Goal: Task Accomplishment & Management: Complete application form

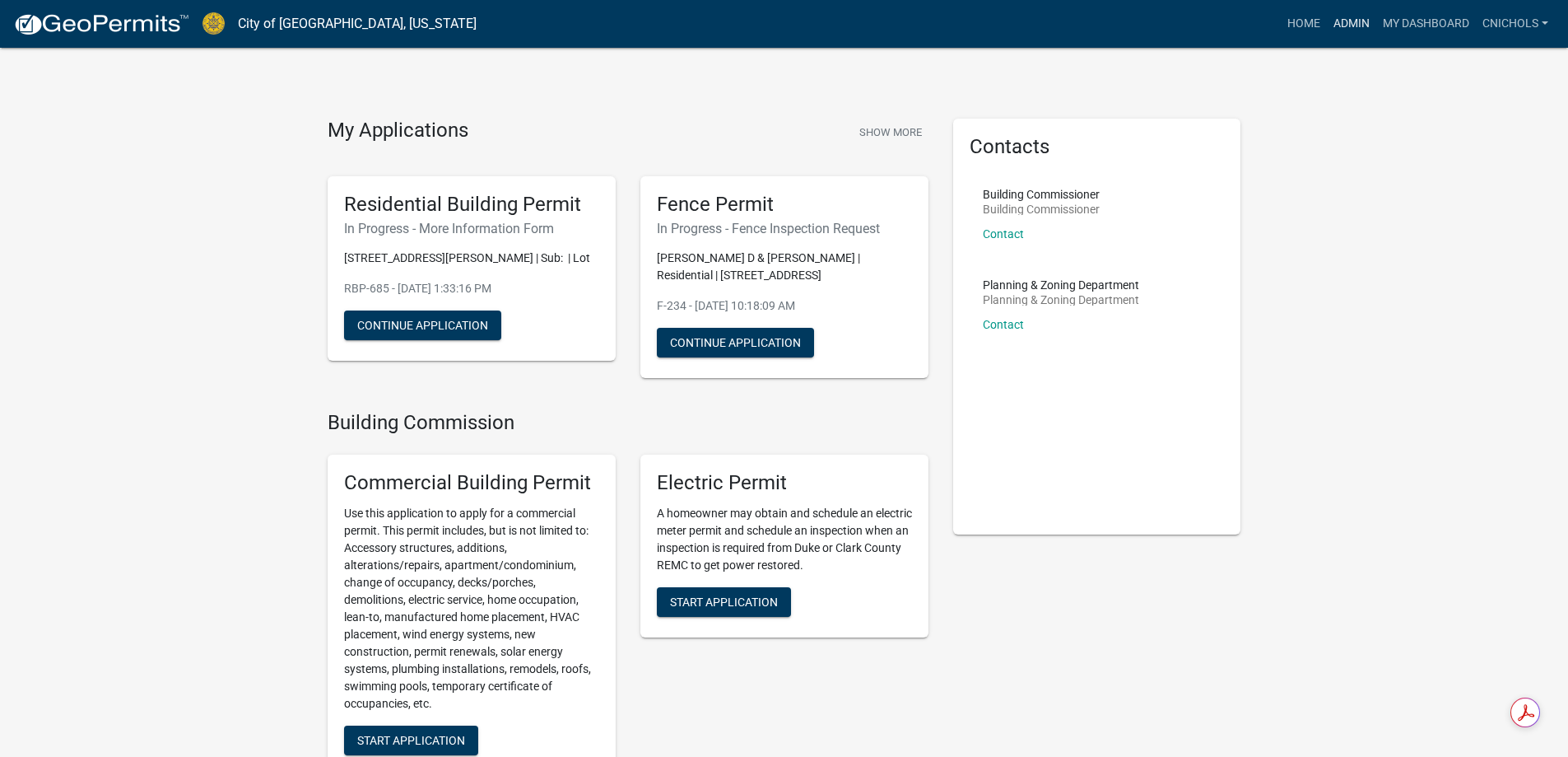
click at [1347, 21] on link "Admin" at bounding box center [1351, 24] width 49 height 31
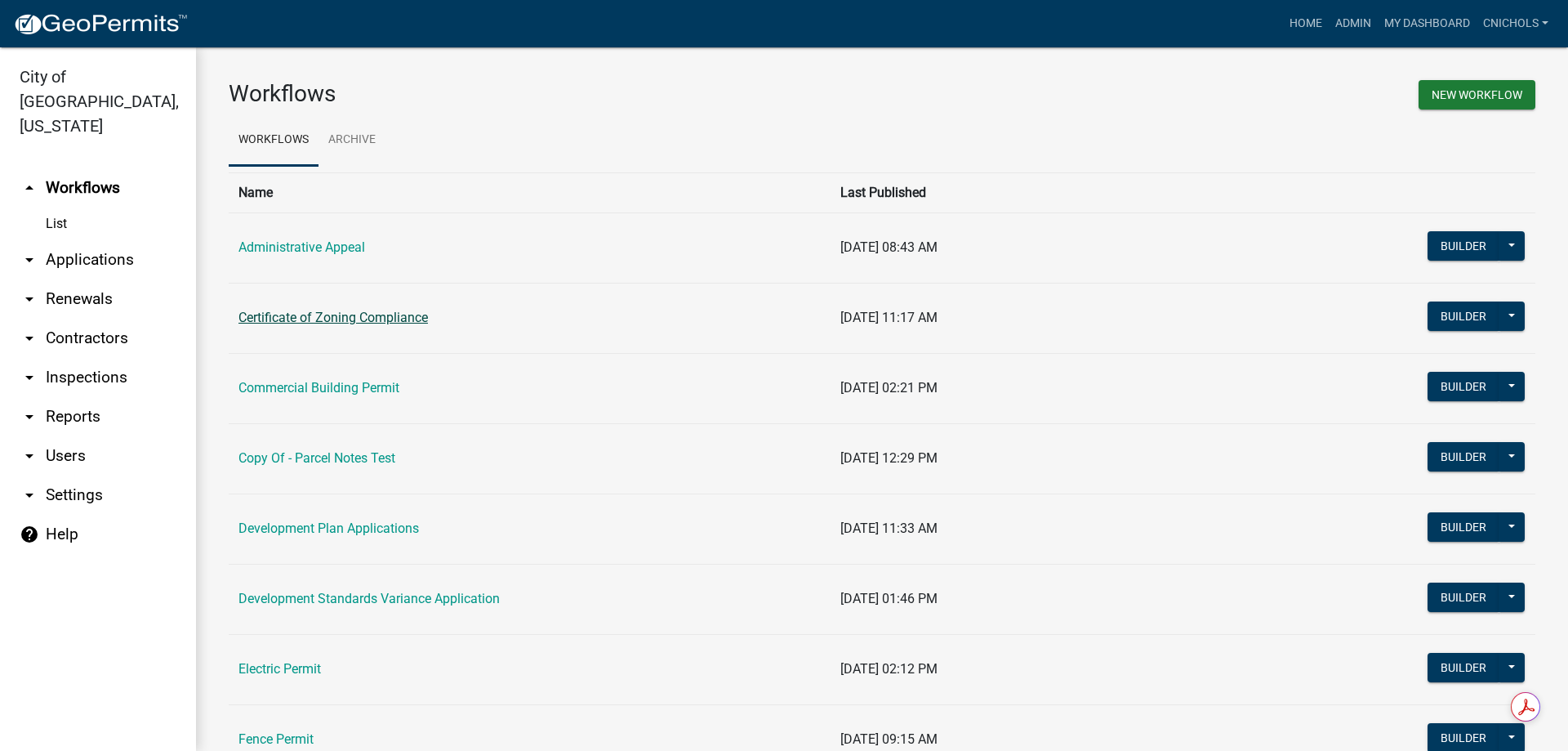
click at [340, 315] on link "Certificate of Zoning Compliance" at bounding box center [333, 317] width 189 height 15
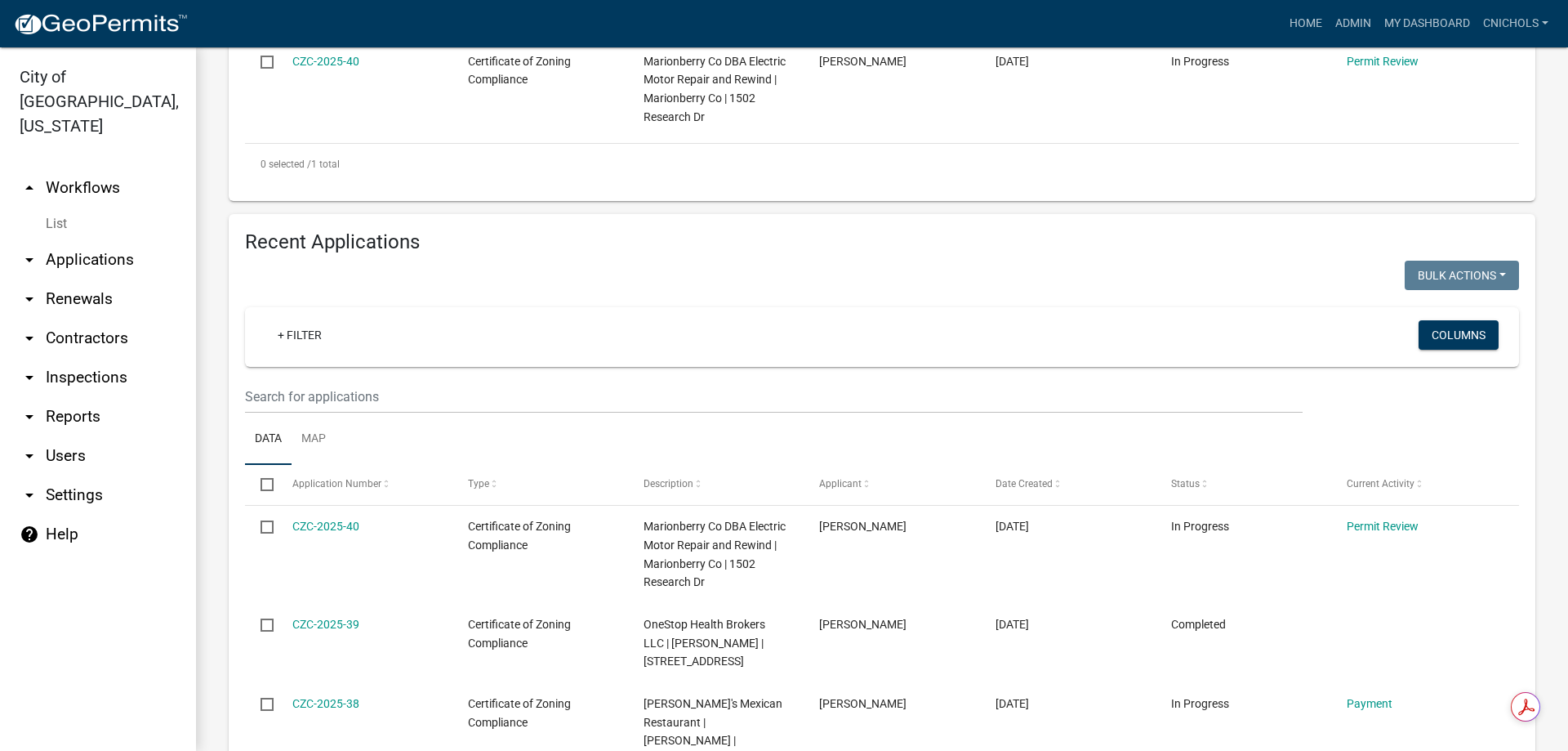
scroll to position [735, 0]
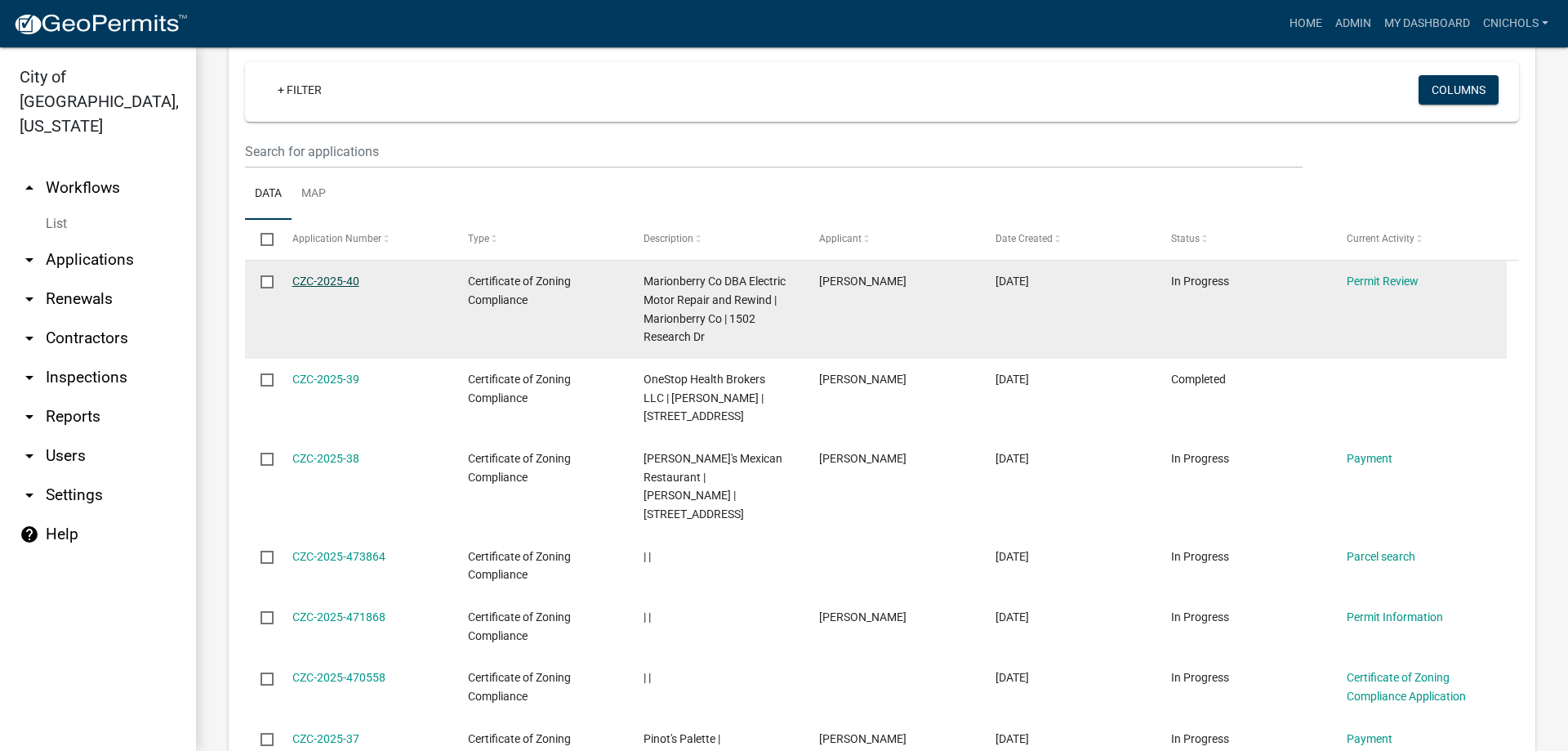
click at [330, 277] on link "CZC-2025-40" at bounding box center [326, 281] width 67 height 13
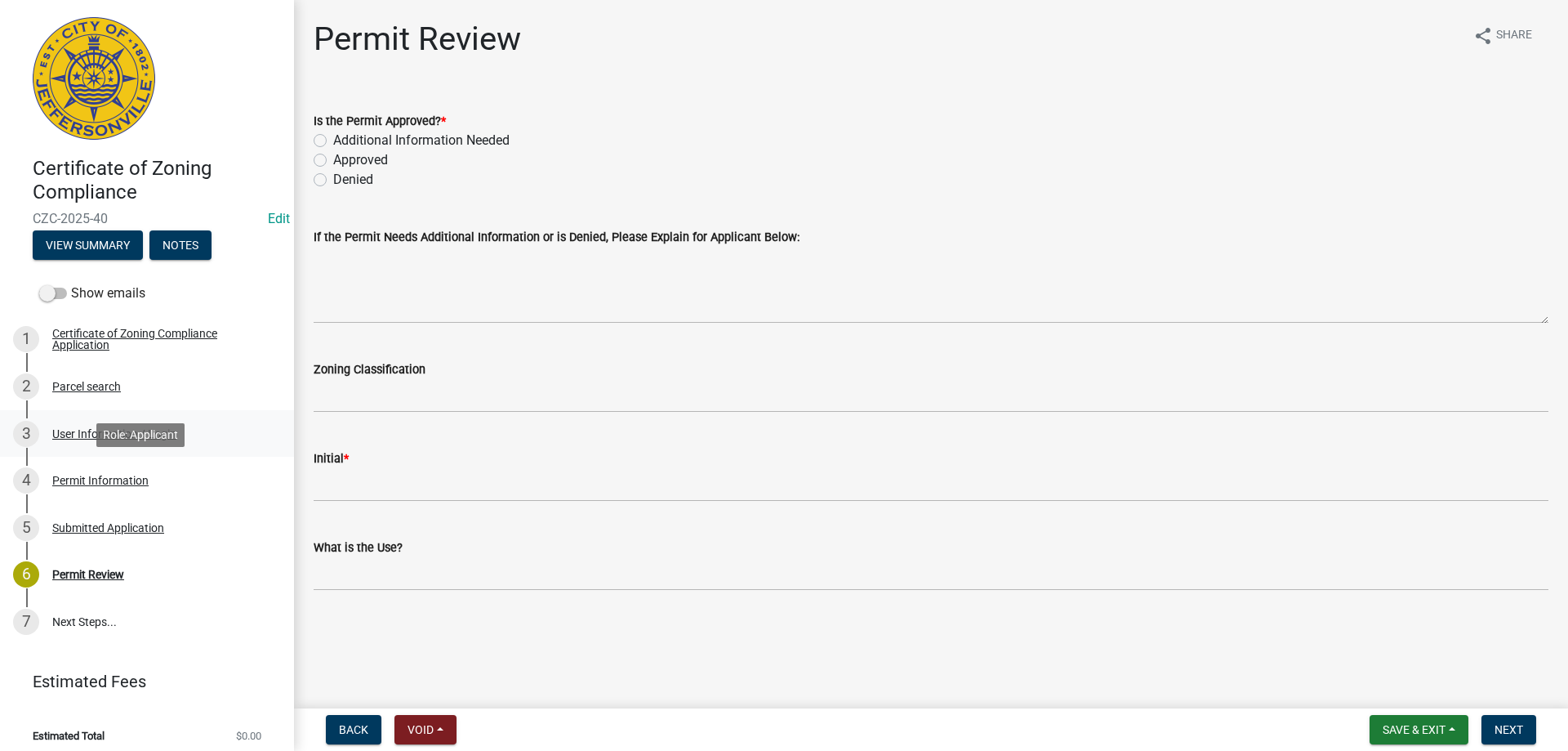
drag, startPoint x: 89, startPoint y: 480, endPoint x: 276, endPoint y: 448, distance: 189.7
click at [91, 480] on div "Permit Information" at bounding box center [100, 480] width 96 height 11
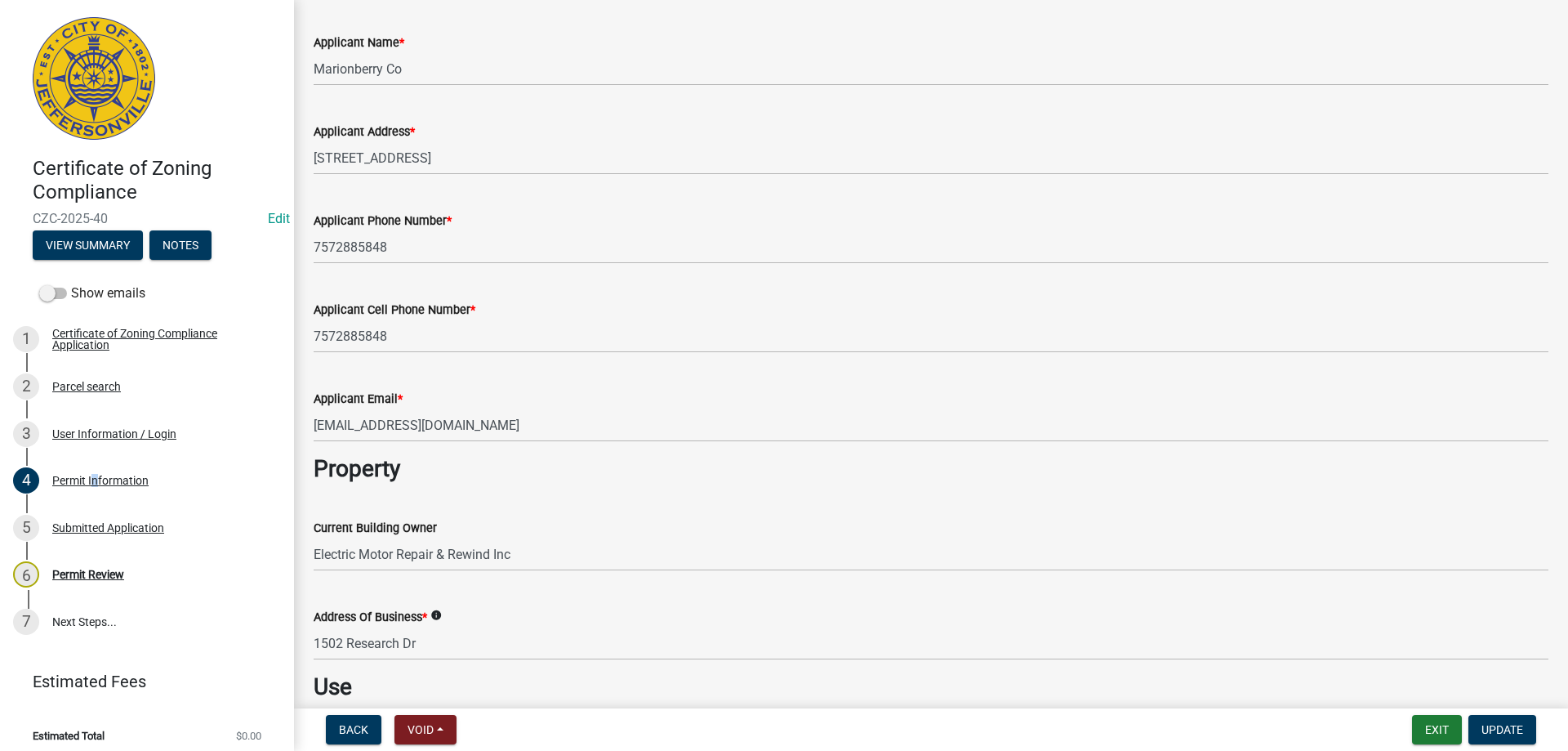
scroll to position [245, 0]
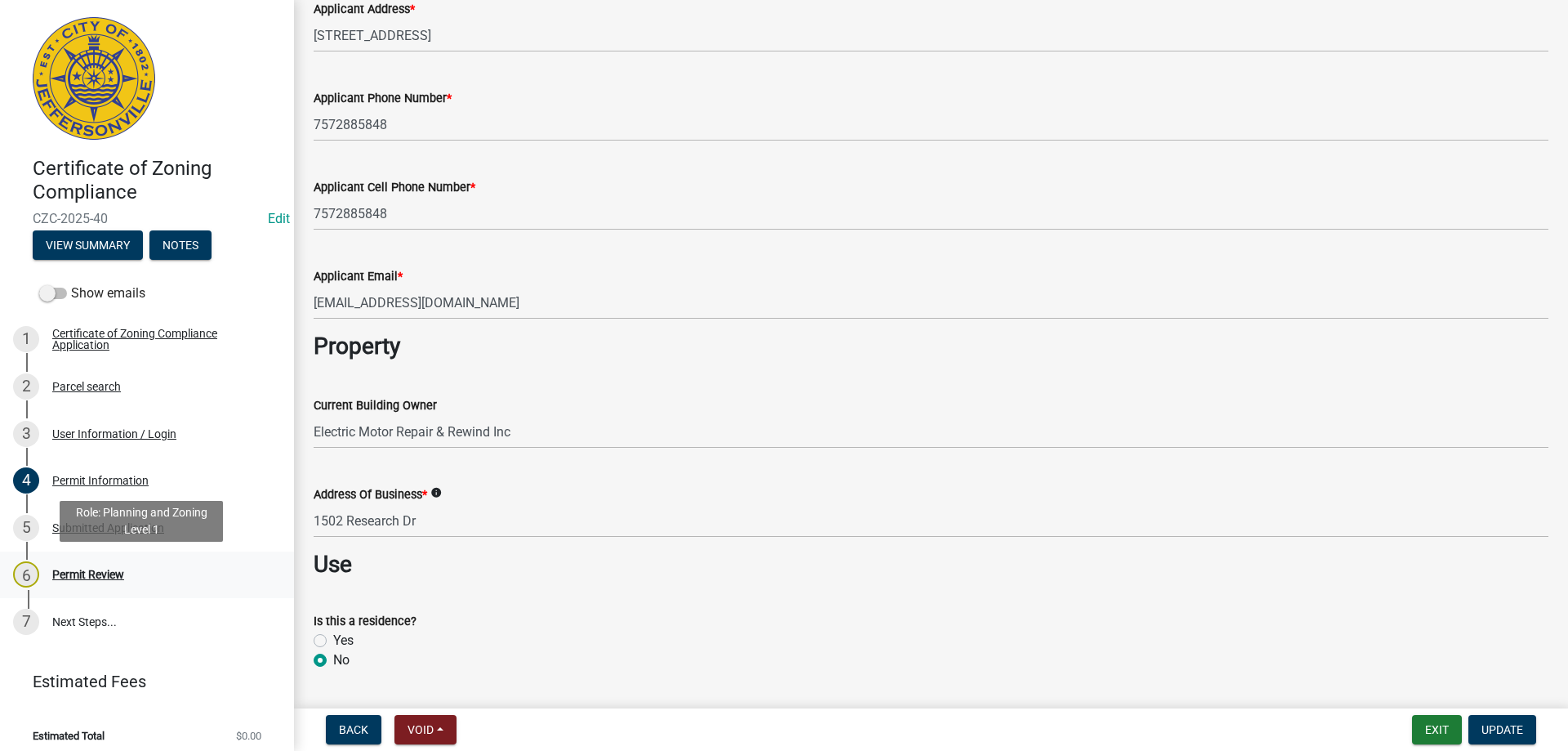
click at [69, 570] on div "Permit Review" at bounding box center [88, 573] width 72 height 11
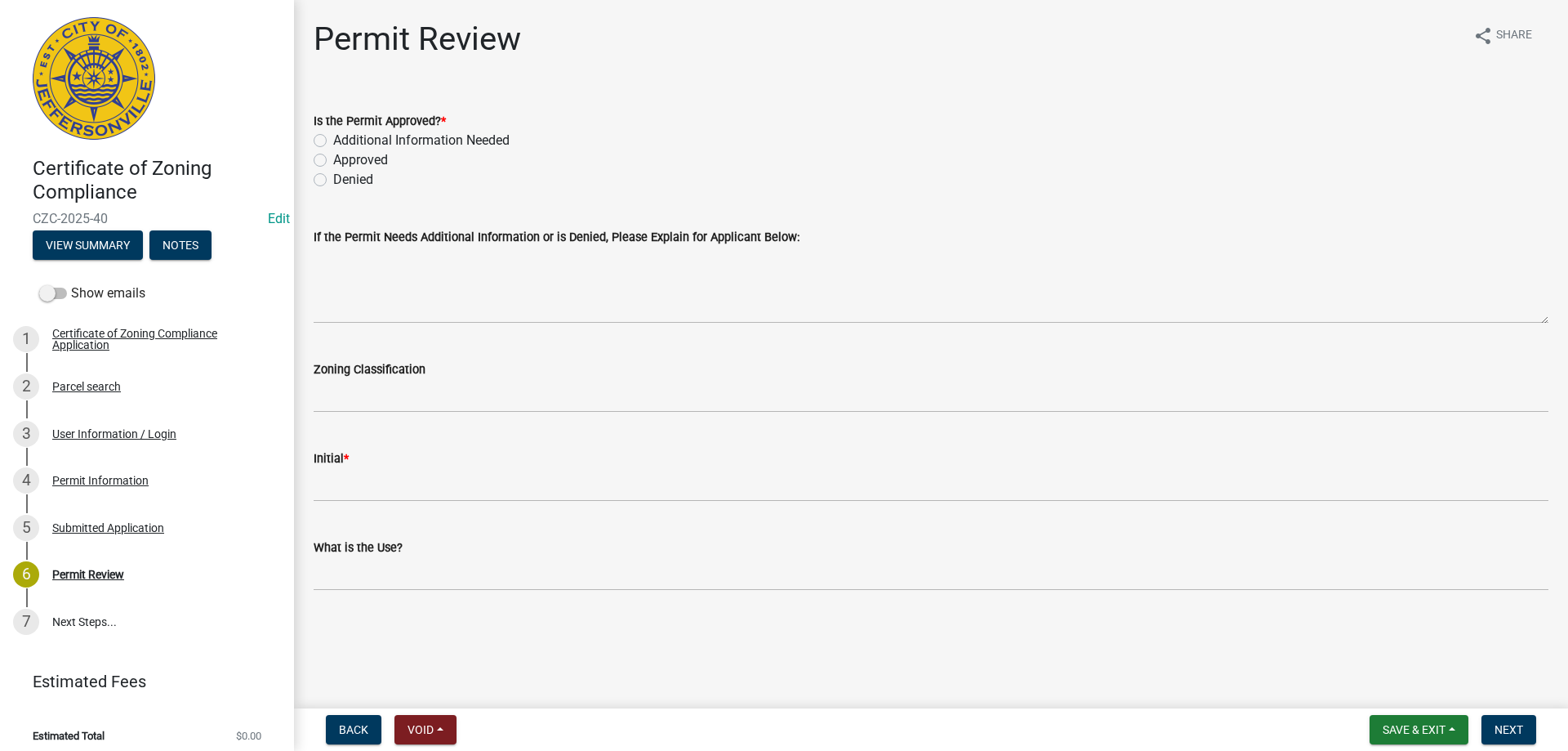
click at [334, 160] on label "Approved" at bounding box center [361, 160] width 55 height 20
click at [334, 160] on input "Approved" at bounding box center [339, 155] width 10 height 10
radio input "true"
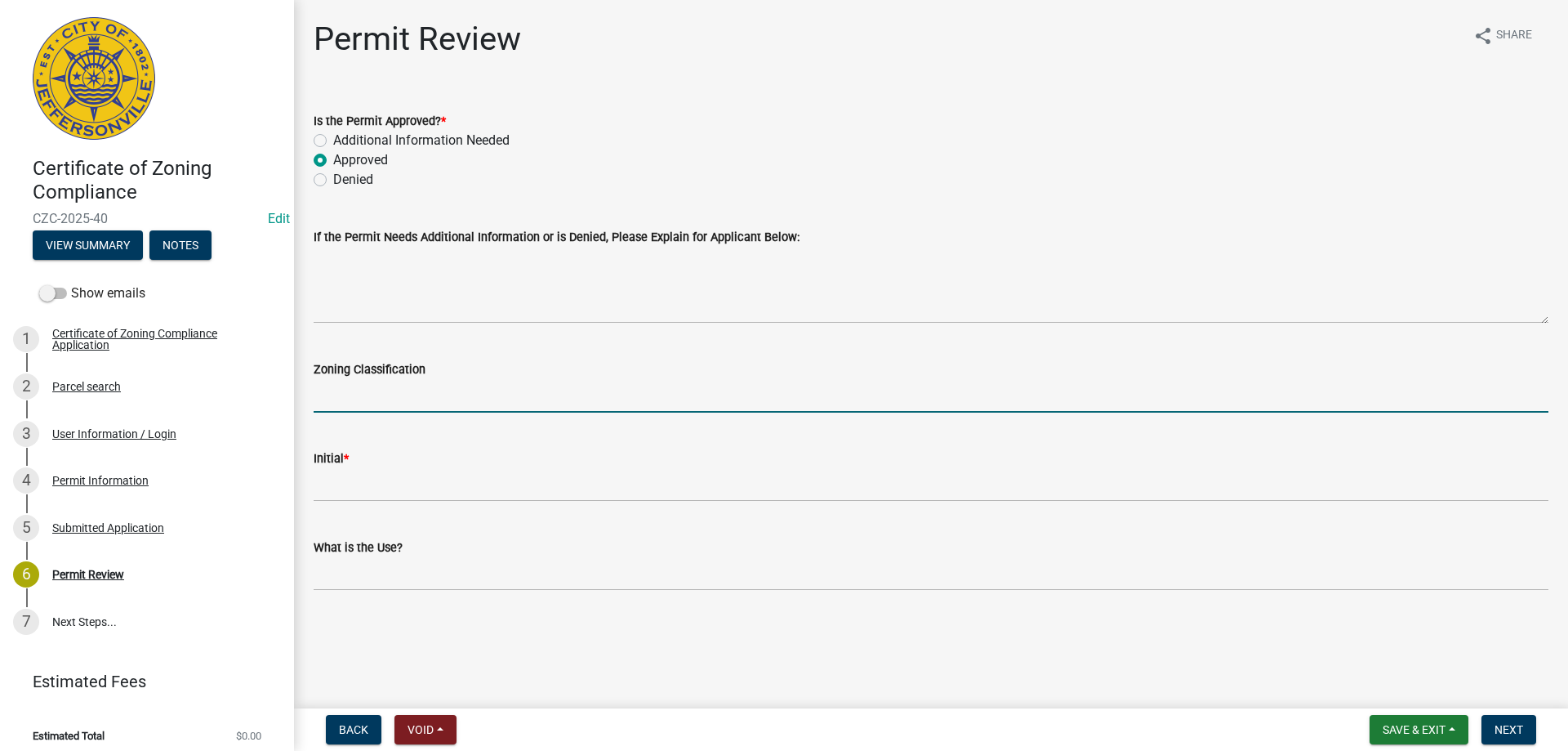
click at [347, 399] on input "Zoning Classification" at bounding box center [931, 395] width 1234 height 33
type input "I2"
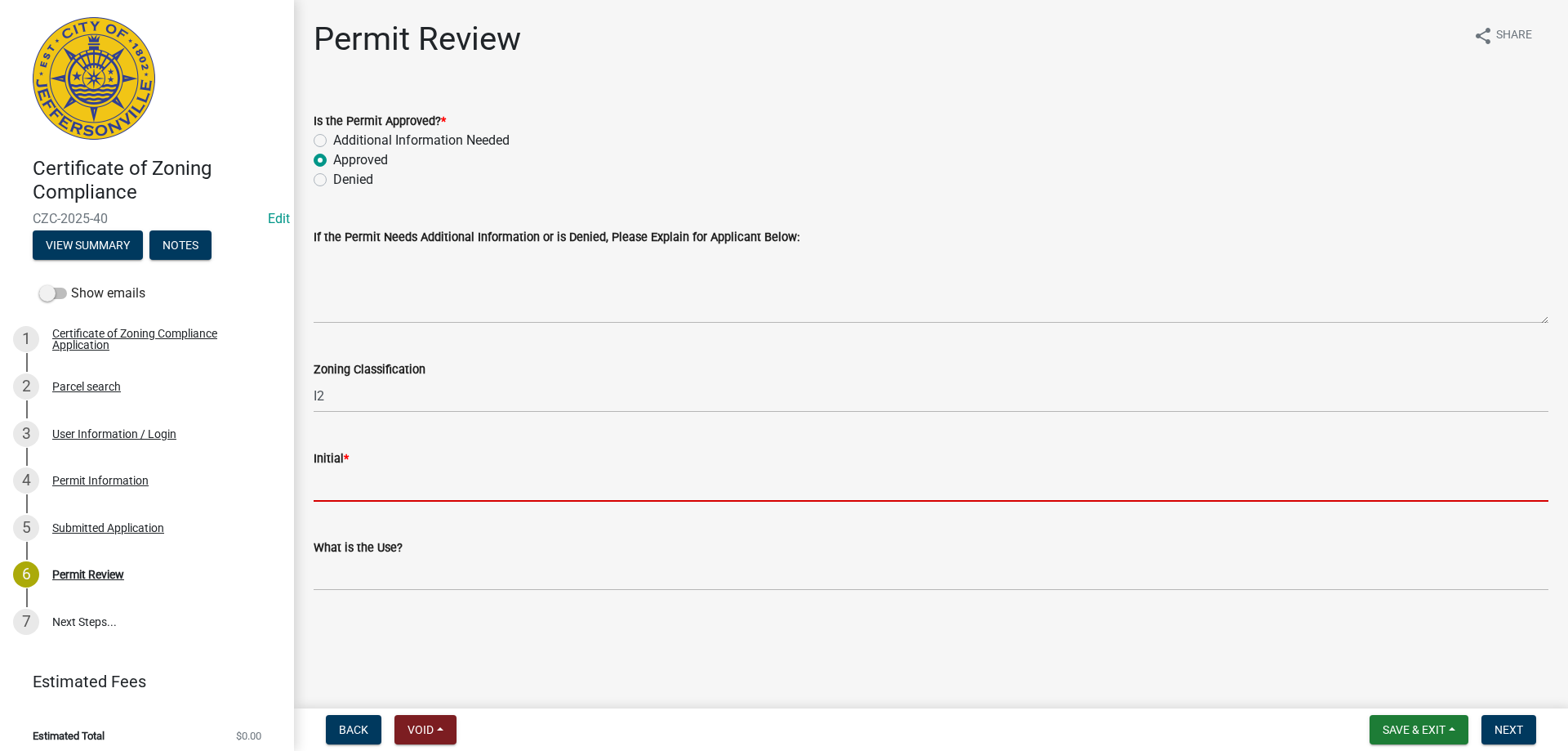
drag, startPoint x: 341, startPoint y: 481, endPoint x: 360, endPoint y: 487, distance: 19.9
click at [341, 481] on input "Initial *" at bounding box center [931, 484] width 1234 height 33
type input "CN"
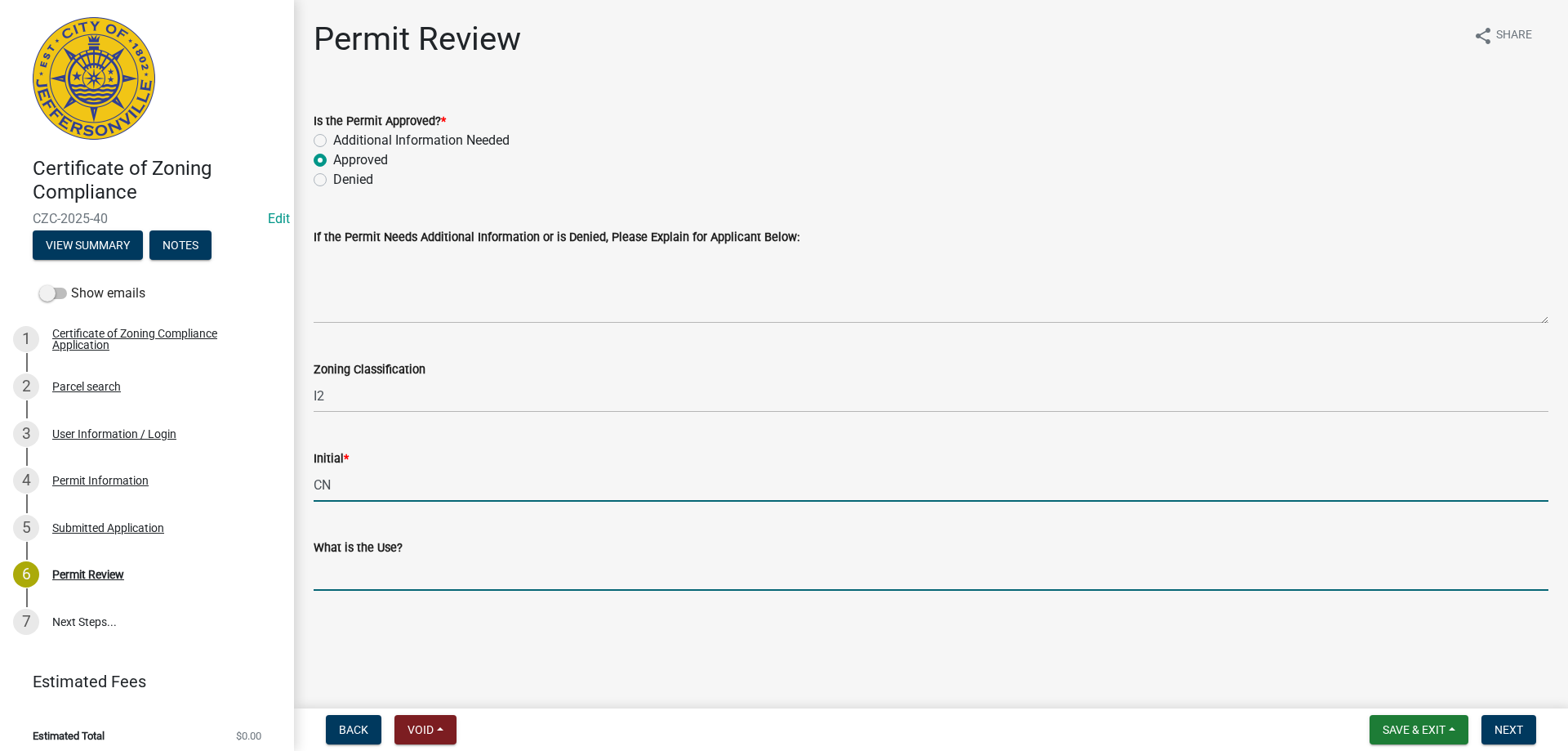
click at [391, 571] on input "What is the Use?" at bounding box center [931, 573] width 1234 height 33
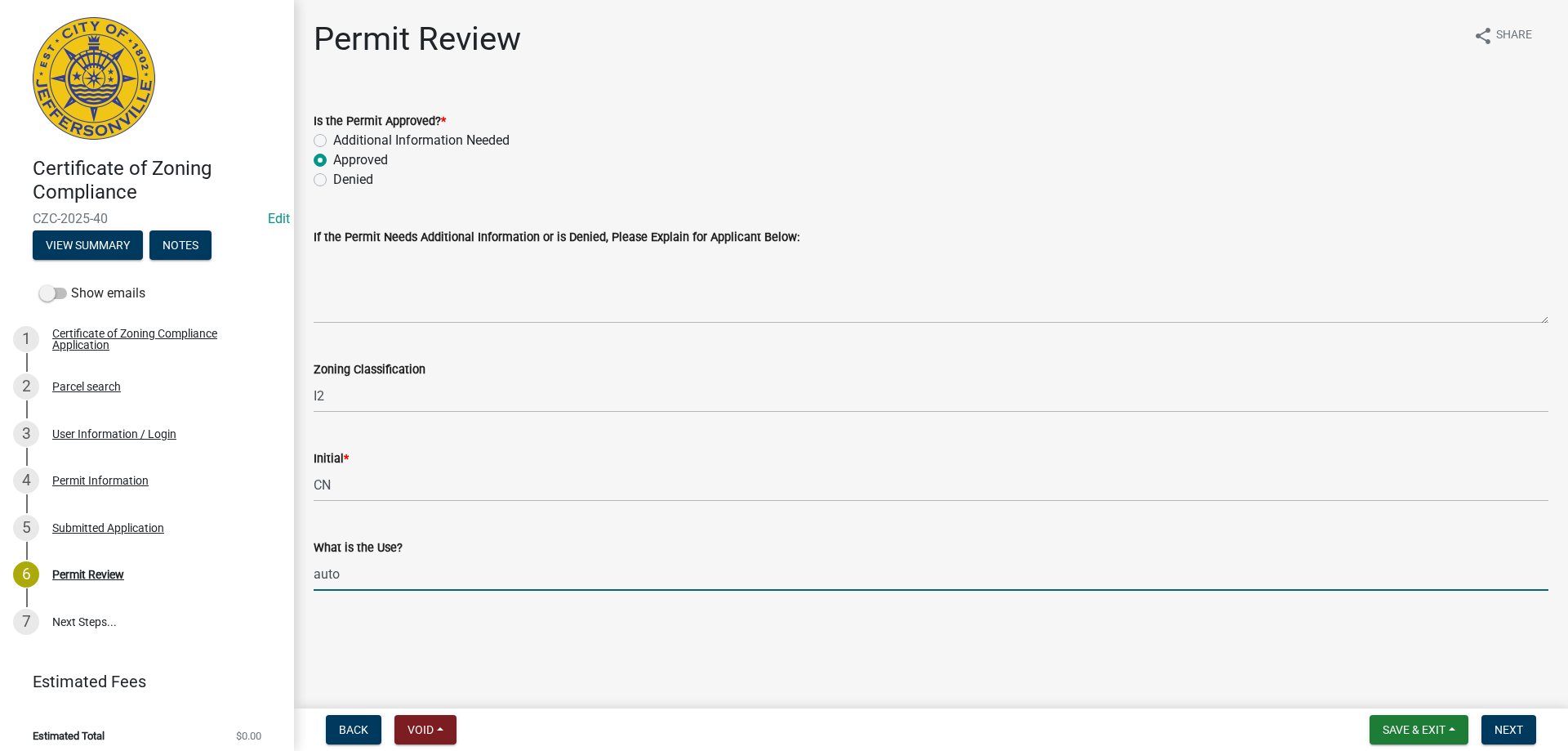
type input "Auto repair- major"
click at [1509, 727] on span "Next" at bounding box center [1509, 729] width 29 height 13
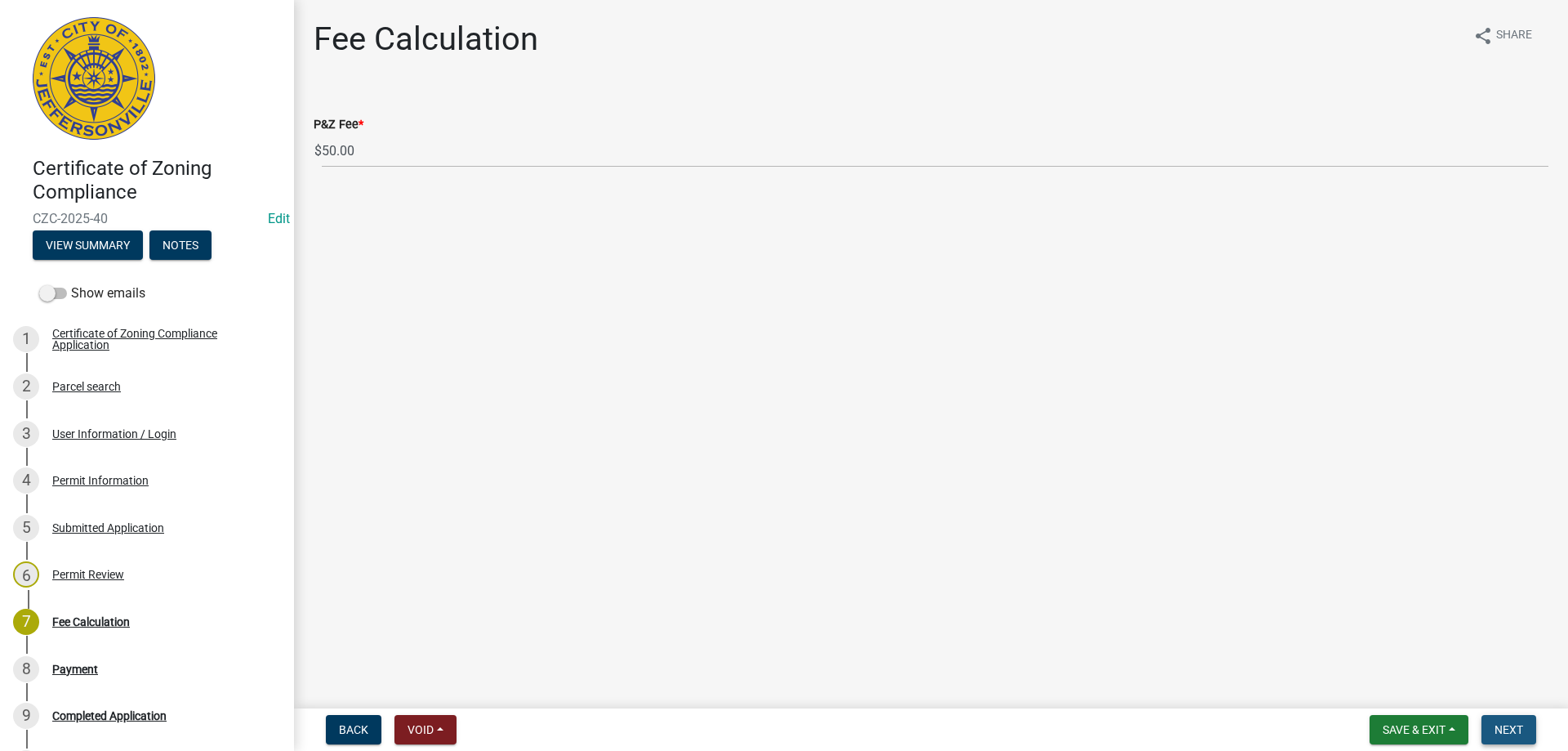
click at [1507, 731] on span "Next" at bounding box center [1509, 729] width 29 height 13
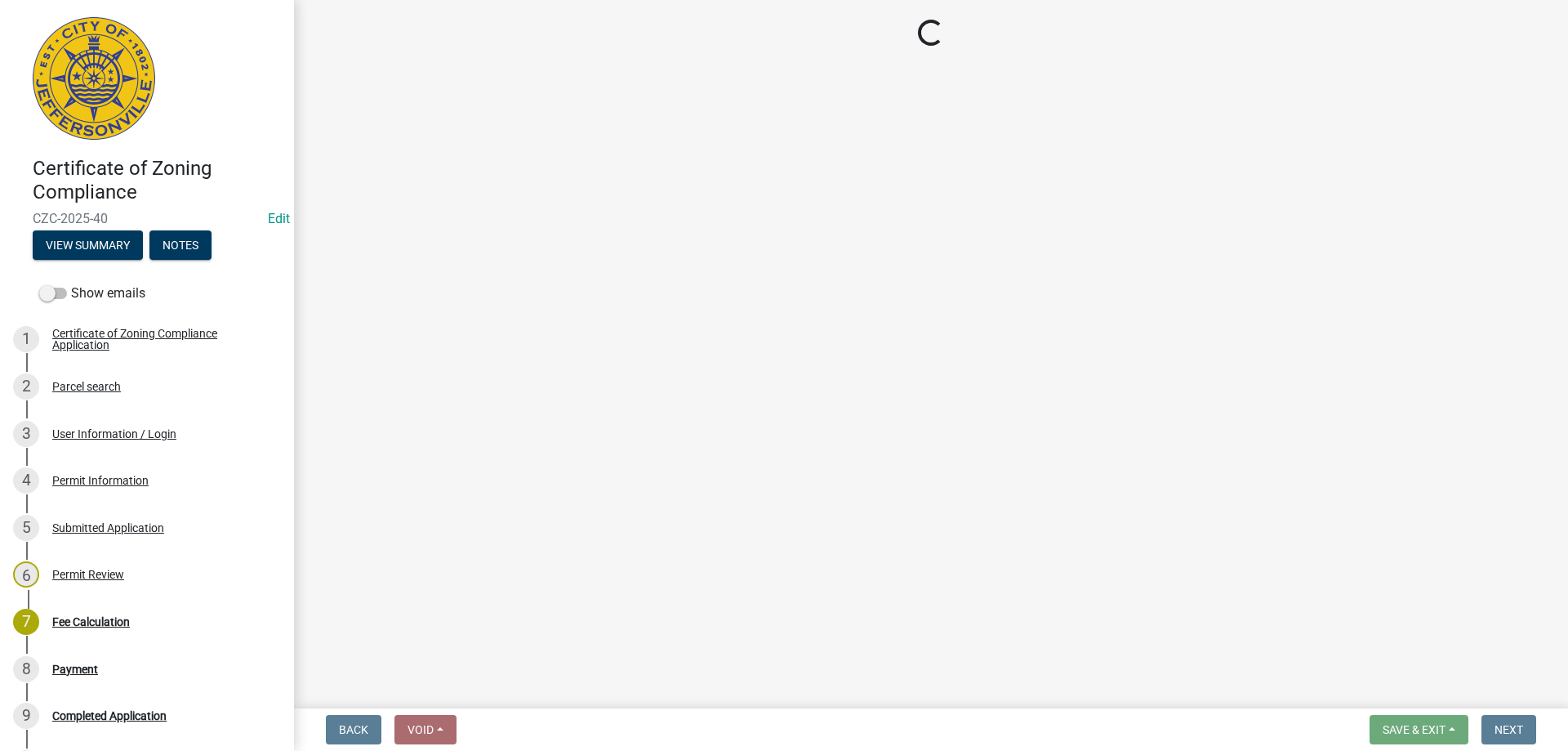
select select "3: 3"
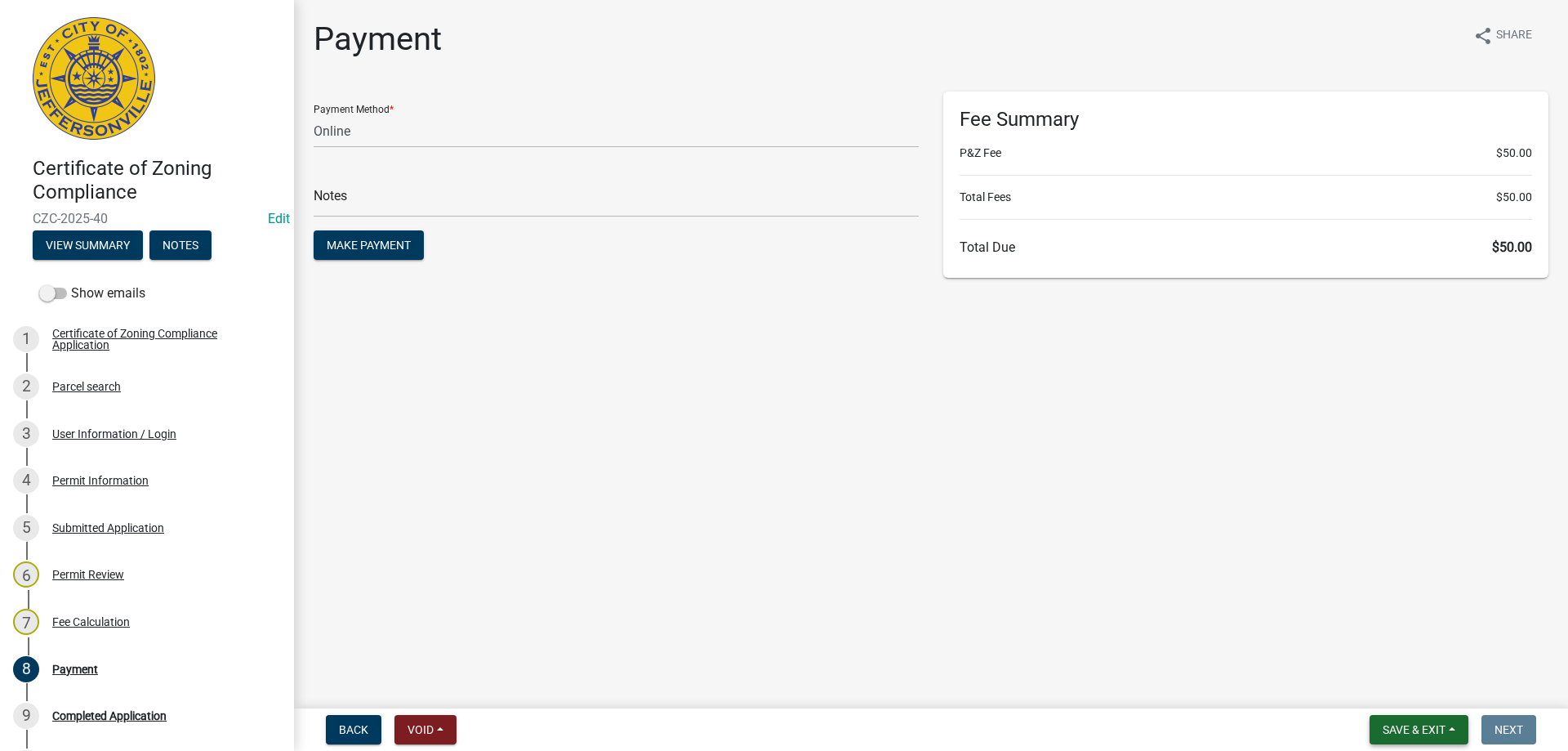
click at [1453, 729] on button "Save & Exit" at bounding box center [1419, 730] width 99 height 29
click at [1379, 684] on button "Save & Exit" at bounding box center [1402, 687] width 131 height 39
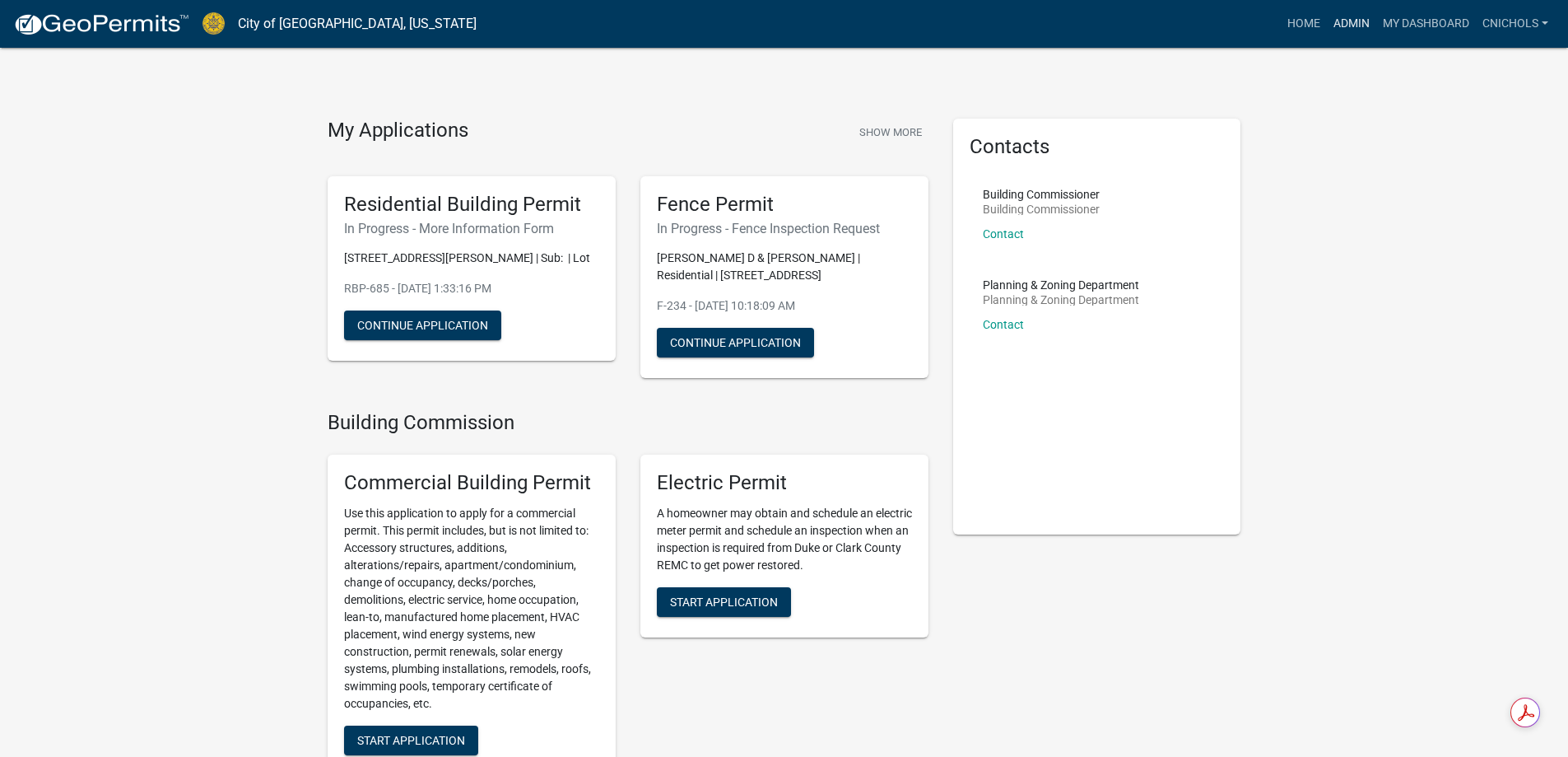
click at [1351, 21] on link "Admin" at bounding box center [1351, 24] width 49 height 31
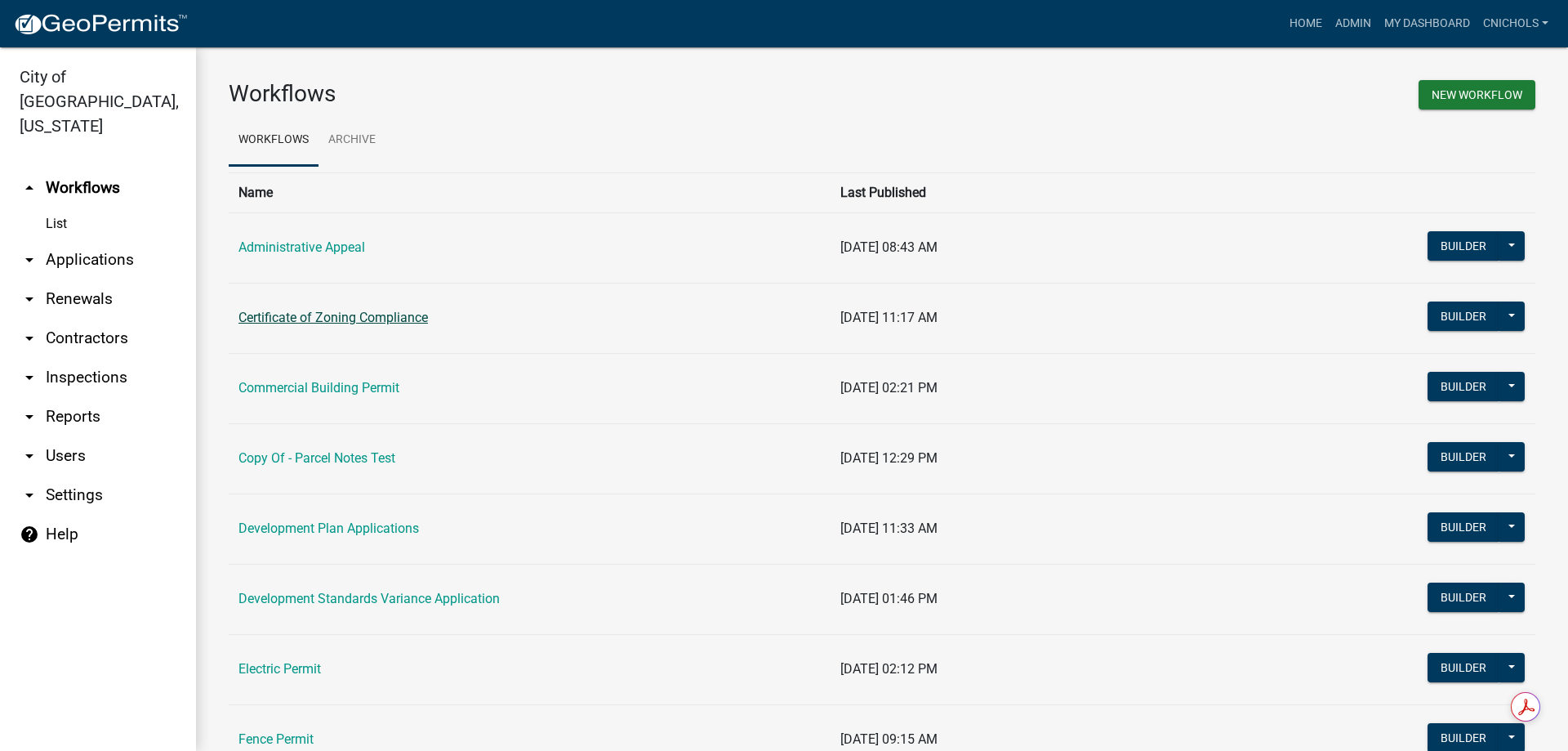
click at [320, 316] on link "Certificate of Zoning Compliance" at bounding box center [333, 317] width 189 height 15
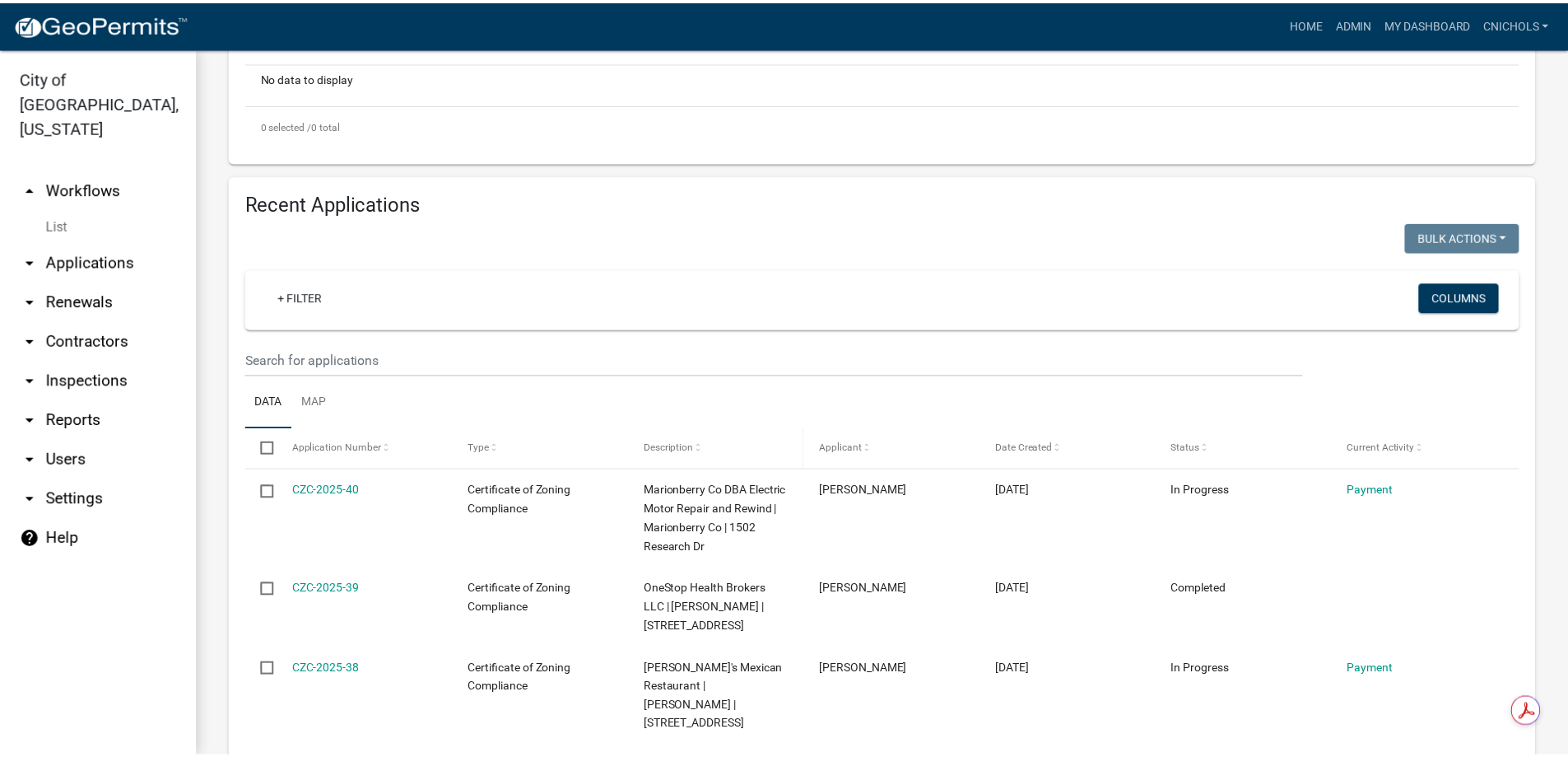
scroll to position [659, 0]
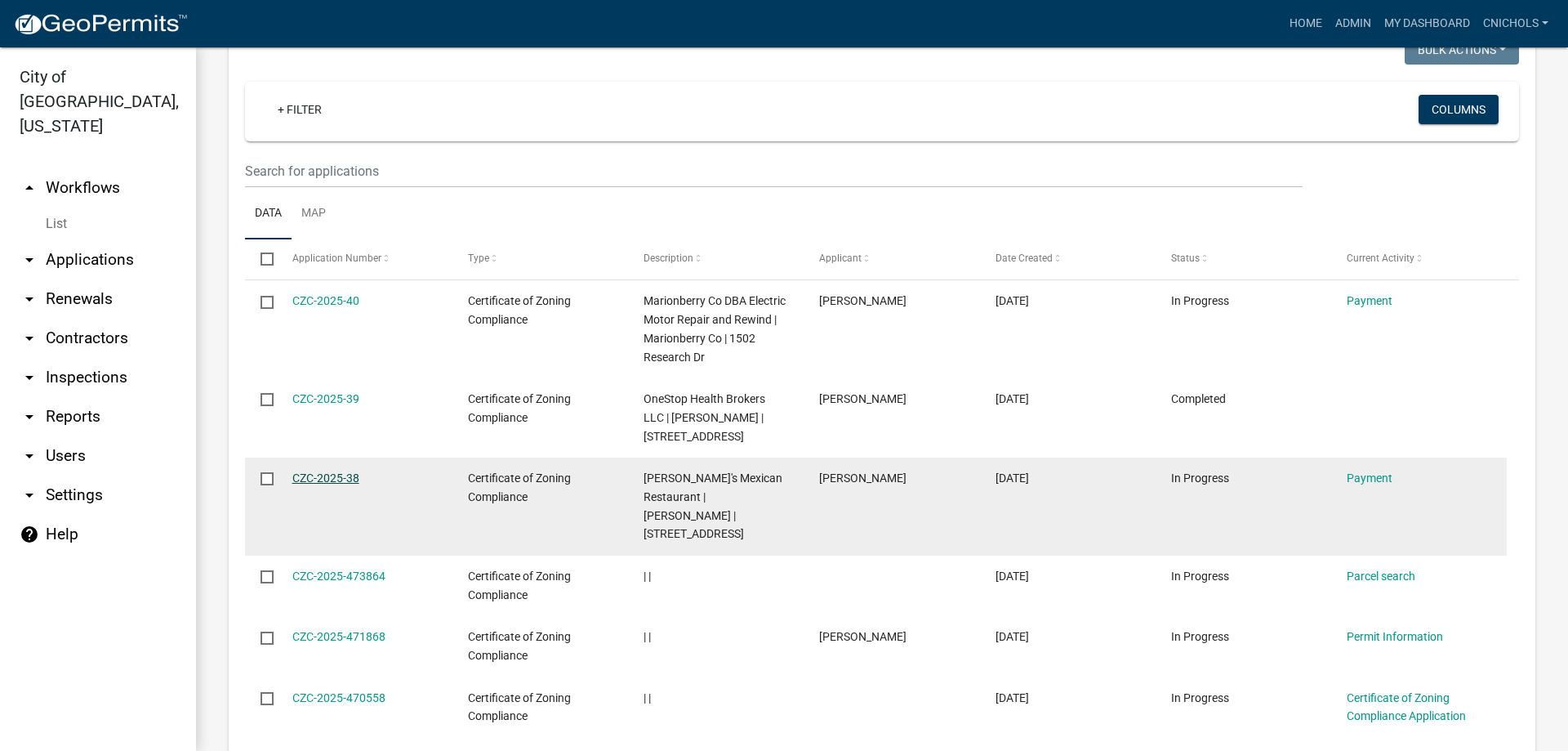
click at [318, 485] on link "CZC-2025-38" at bounding box center [326, 477] width 67 height 13
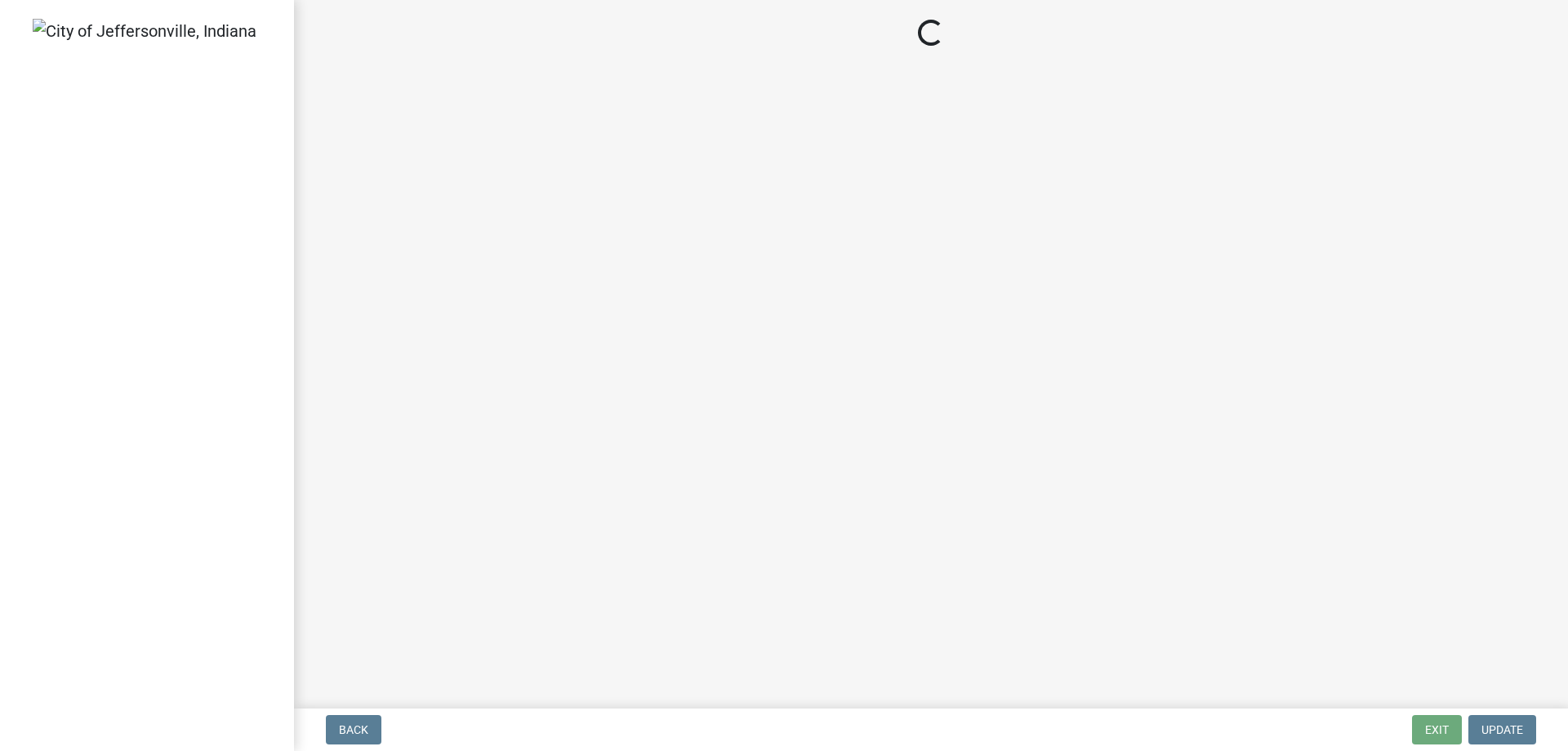
select select "3: 3"
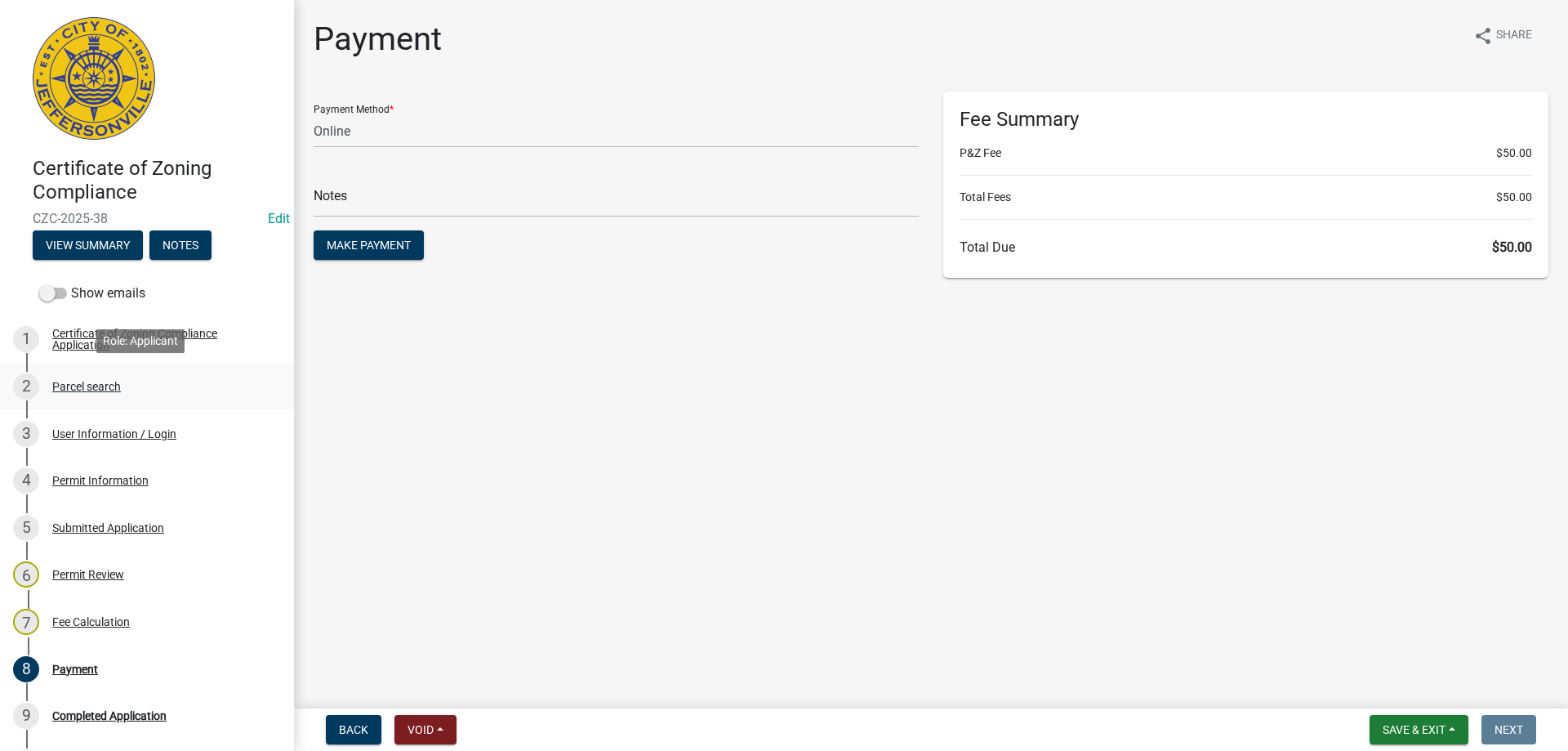
click at [85, 381] on div "Parcel search" at bounding box center [86, 386] width 68 height 11
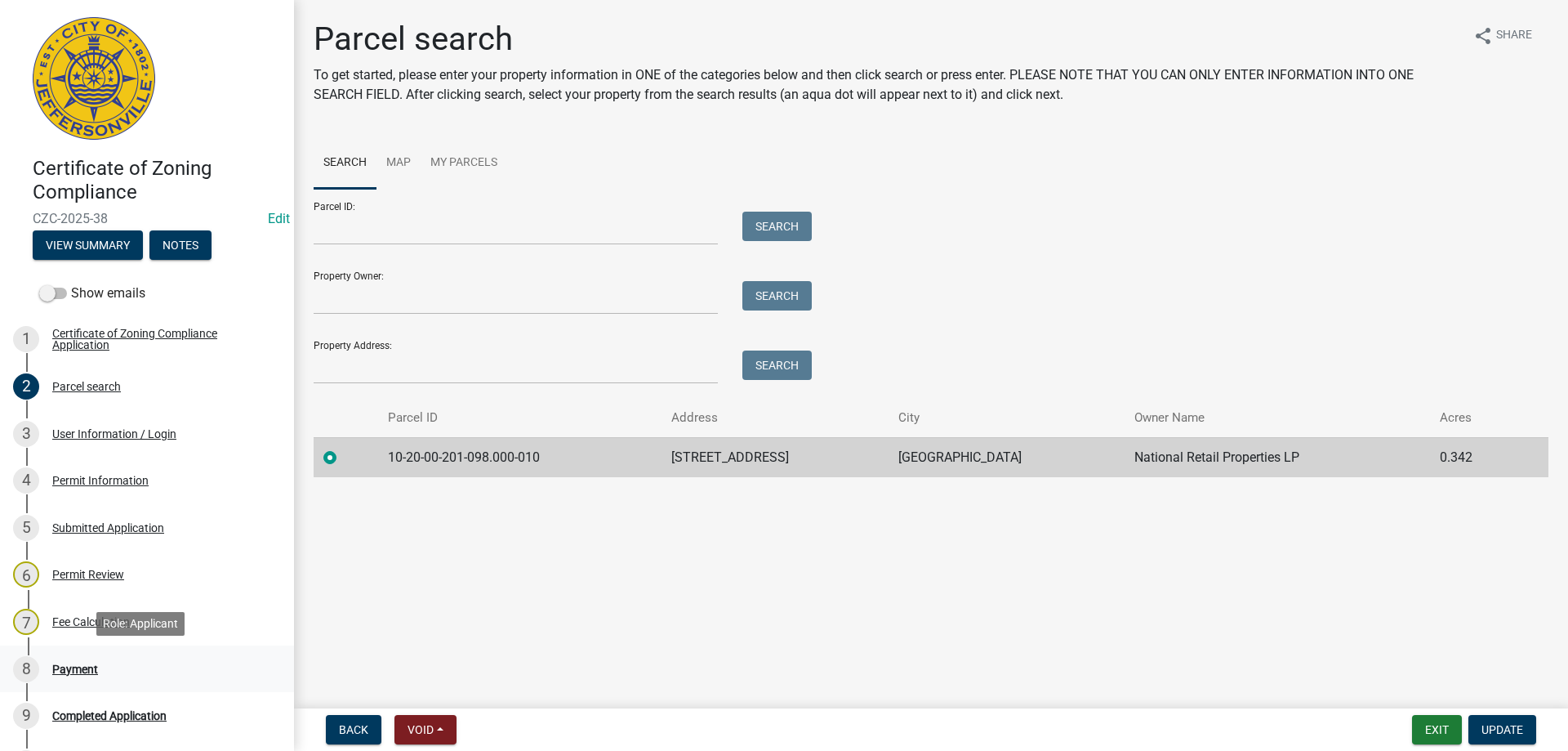
click at [79, 669] on div "Payment" at bounding box center [75, 668] width 46 height 11
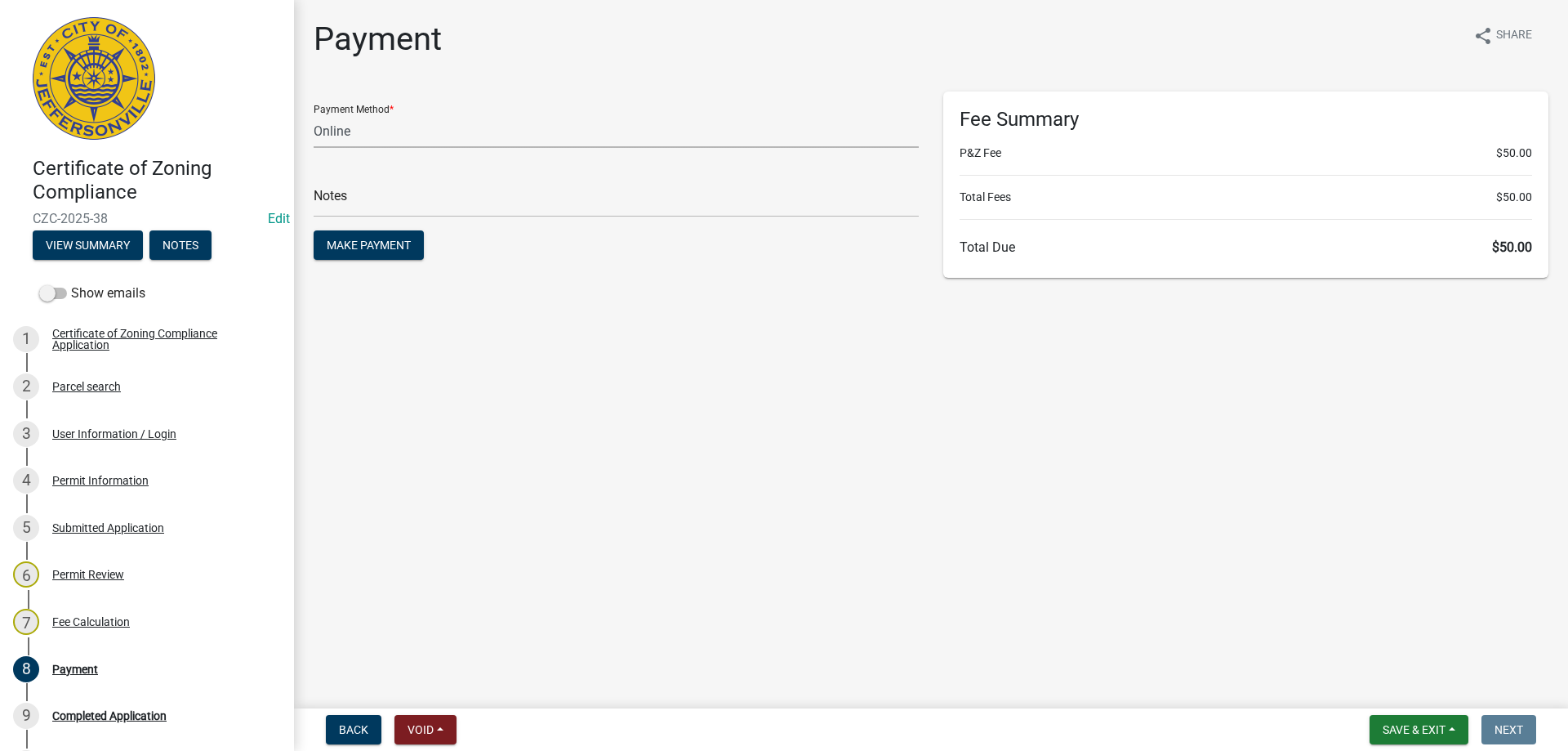
click at [356, 131] on select "Credit Card POS Check Cash Online" at bounding box center [616, 131] width 605 height 33
select select "2: 1"
click at [314, 114] on select "Credit Card POS Check Cash Online" at bounding box center [616, 131] width 605 height 33
click at [386, 241] on span "Make Payment" at bounding box center [369, 244] width 84 height 13
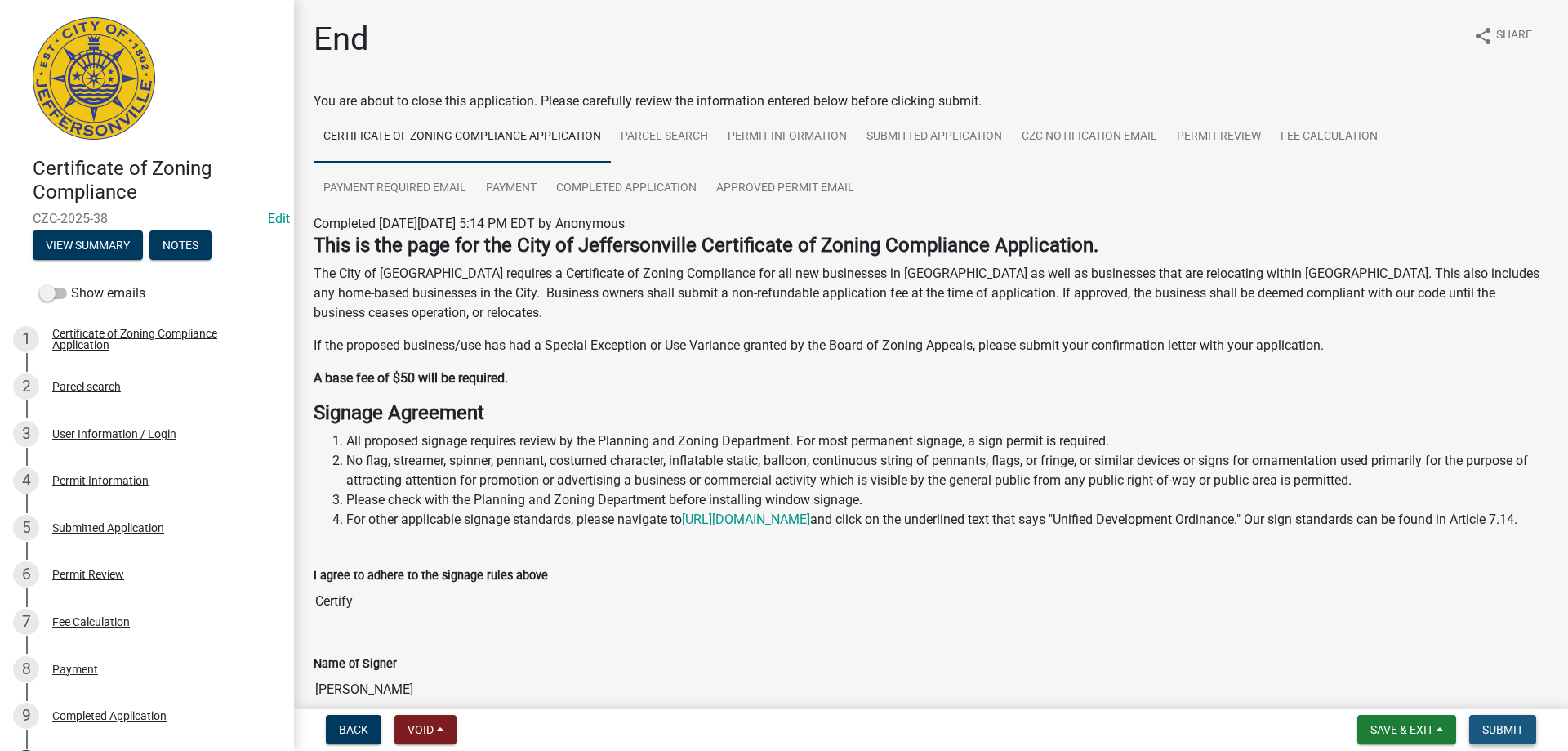
drag, startPoint x: 1514, startPoint y: 733, endPoint x: 1496, endPoint y: 719, distance: 22.8
click at [1513, 733] on span "Submit" at bounding box center [1502, 729] width 41 height 13
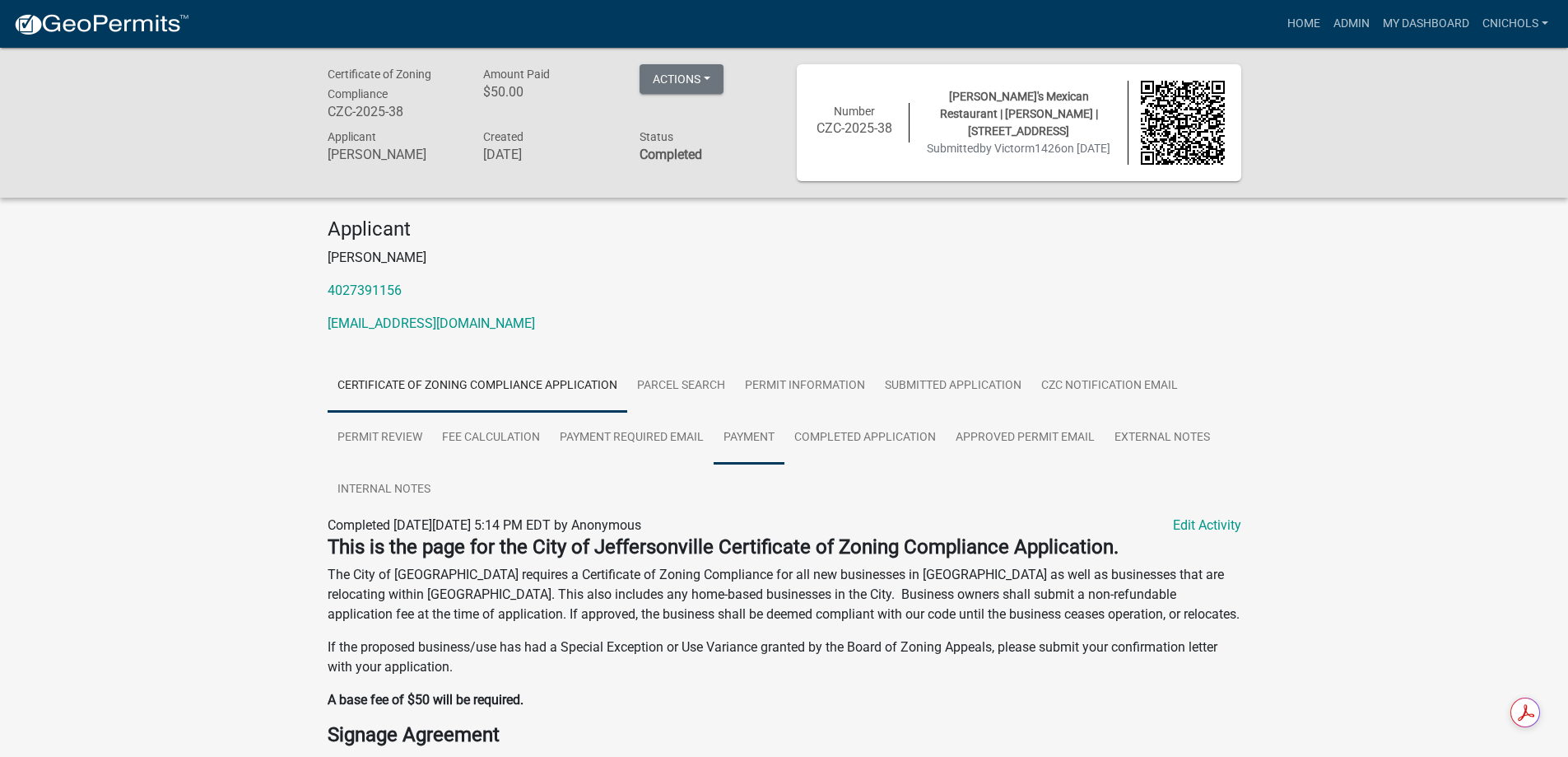
click at [750, 441] on link "Payment" at bounding box center [749, 438] width 71 height 52
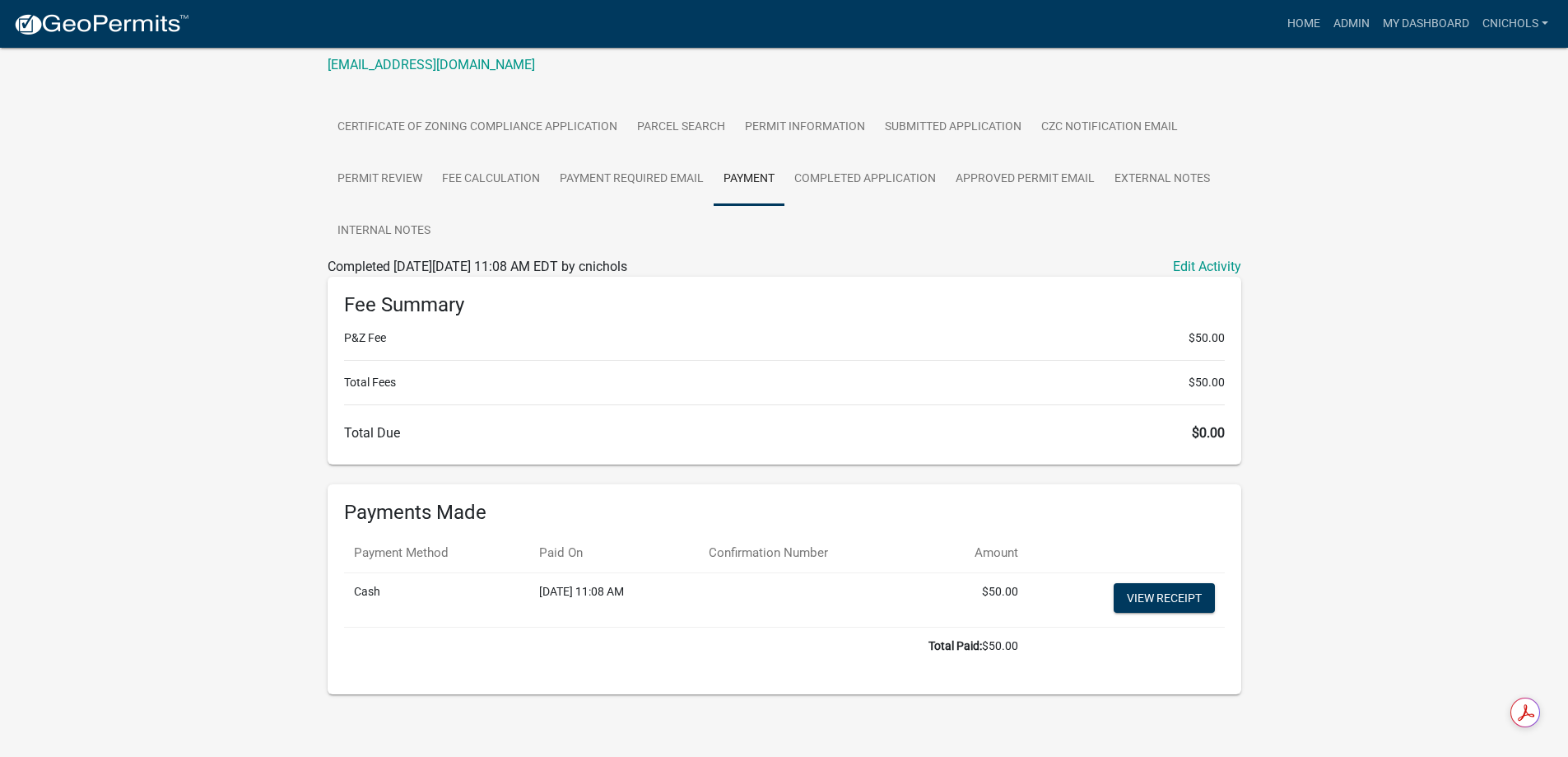
scroll to position [268, 0]
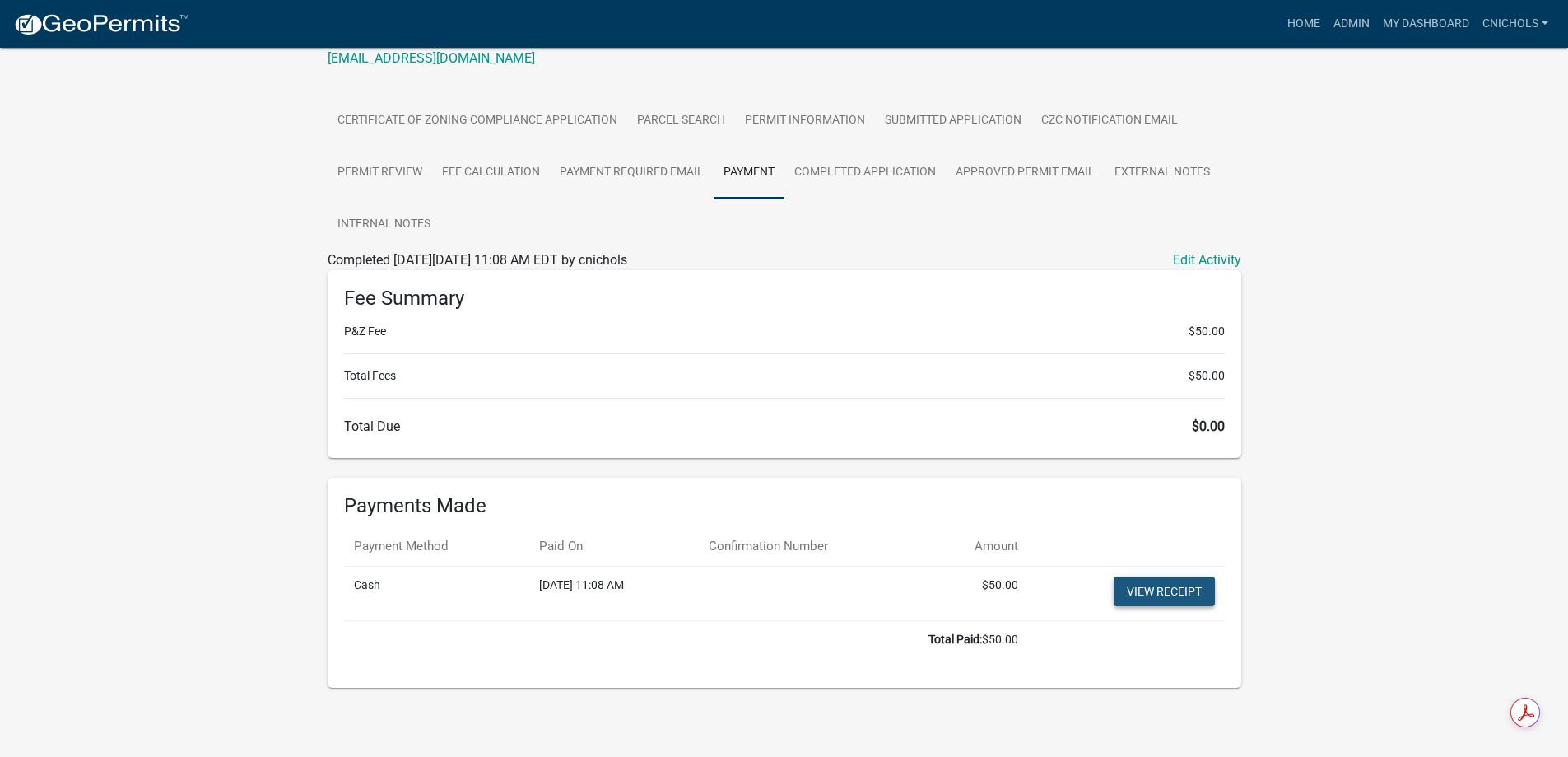
click at [1159, 590] on link "View receipt" at bounding box center [1165, 591] width 101 height 29
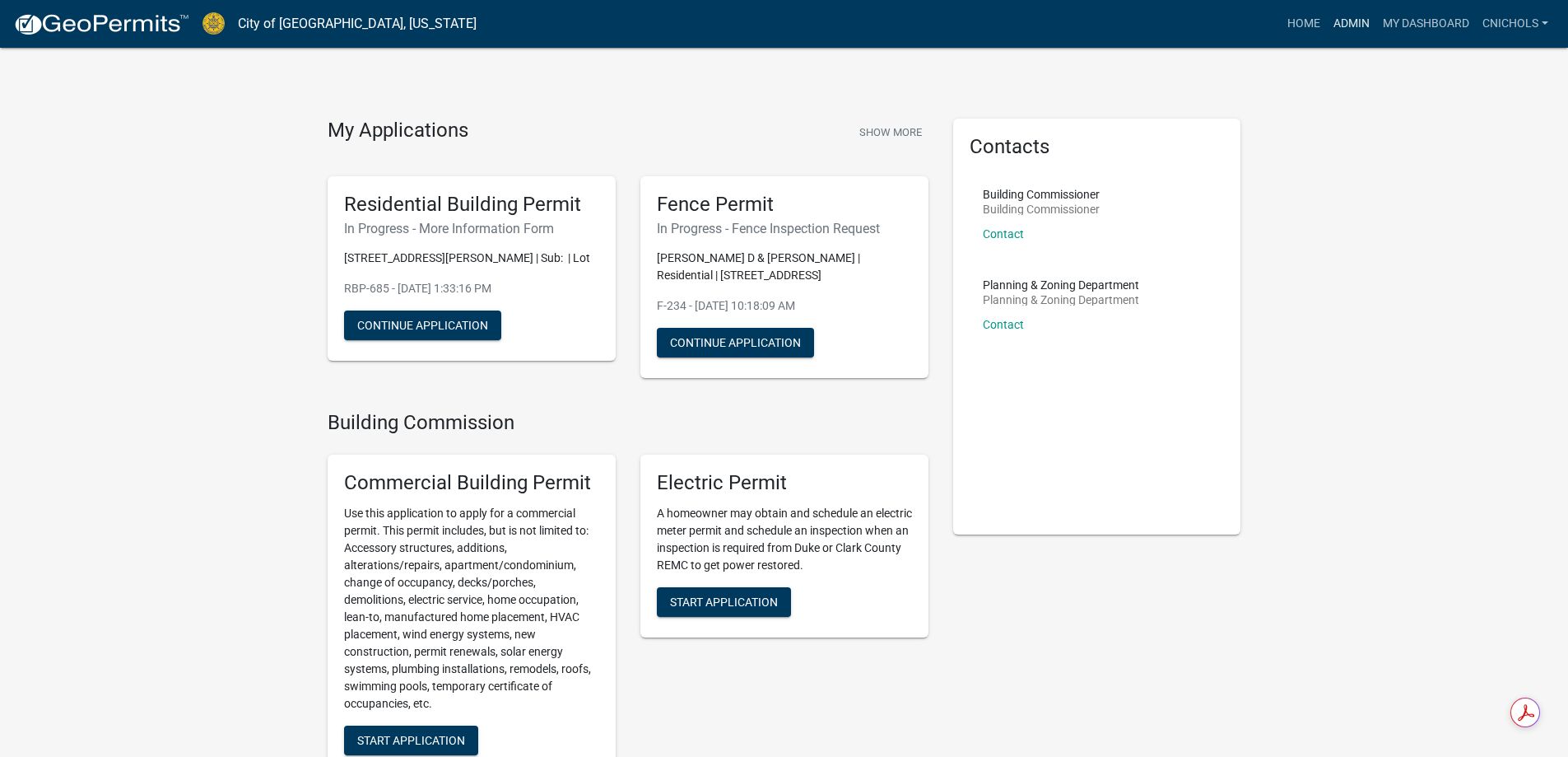
click at [1342, 16] on link "Admin" at bounding box center [1351, 24] width 49 height 31
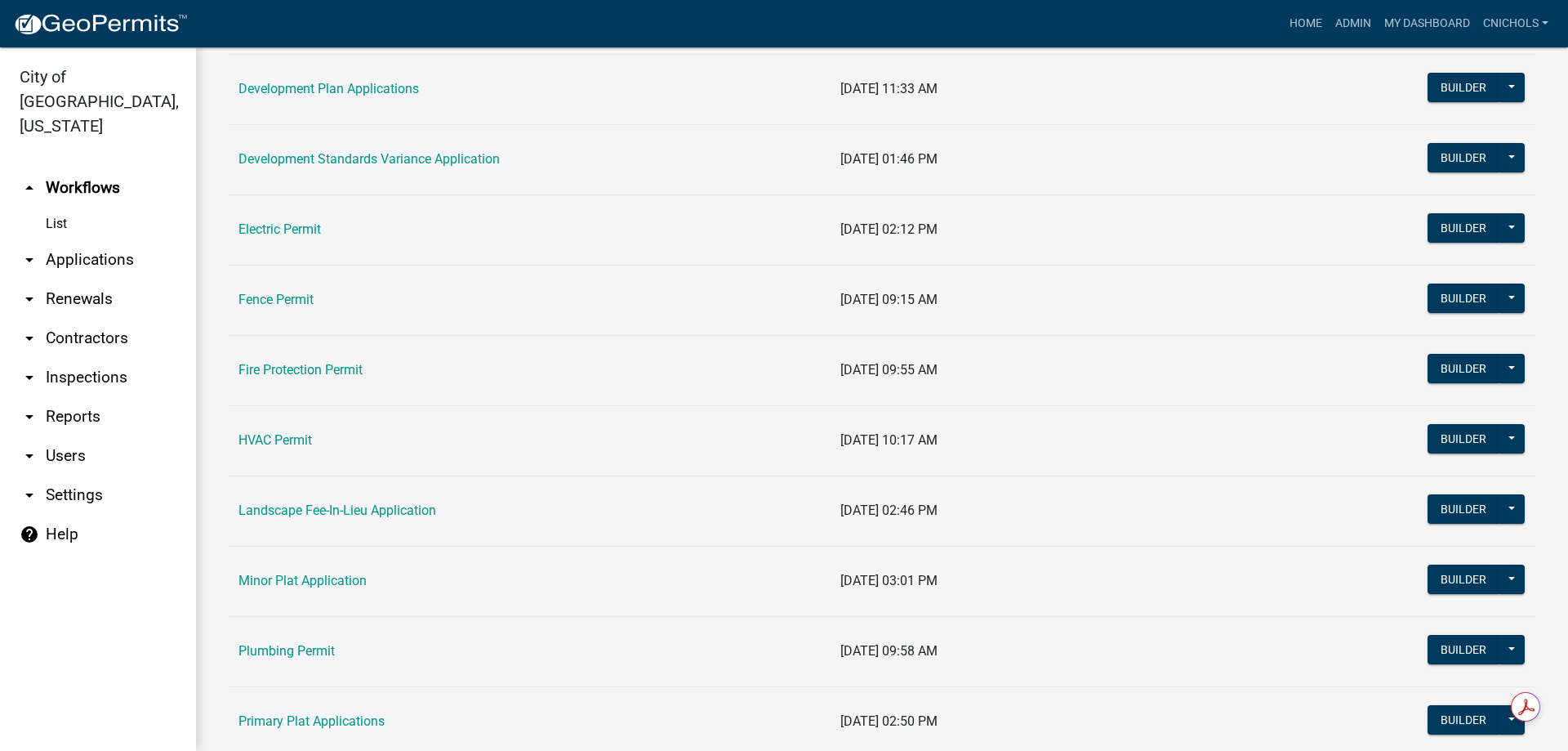
scroll to position [654, 0]
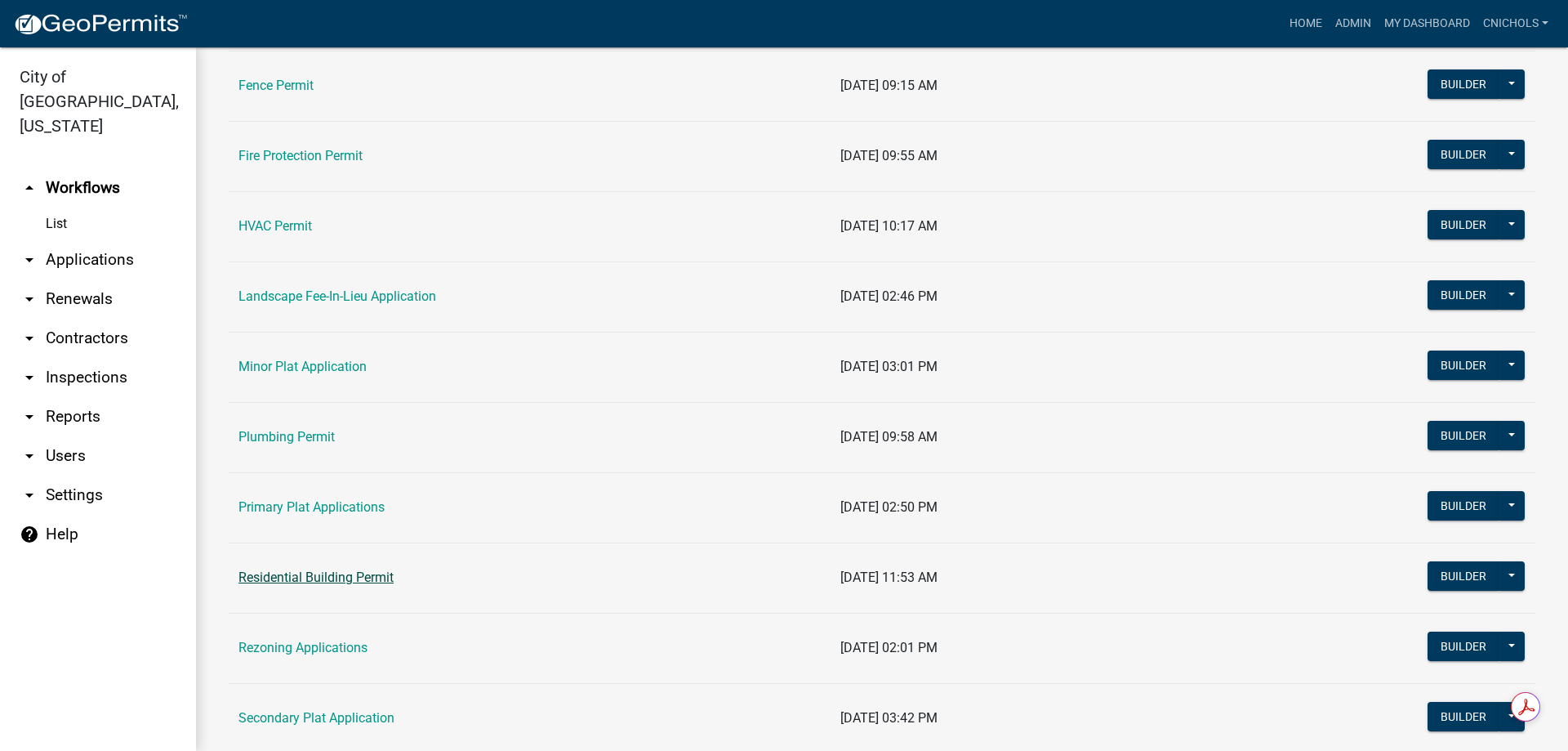
click at [320, 570] on link "Residential Building Permit" at bounding box center [316, 577] width 155 height 15
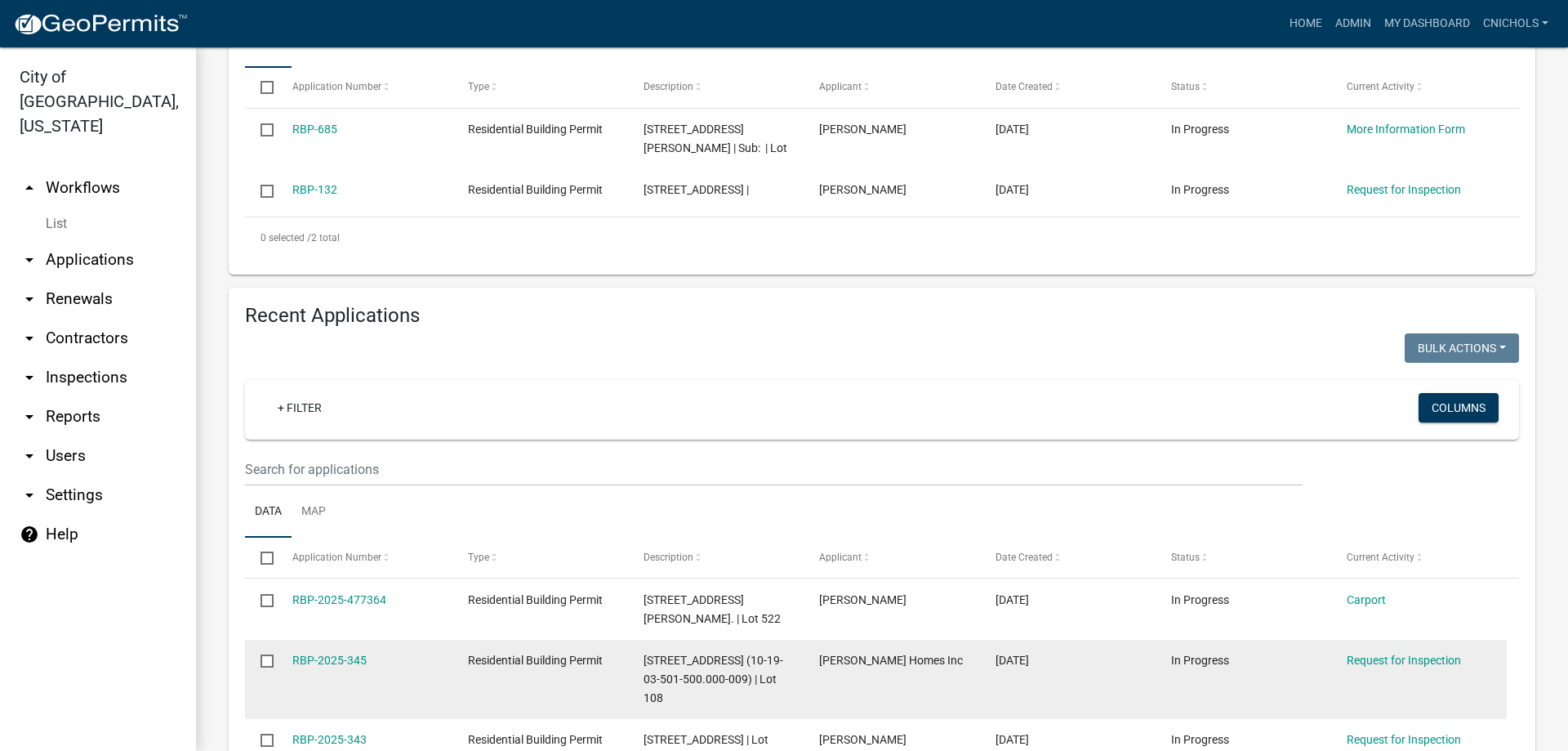
scroll to position [654, 0]
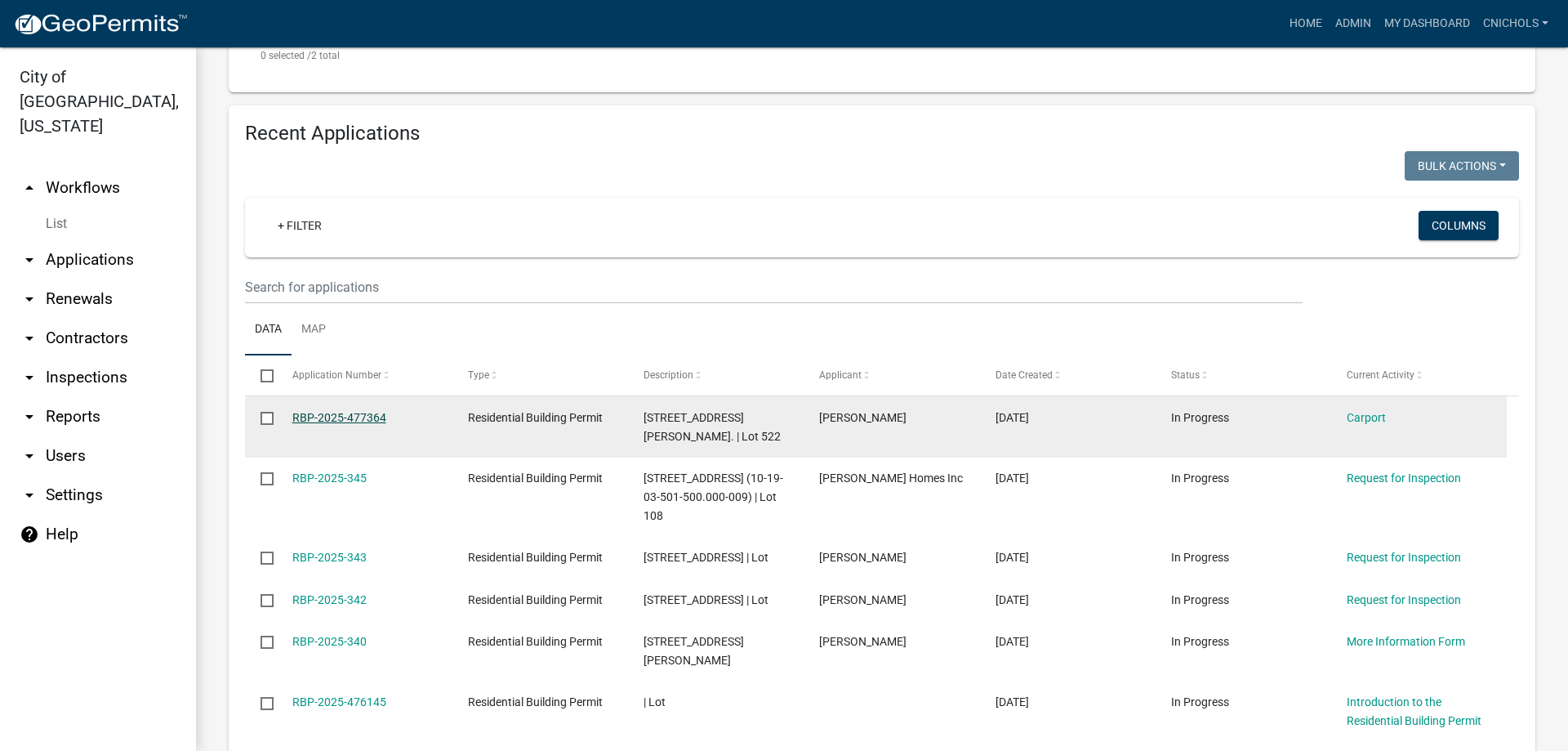
click at [345, 413] on link "RBP-2025-477364" at bounding box center [340, 416] width 94 height 13
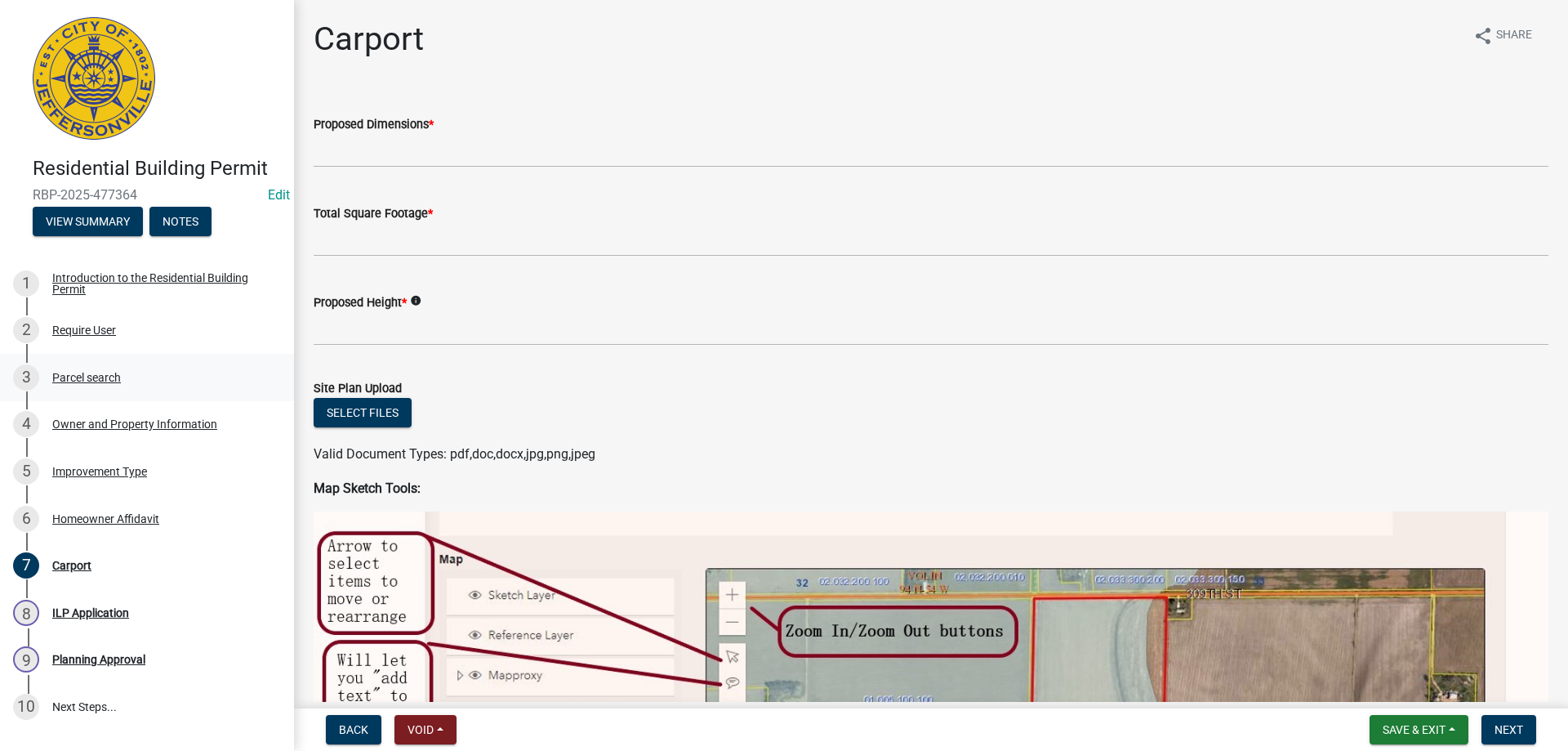
click at [79, 372] on div "Parcel search" at bounding box center [86, 377] width 68 height 11
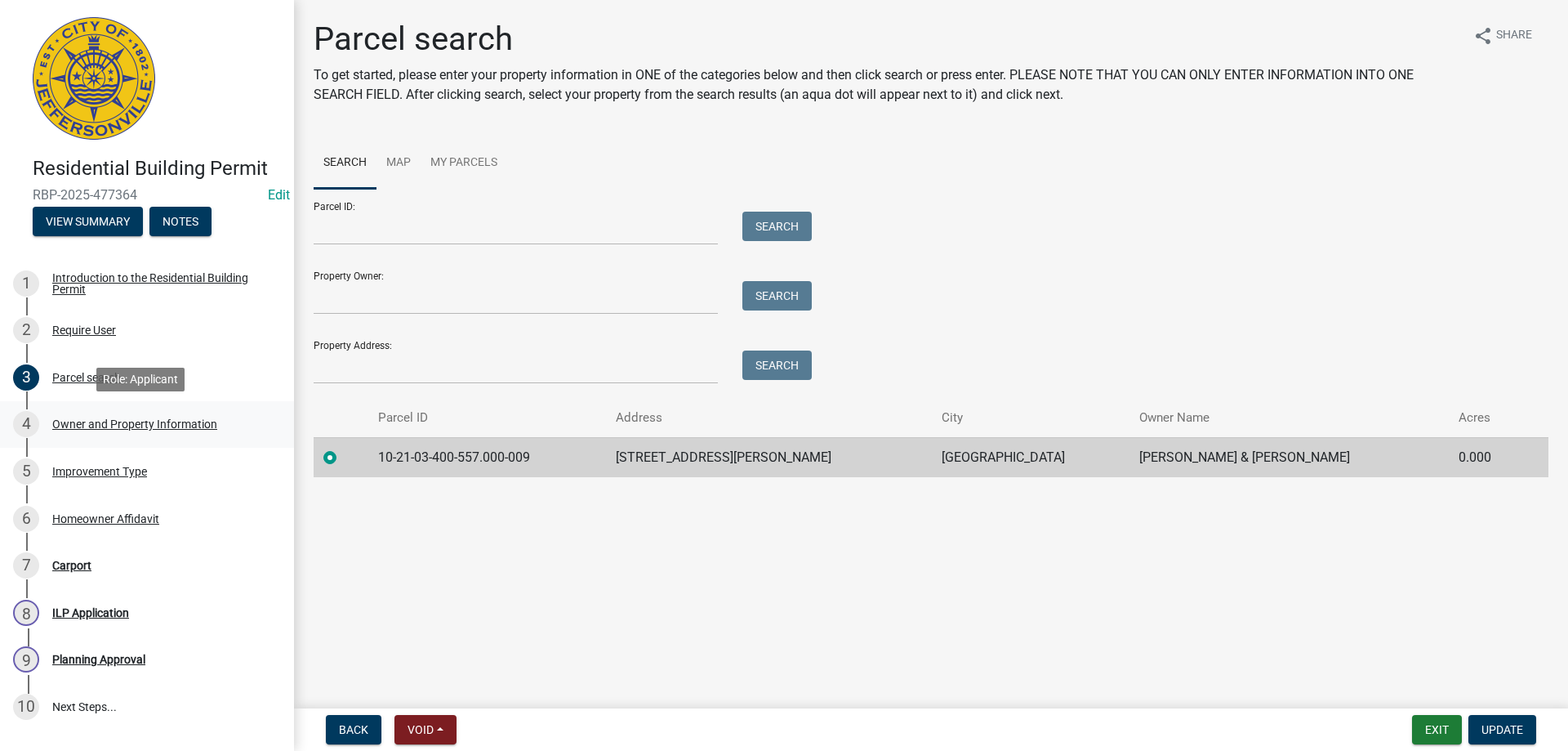
click at [105, 418] on div "Owner and Property Information" at bounding box center [134, 423] width 165 height 11
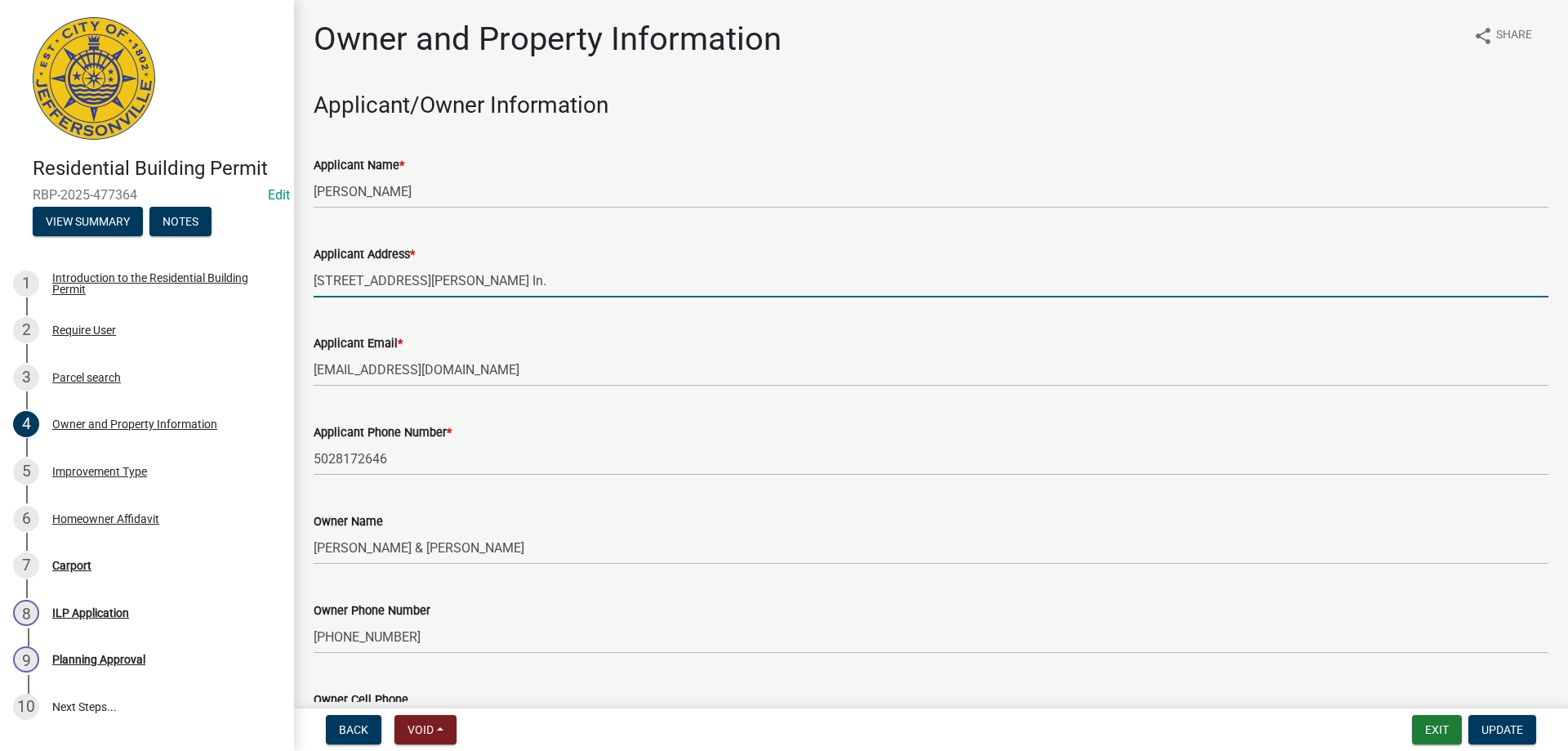
click at [341, 279] on input "3201 Slone Dr. JEFFERSONVILLE In." at bounding box center [931, 280] width 1234 height 33
type input "3102 Slone Dr. JEFFERSONVILLE In."
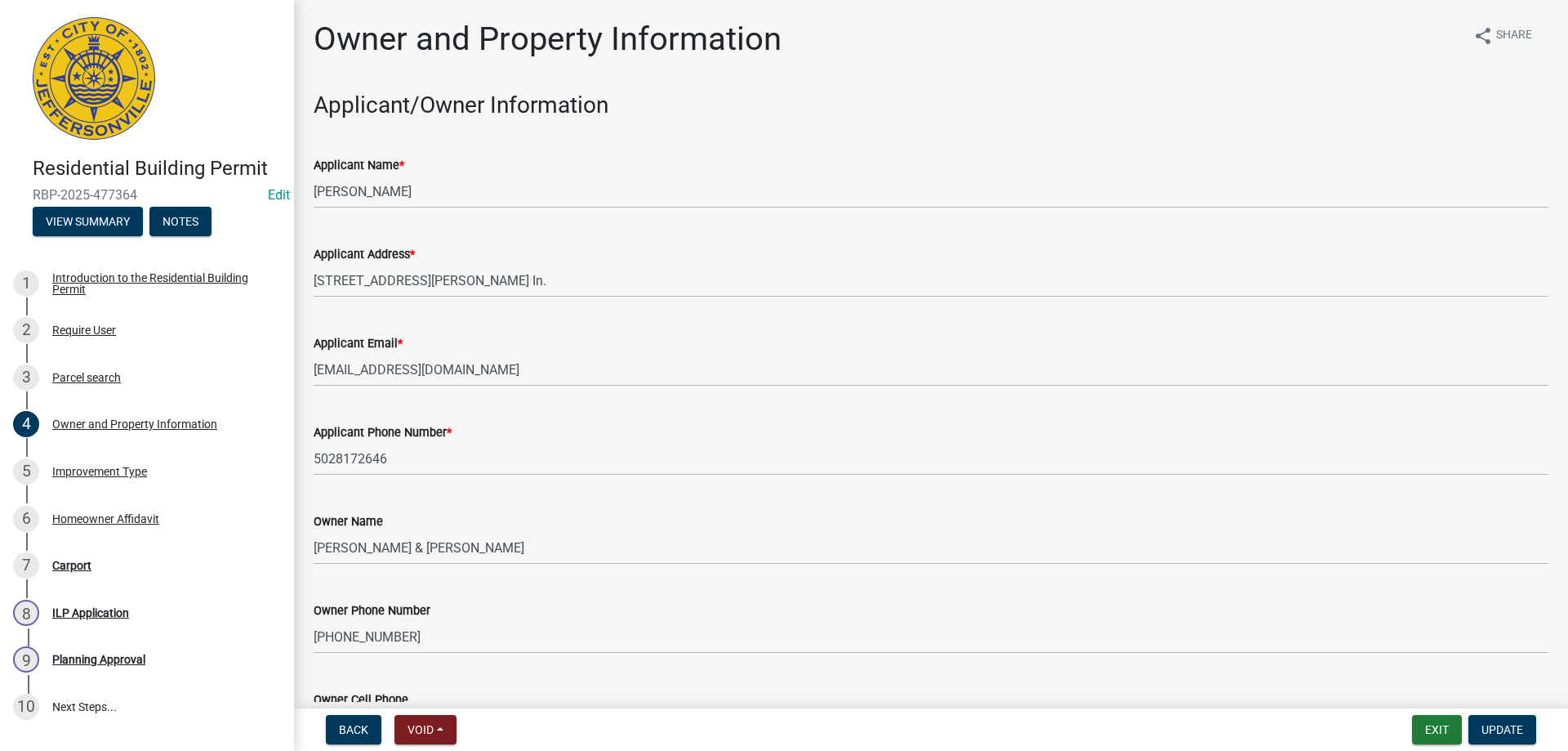
click at [564, 433] on div "Applicant Phone Number *" at bounding box center [931, 432] width 1234 height 20
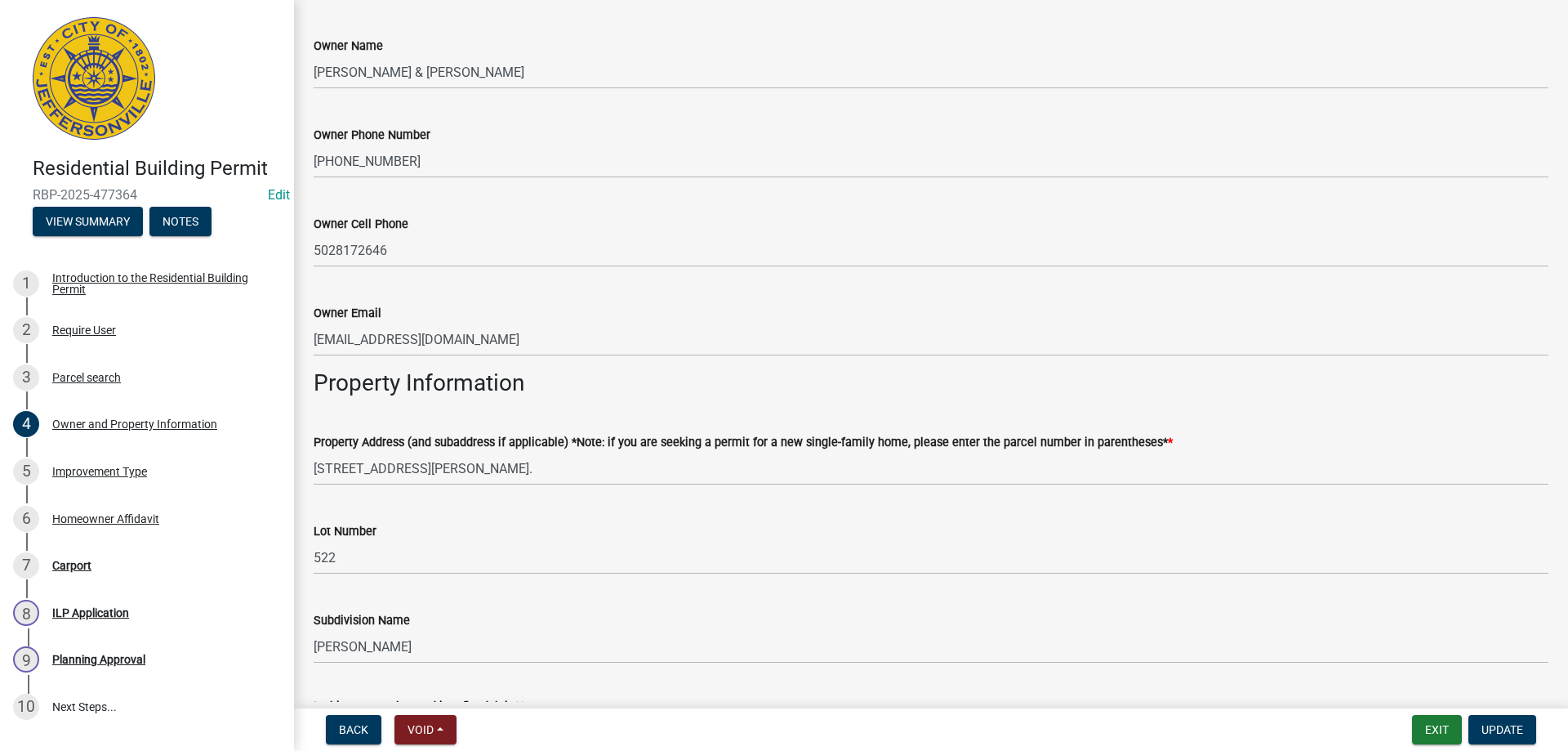
scroll to position [490, 0]
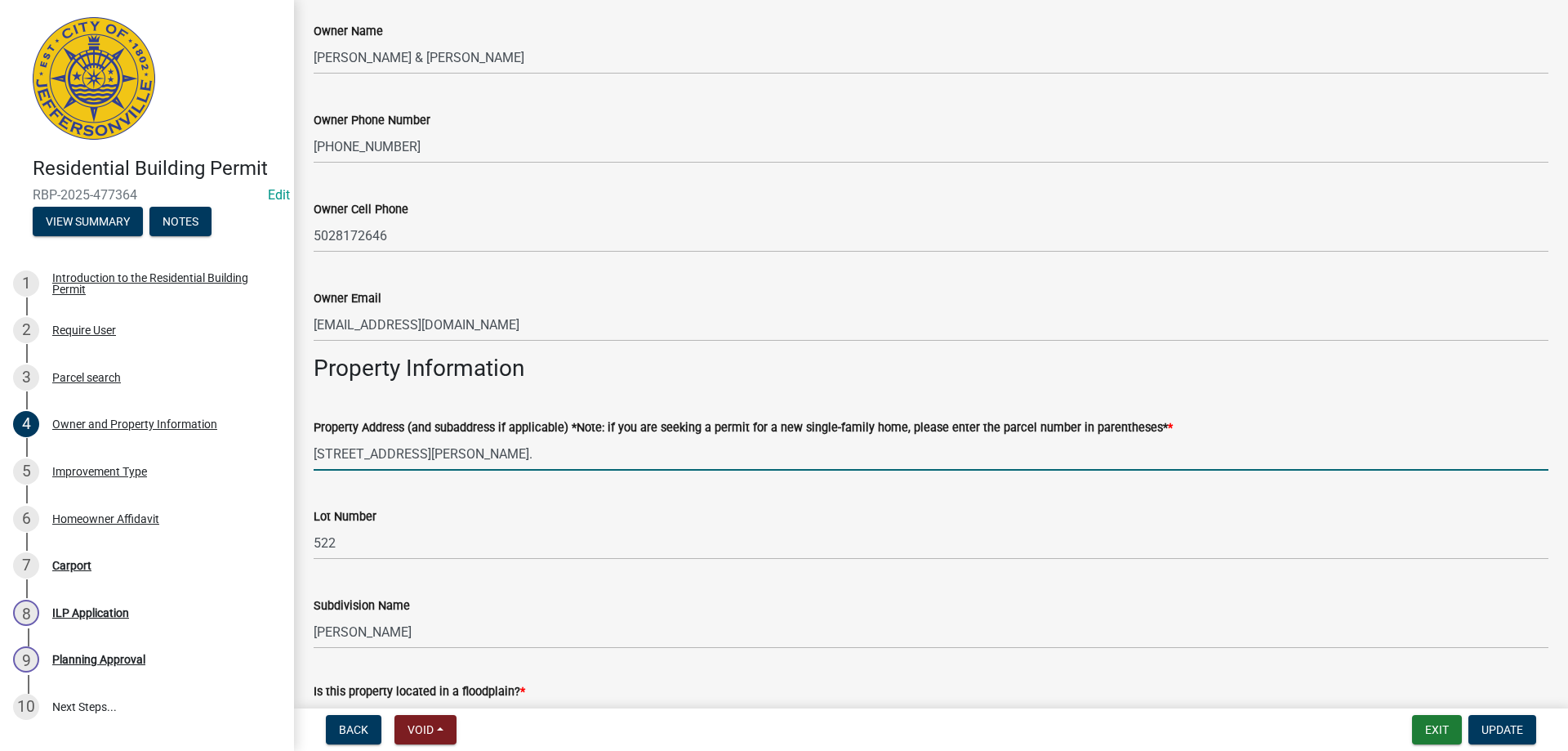
click at [341, 451] on input "3201 Slone Dr Jeffersonville In." at bounding box center [931, 453] width 1234 height 33
type input "3102 Slone Dr Jeffersonville In."
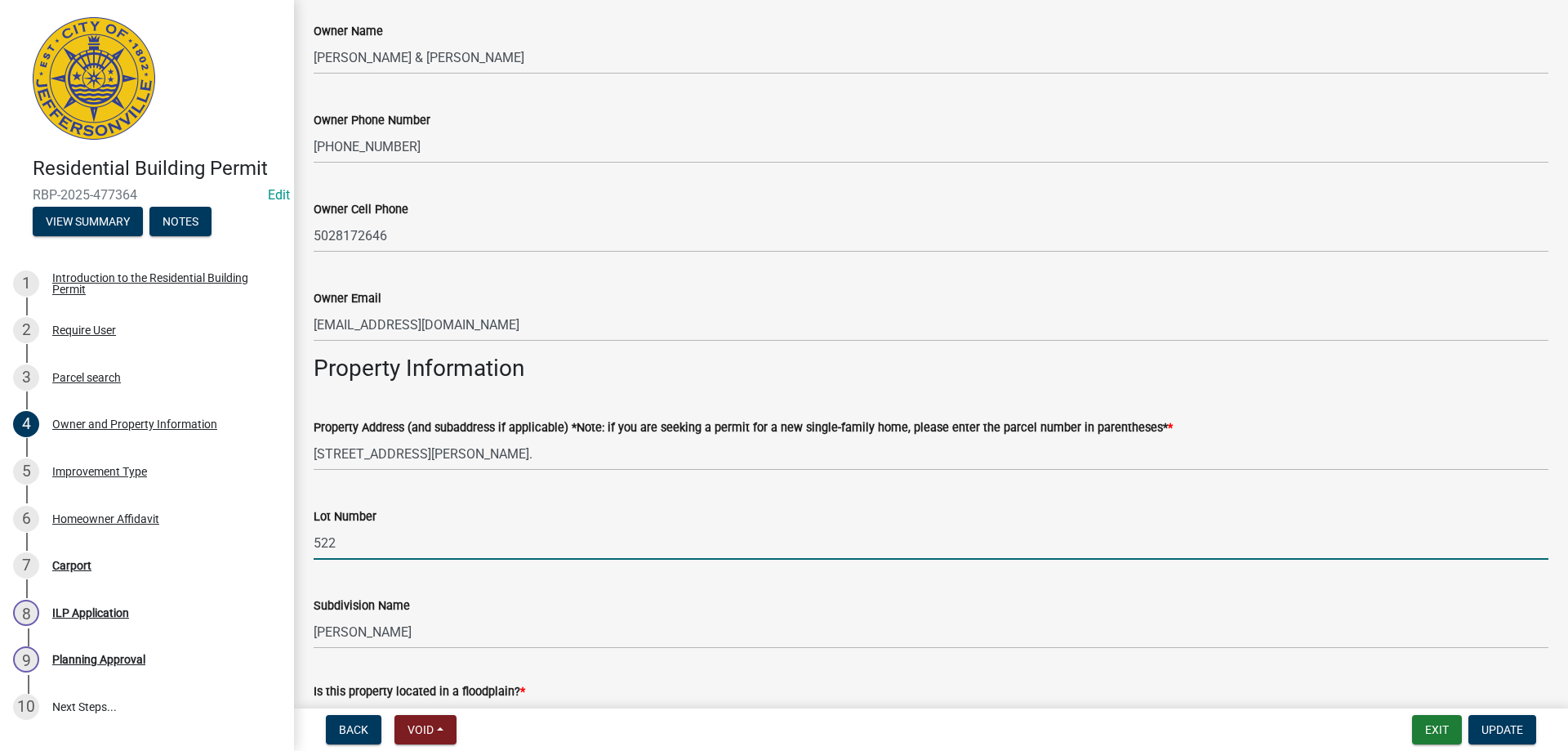
click at [777, 526] on input "522" at bounding box center [931, 542] width 1234 height 33
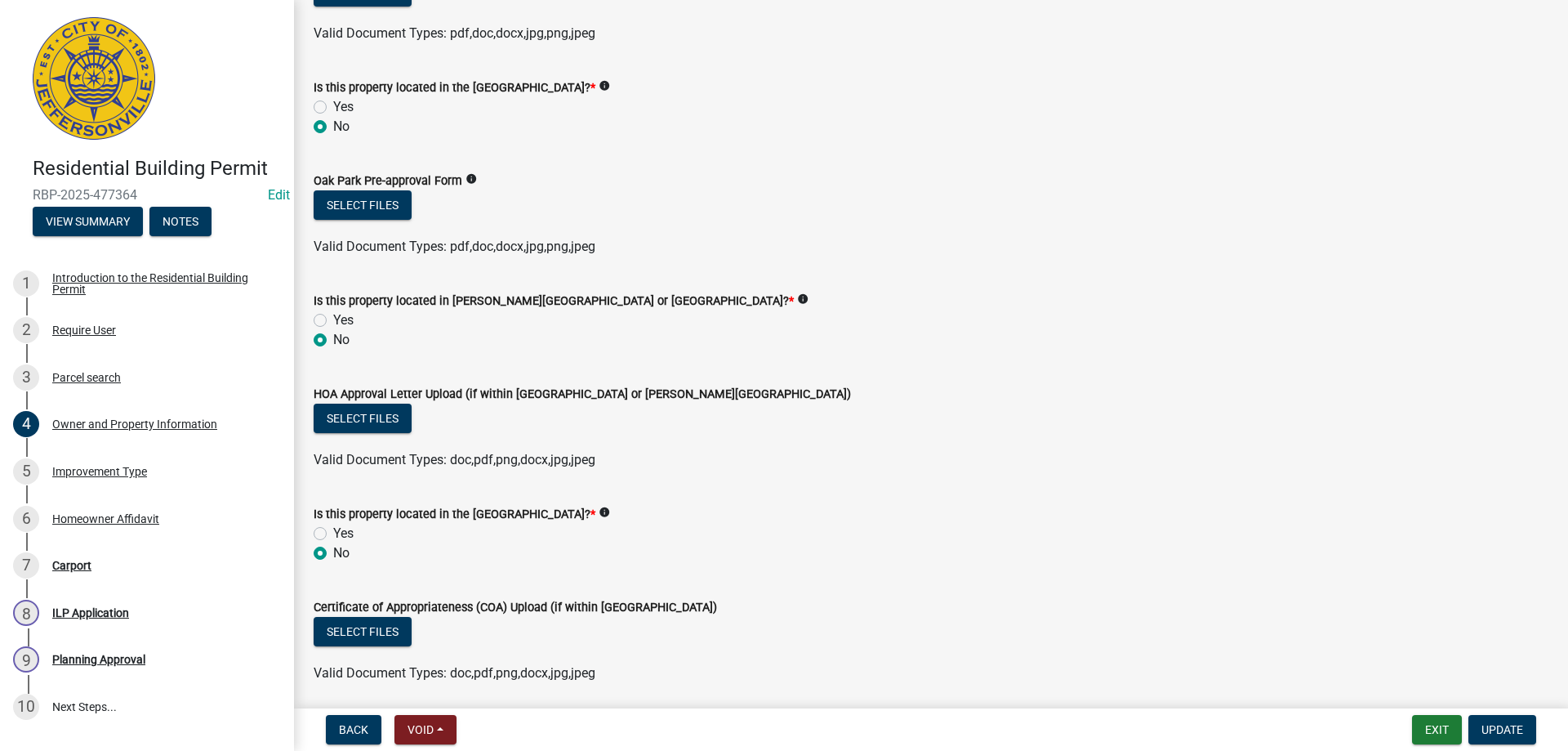
scroll to position [1366, 0]
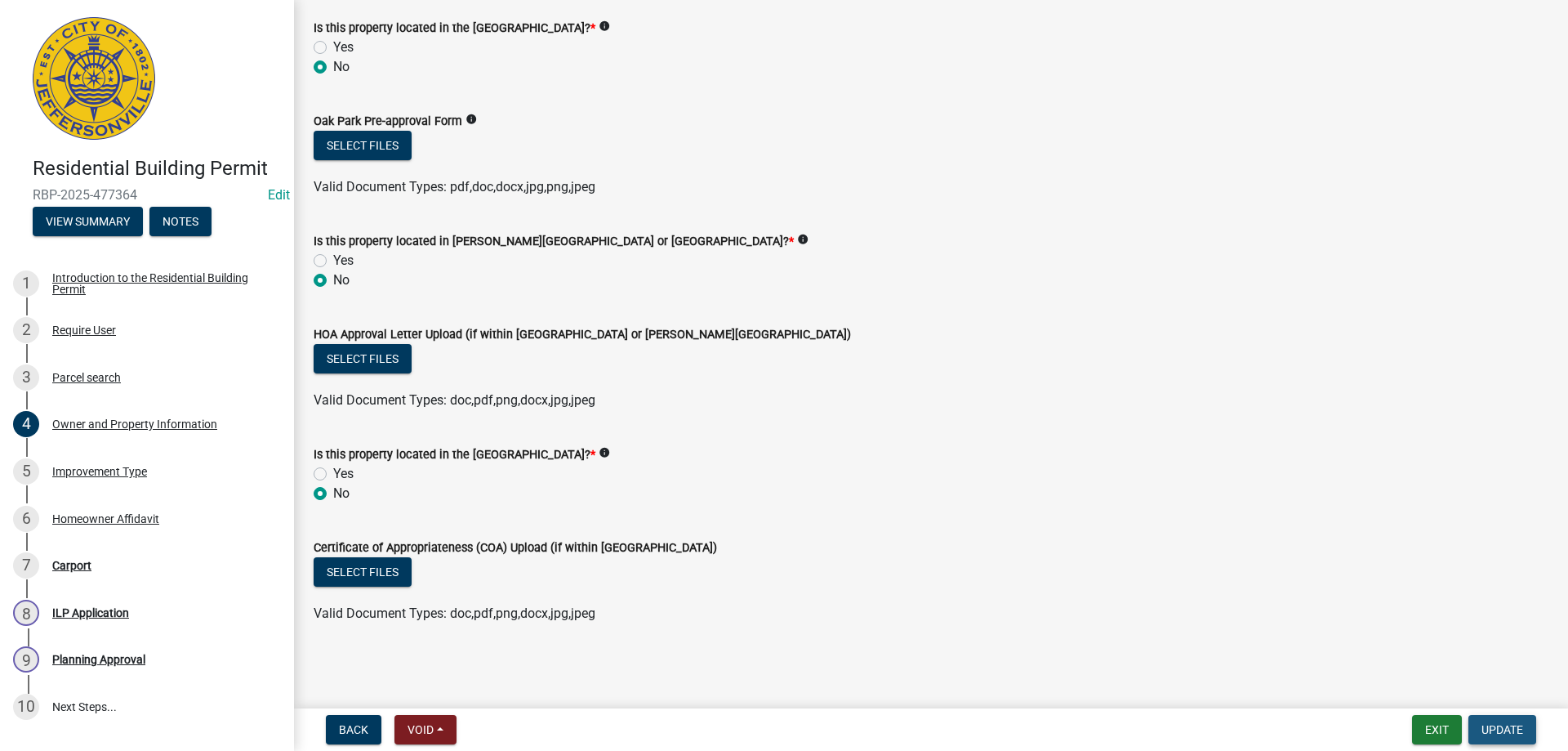
click at [1492, 725] on span "Update" at bounding box center [1501, 729] width 42 height 13
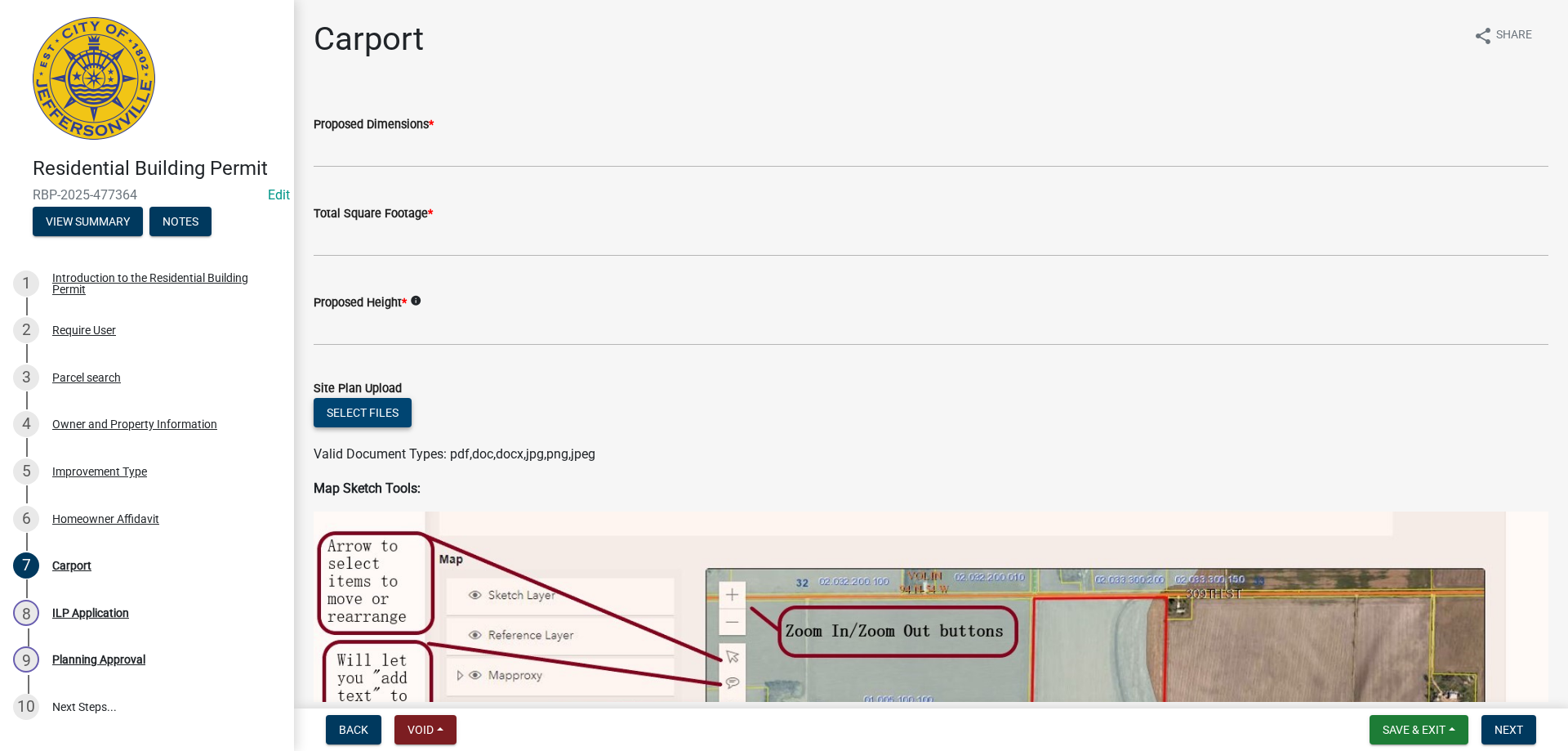
click at [378, 414] on button "Select files" at bounding box center [363, 412] width 98 height 29
click at [360, 411] on button "Select files" at bounding box center [363, 412] width 98 height 29
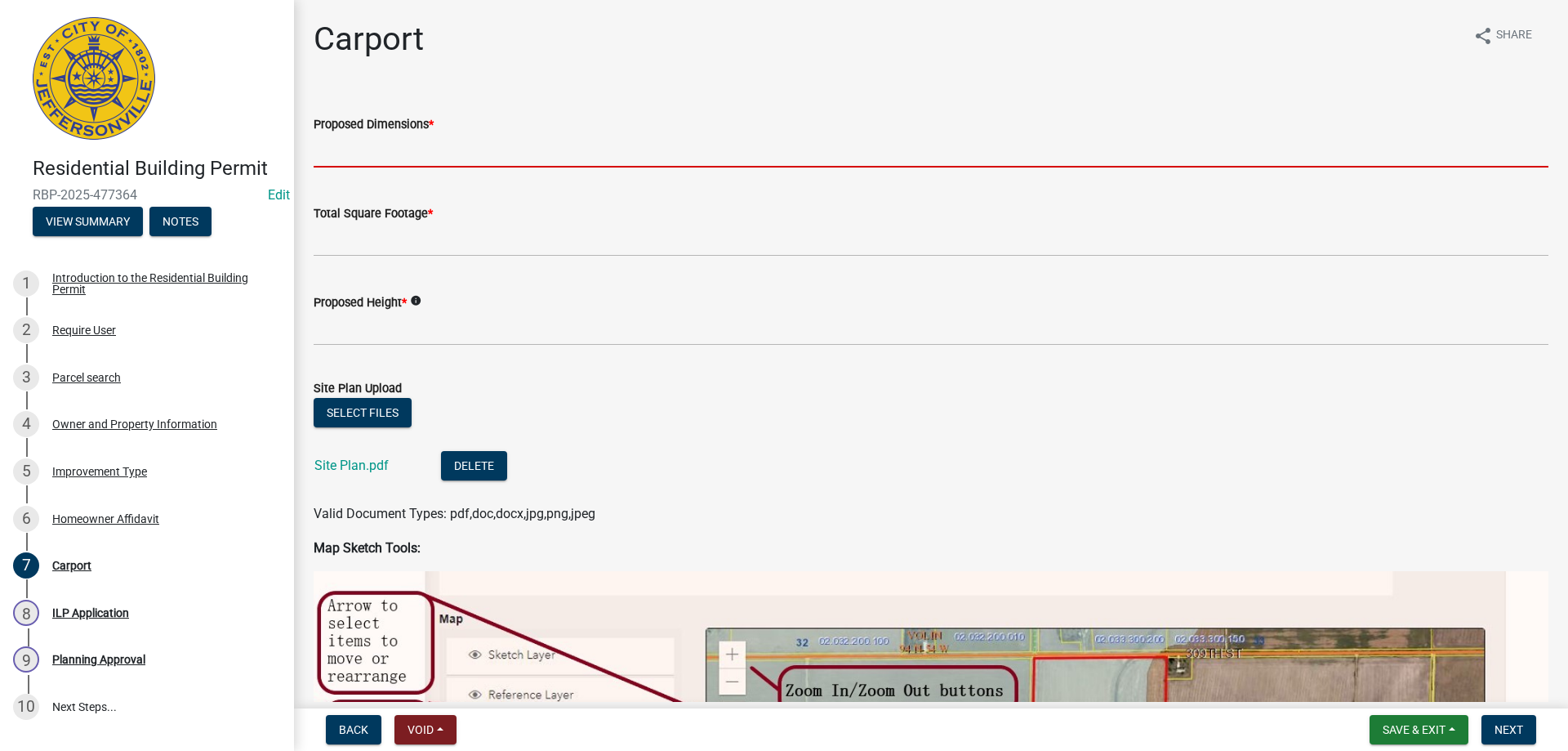
click at [342, 145] on input "Proposed Dimensions *" at bounding box center [931, 150] width 1234 height 33
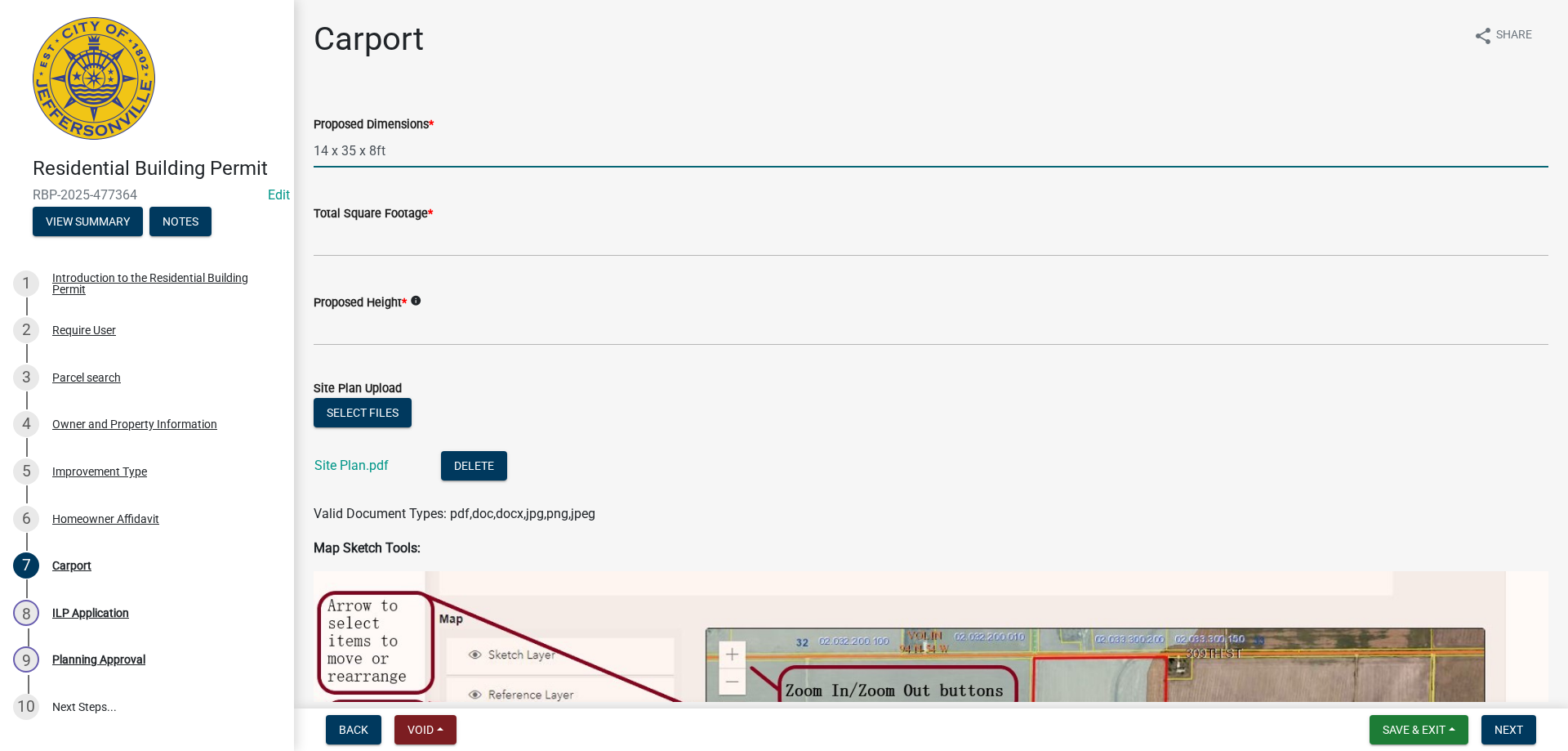
type input "14 x 35 x 8ft"
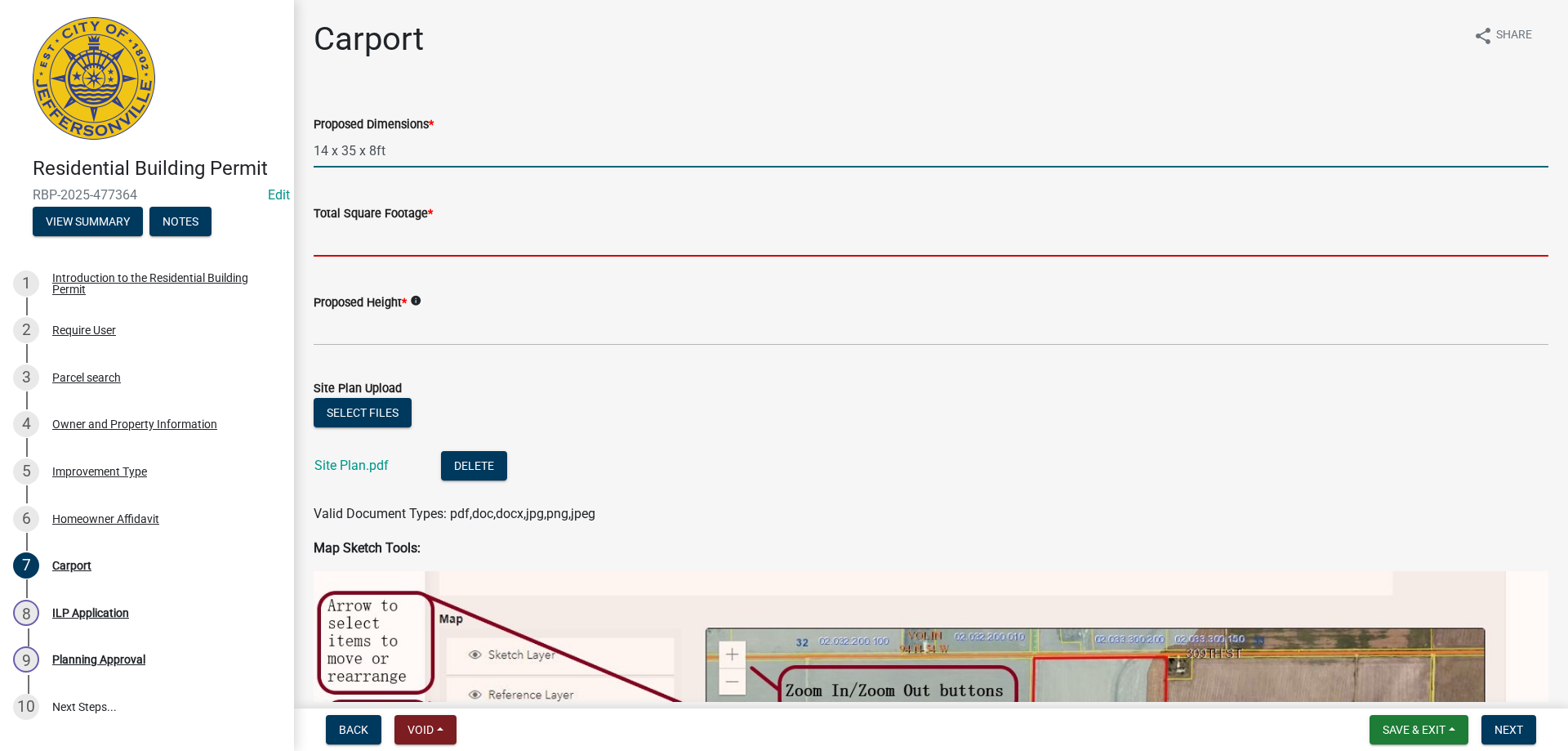
click at [375, 232] on input "Total Square Footage *" at bounding box center [931, 239] width 1234 height 33
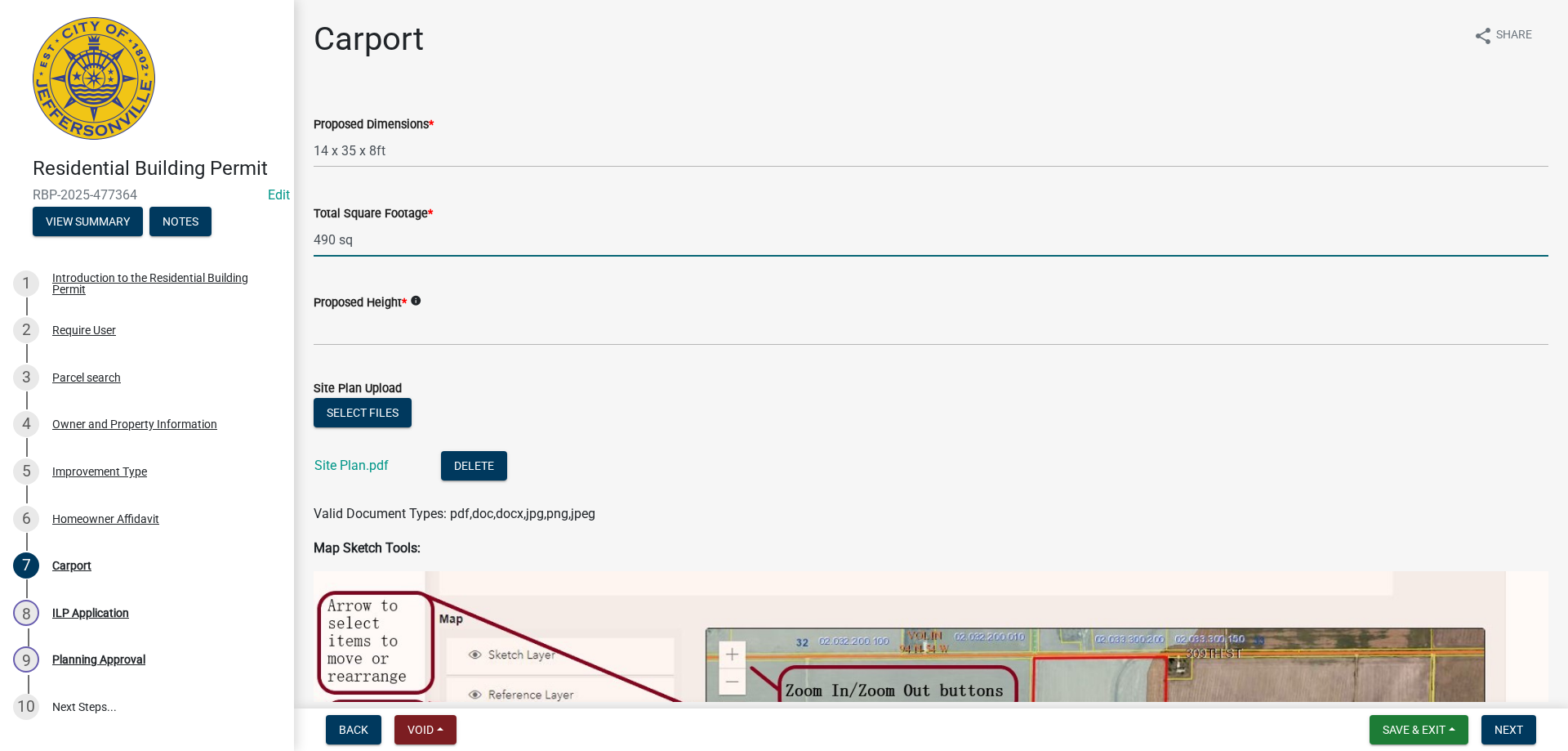
type input "490 sq"
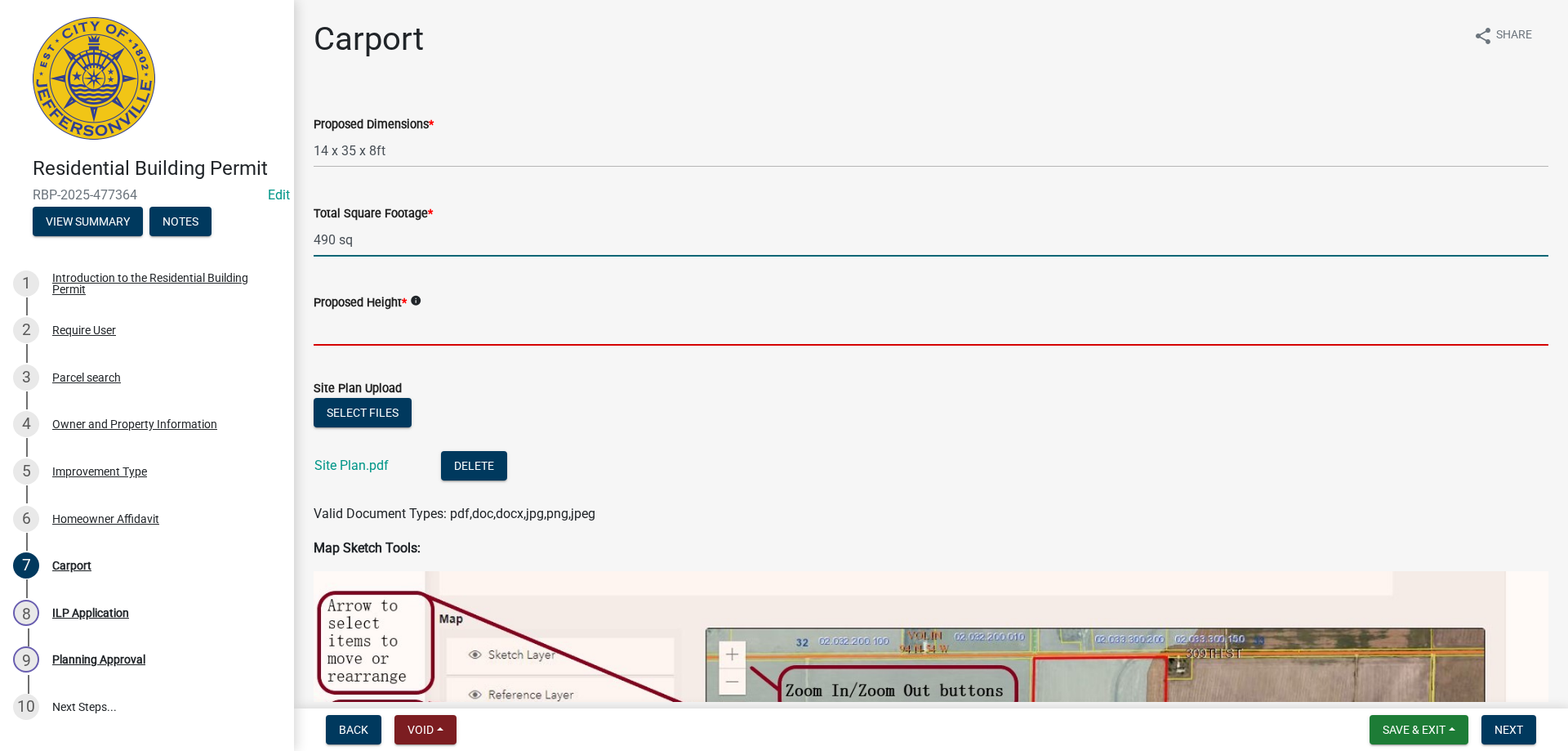
click at [386, 323] on input "Proposed Height *" at bounding box center [931, 329] width 1234 height 33
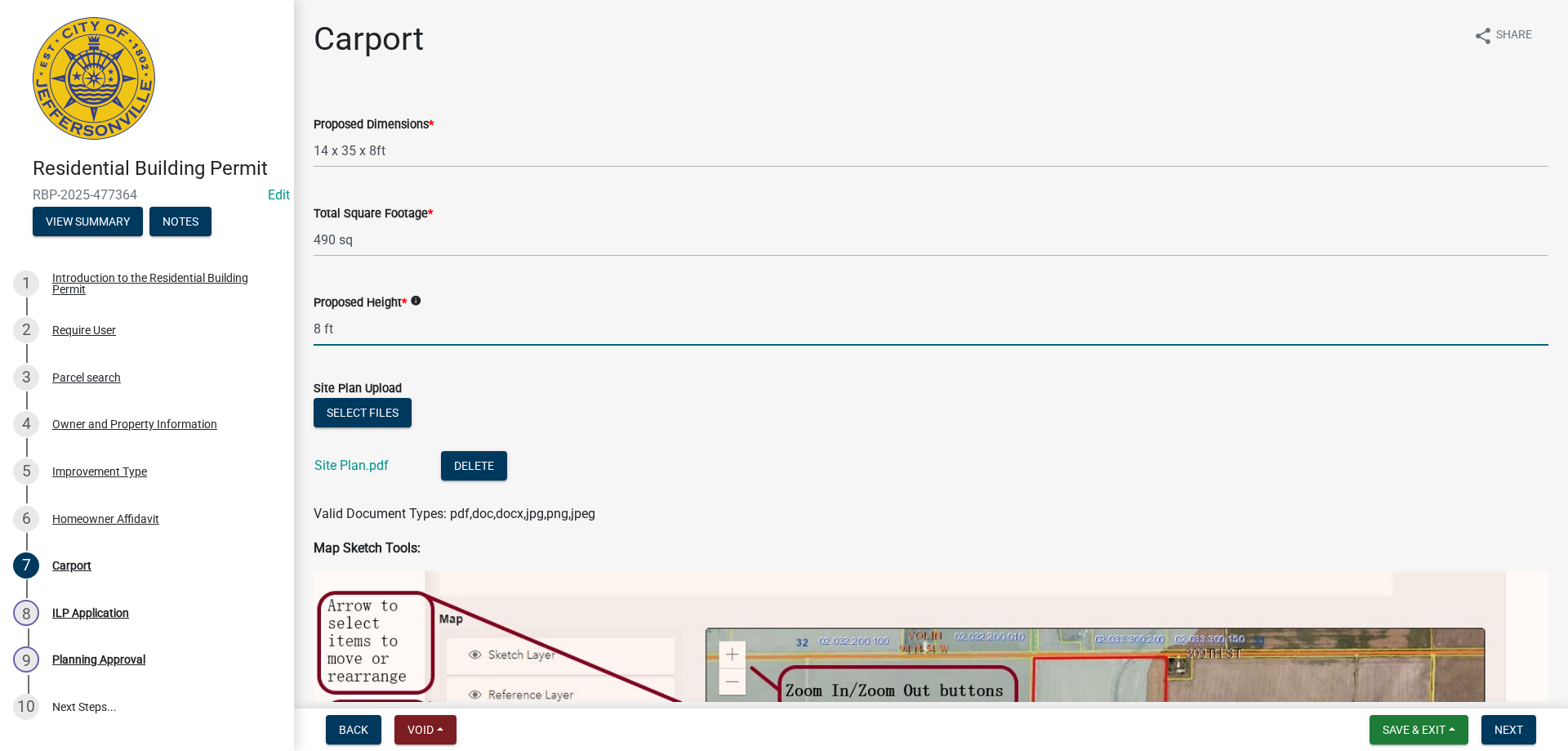
type input "8 ft"
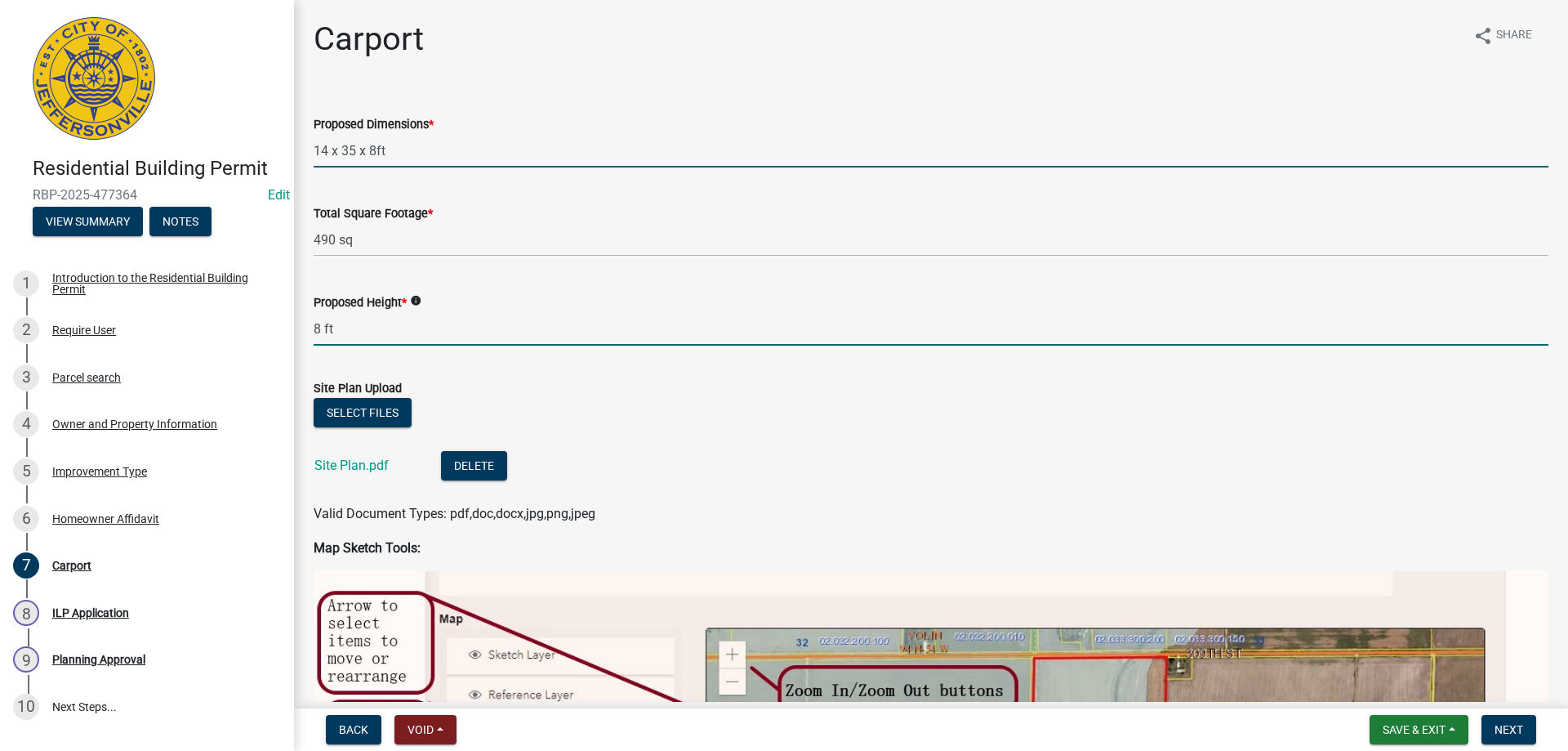
click at [401, 151] on input "14 x 35 x 8ft" at bounding box center [931, 150] width 1234 height 33
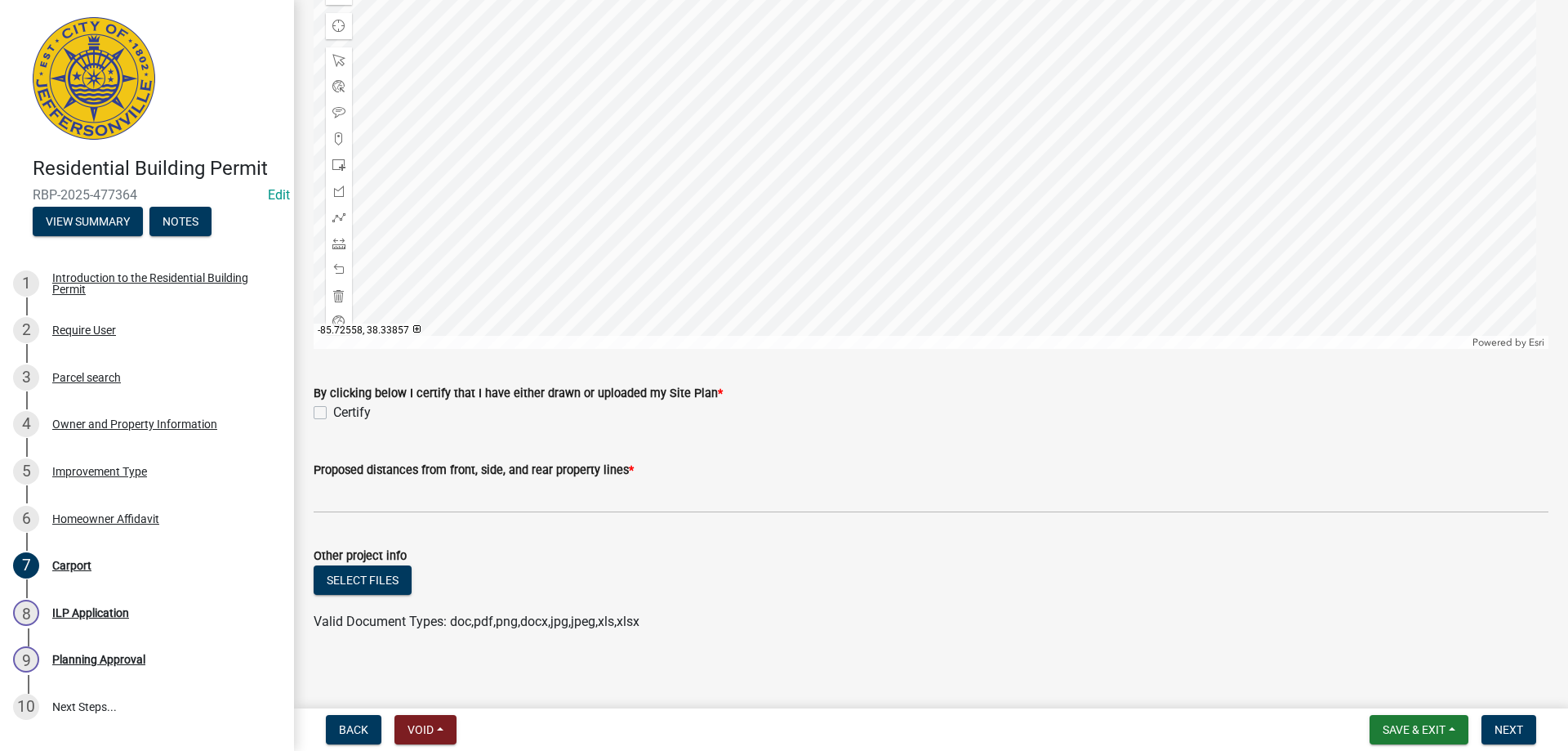
scroll to position [1309, 0]
type input "14 x 35 x 8"
click at [334, 401] on label "Certify" at bounding box center [352, 410] width 38 height 20
click at [334, 401] on input "Certify" at bounding box center [339, 406] width 10 height 10
checkbox input "true"
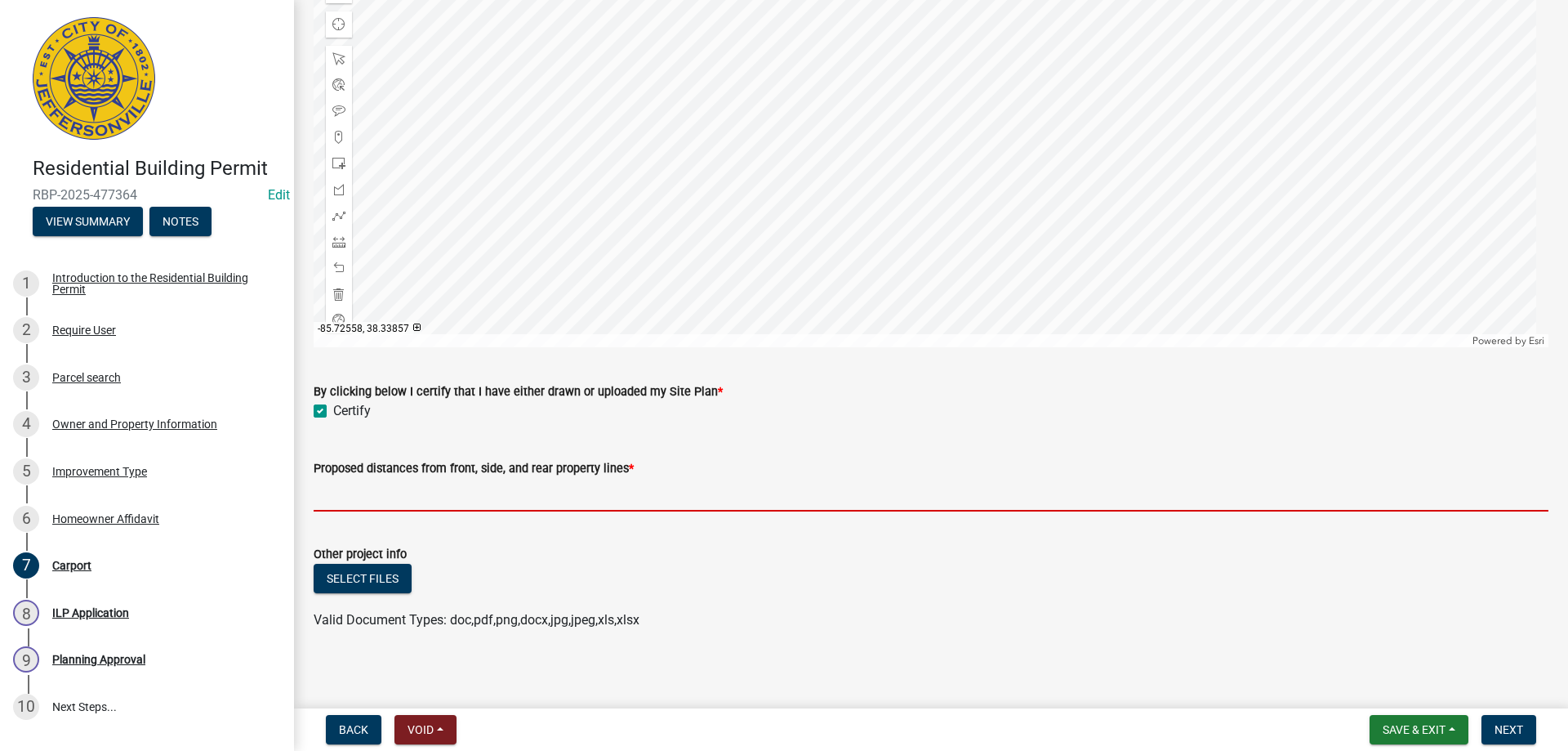
click at [341, 487] on input "Proposed distances from front, side, and rear property lines *" at bounding box center [931, 494] width 1234 height 33
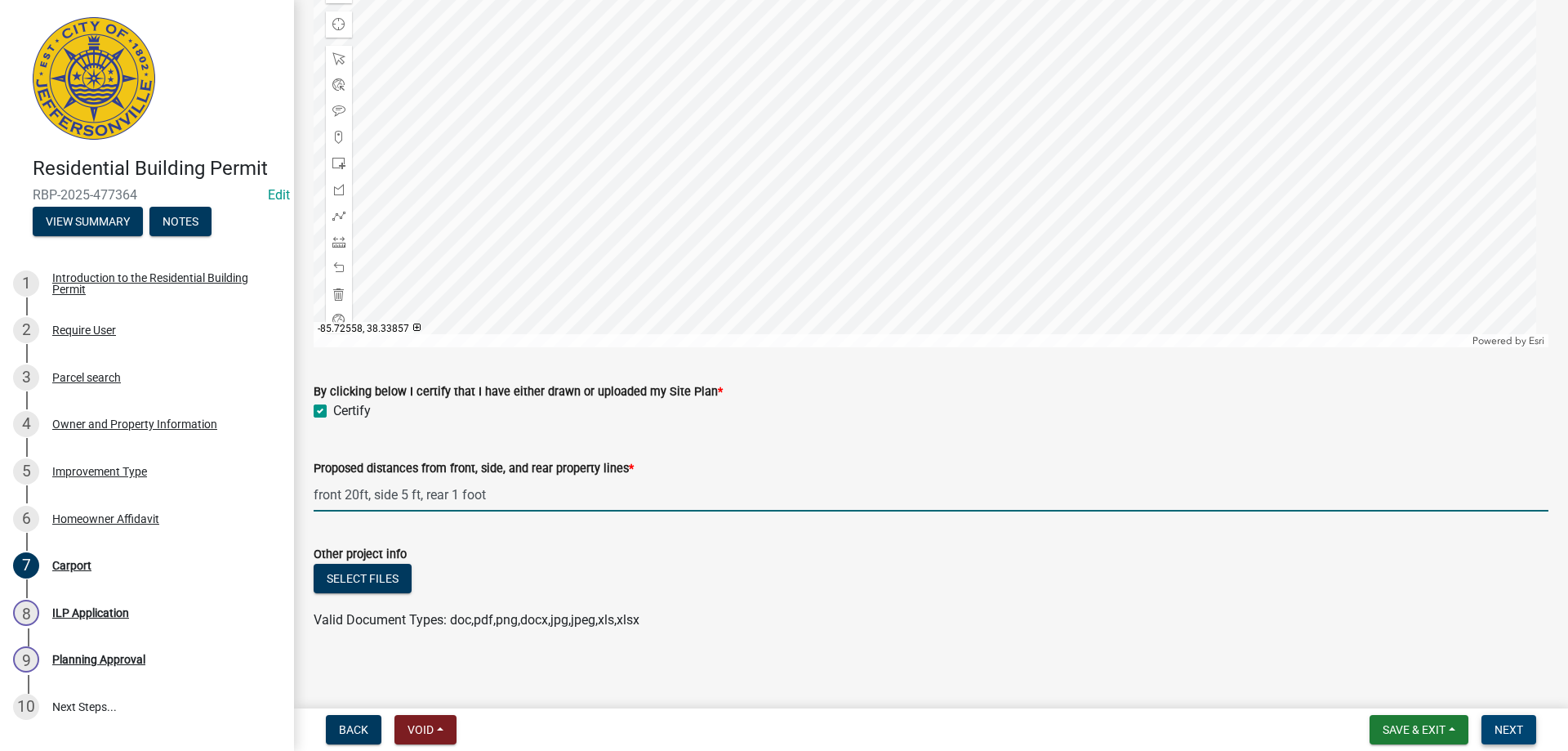
type input "front 20ft, side 5 ft, rear 1 foot"
click at [1515, 729] on span "Next" at bounding box center [1509, 729] width 29 height 13
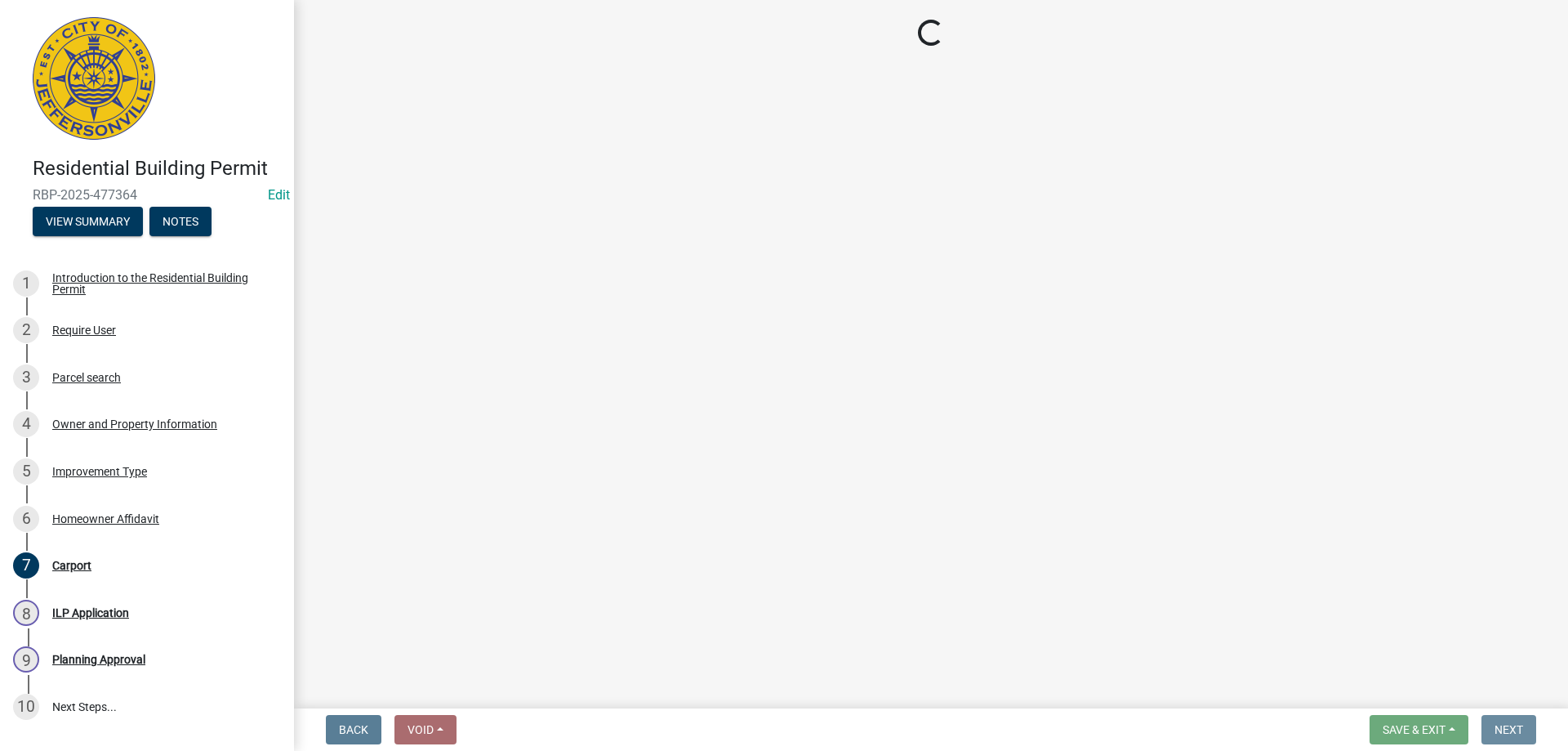
scroll to position [0, 0]
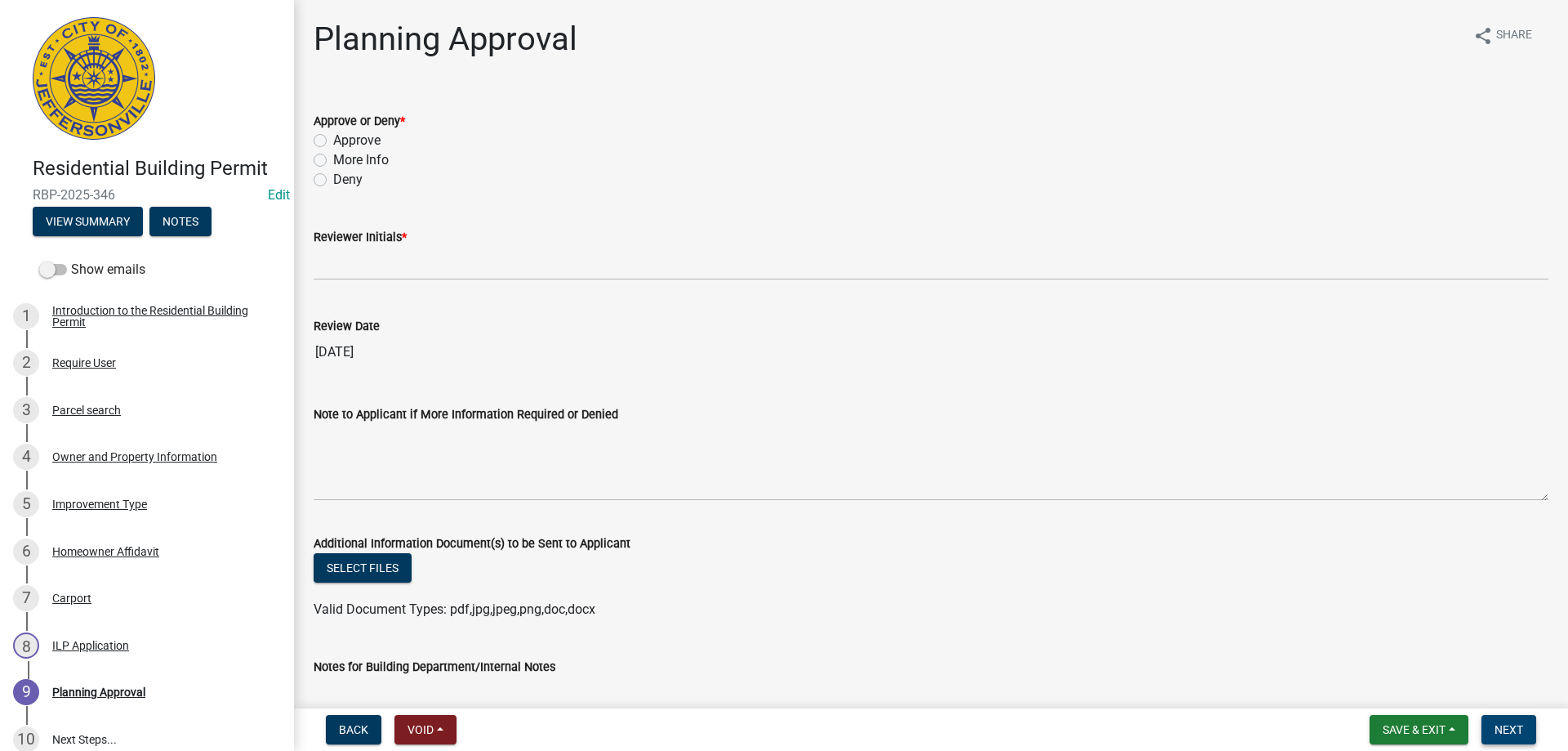
click at [1513, 725] on span "Next" at bounding box center [1509, 729] width 29 height 13
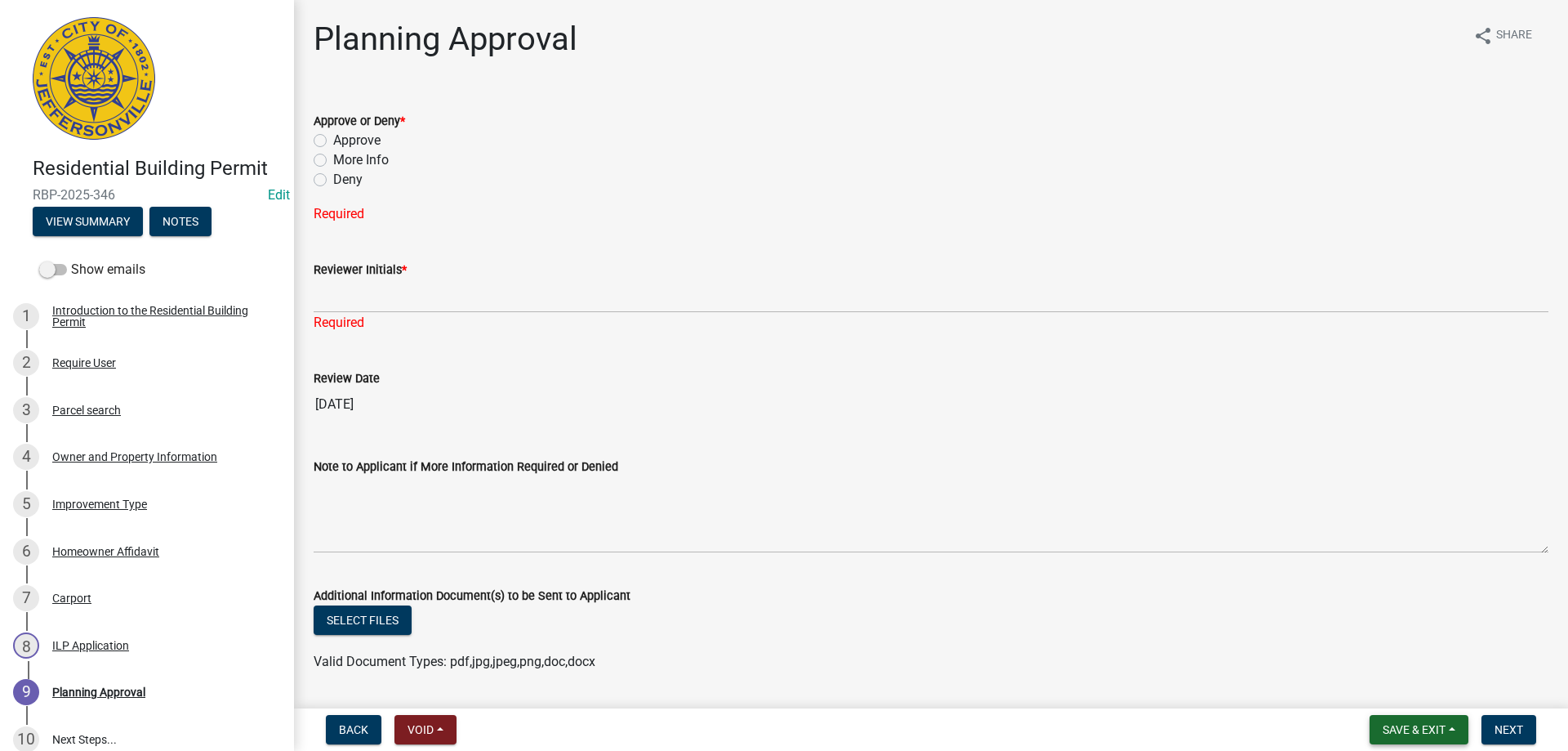
click at [1457, 733] on button "Save & Exit" at bounding box center [1419, 730] width 99 height 29
click at [1386, 691] on button "Save & Exit" at bounding box center [1402, 687] width 131 height 39
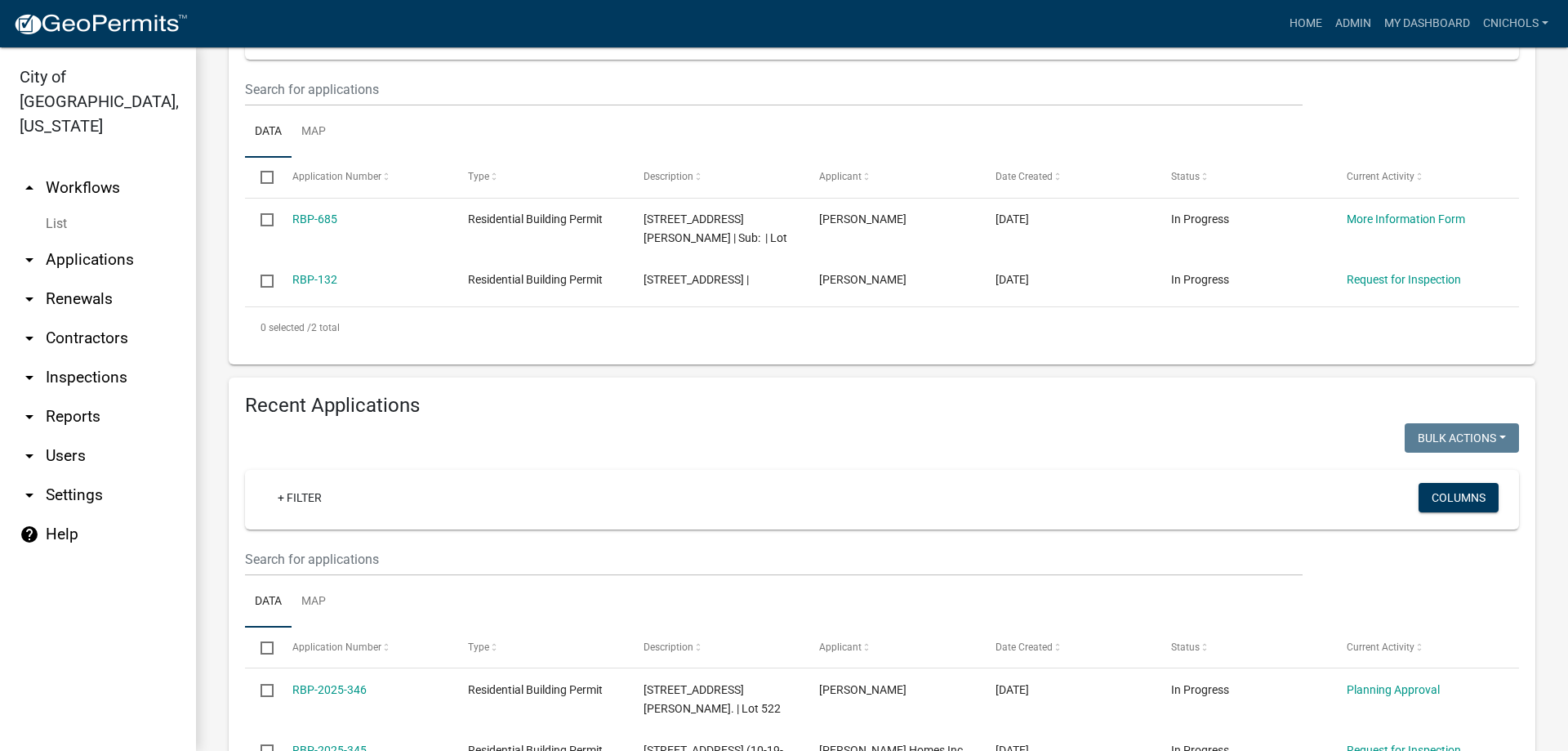
scroll to position [163, 0]
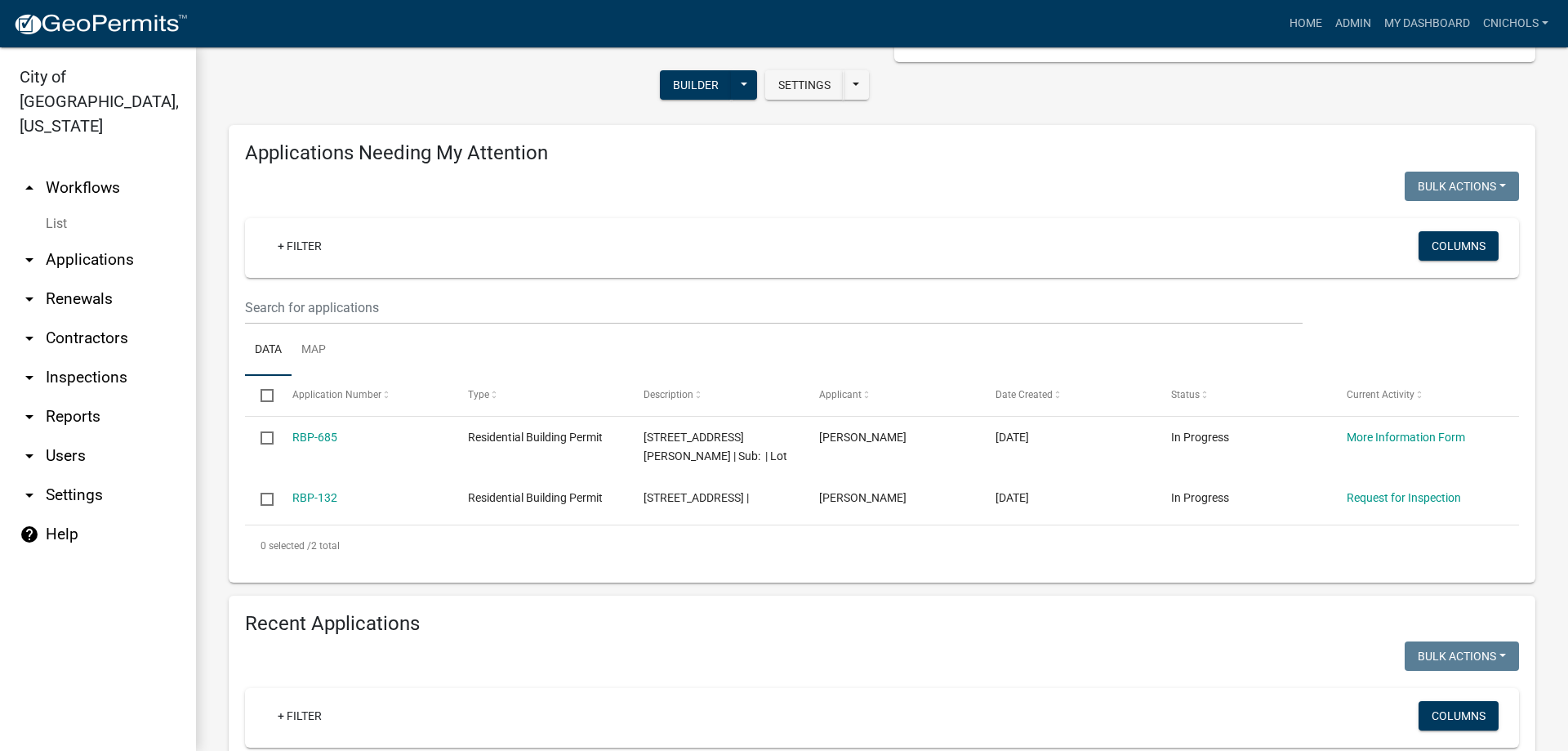
click at [615, 233] on div "+ Filter" at bounding box center [672, 247] width 839 height 33
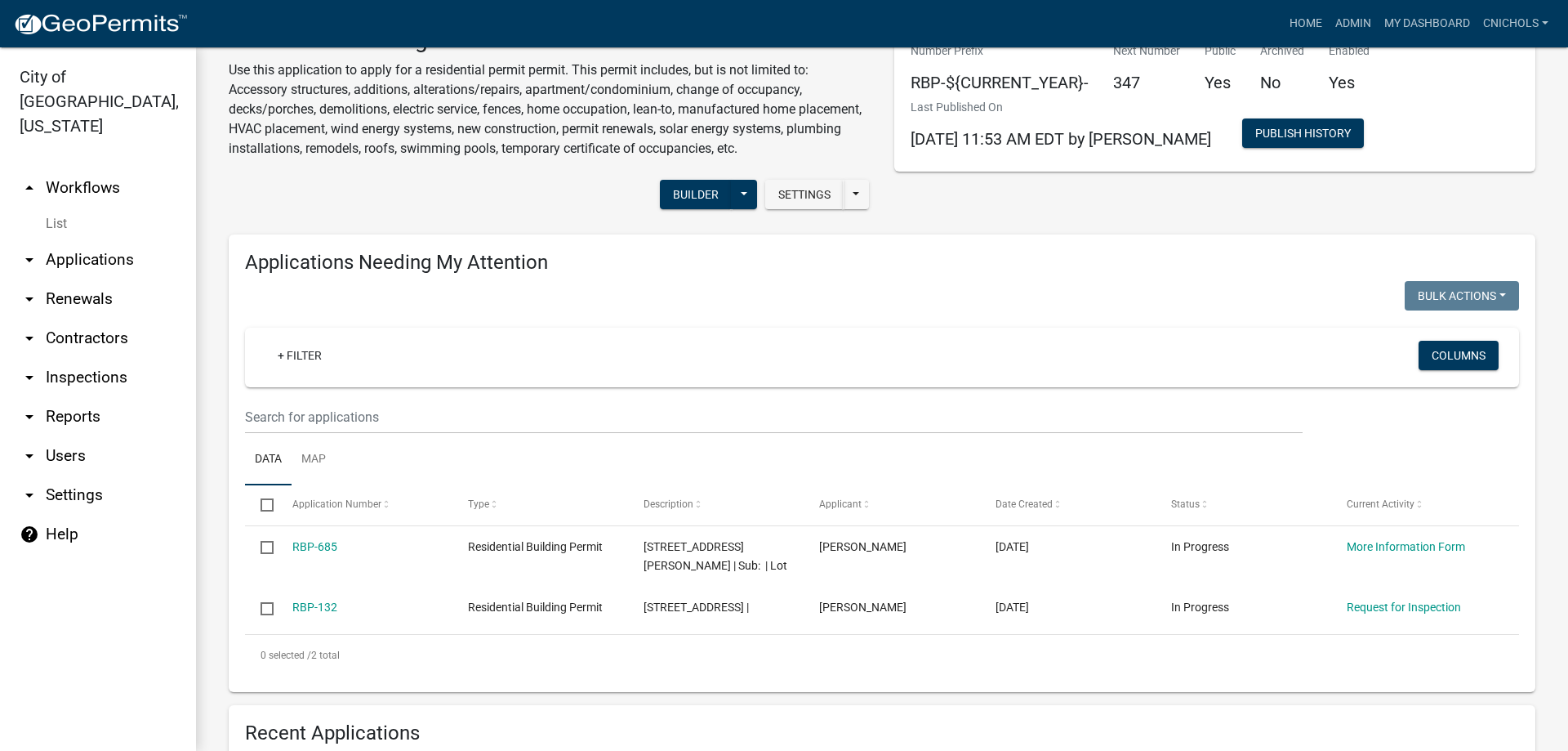
scroll to position [0, 0]
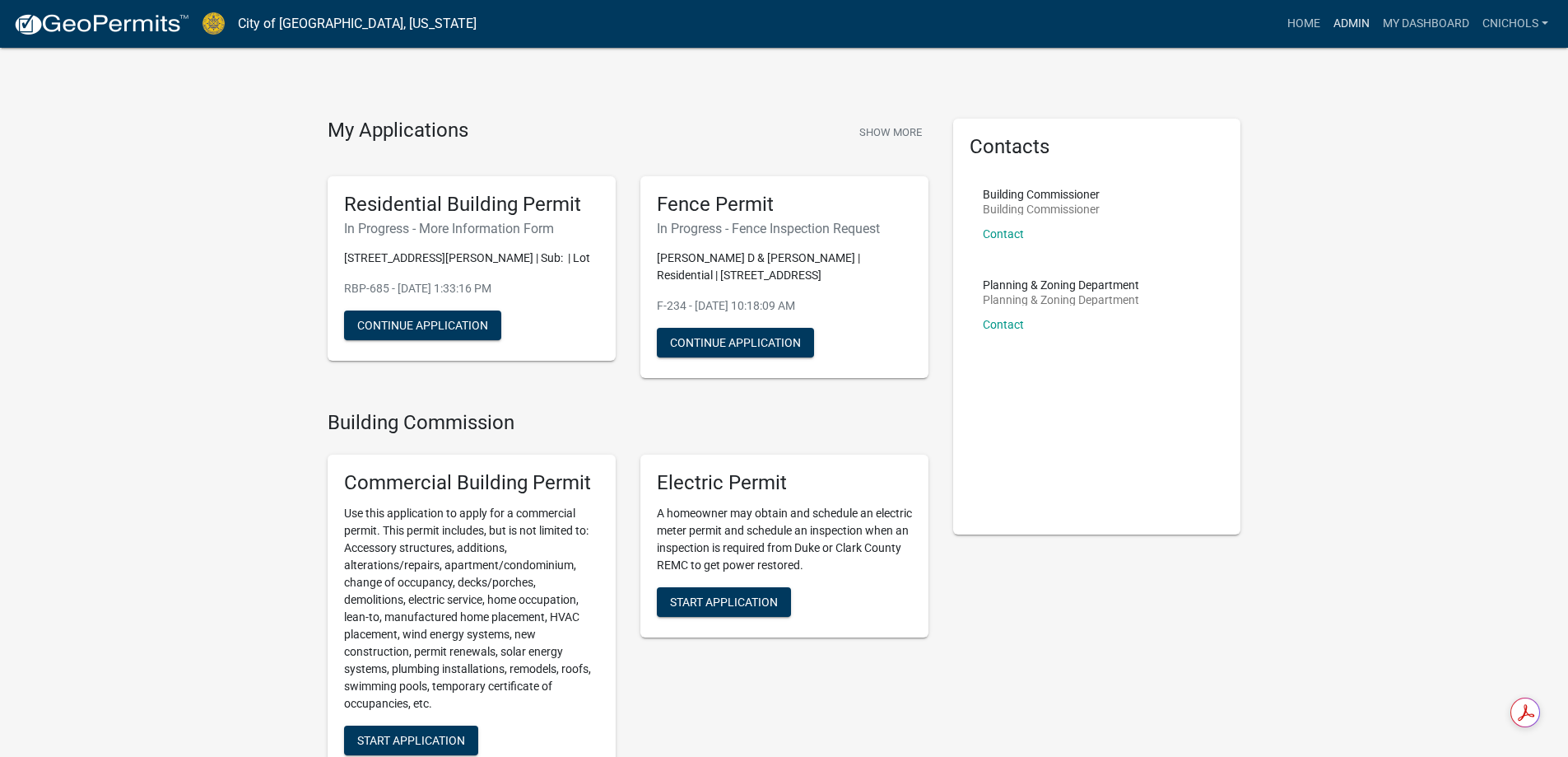
click at [1350, 20] on link "Admin" at bounding box center [1351, 24] width 49 height 31
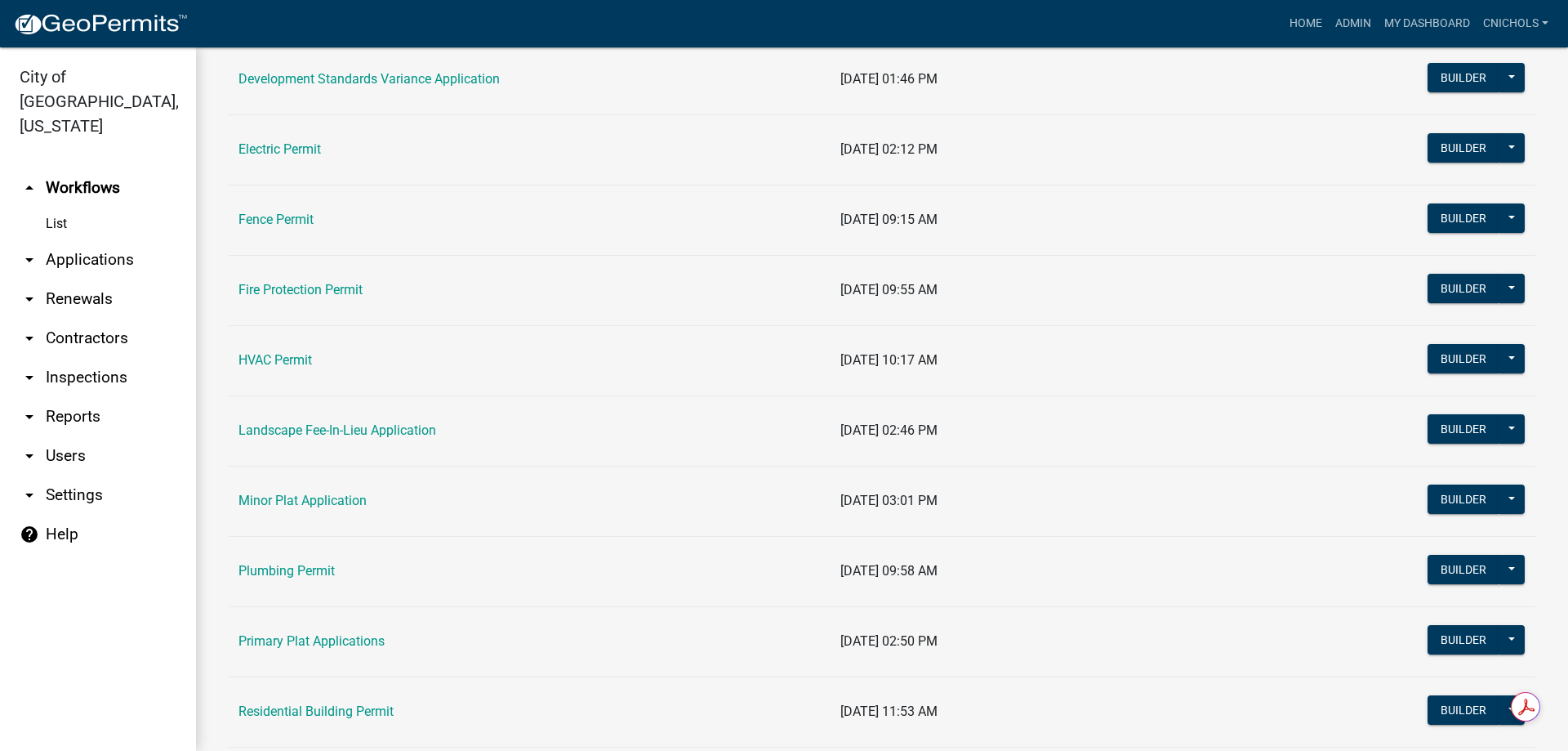
scroll to position [572, 0]
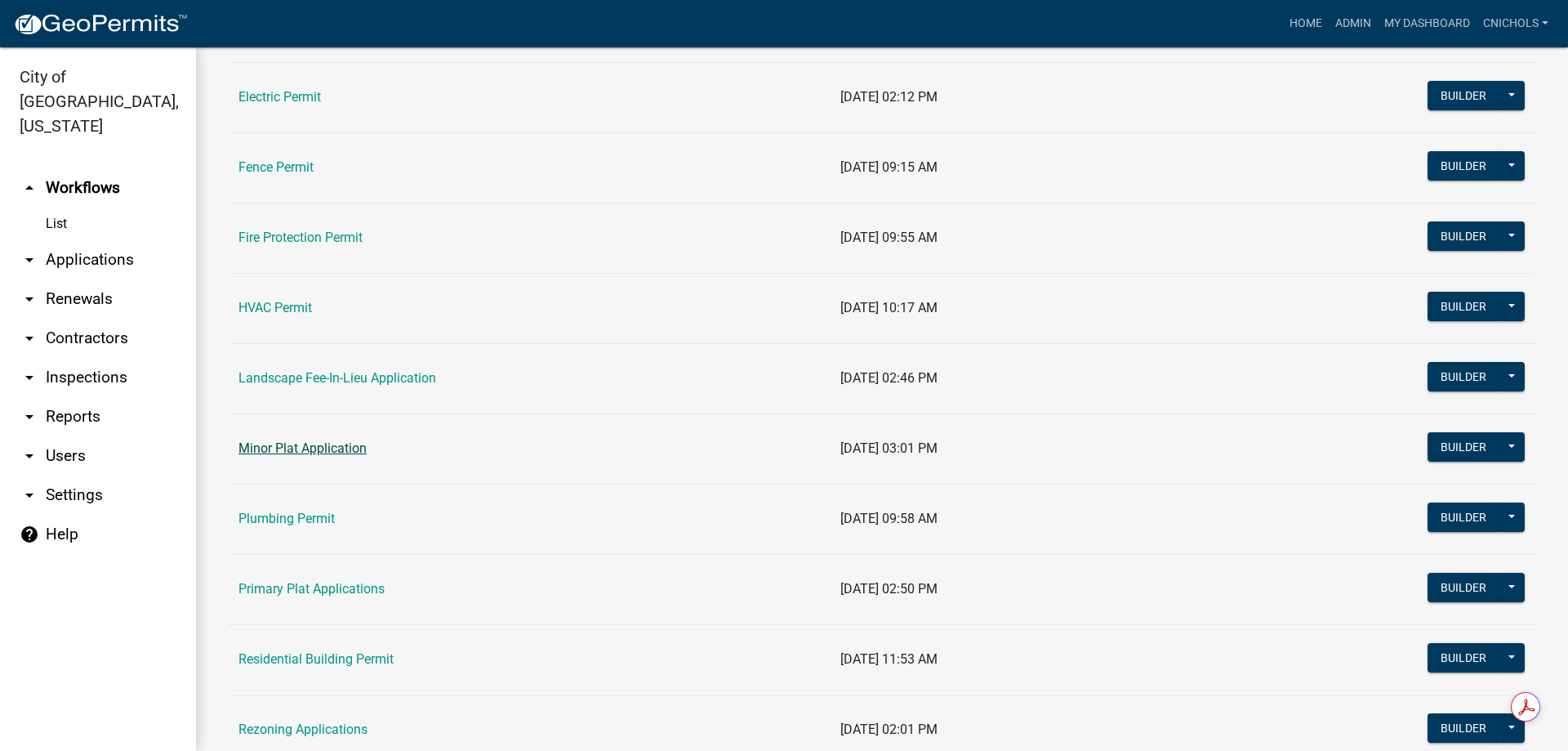
click at [317, 450] on link "Minor Plat Application" at bounding box center [302, 448] width 128 height 15
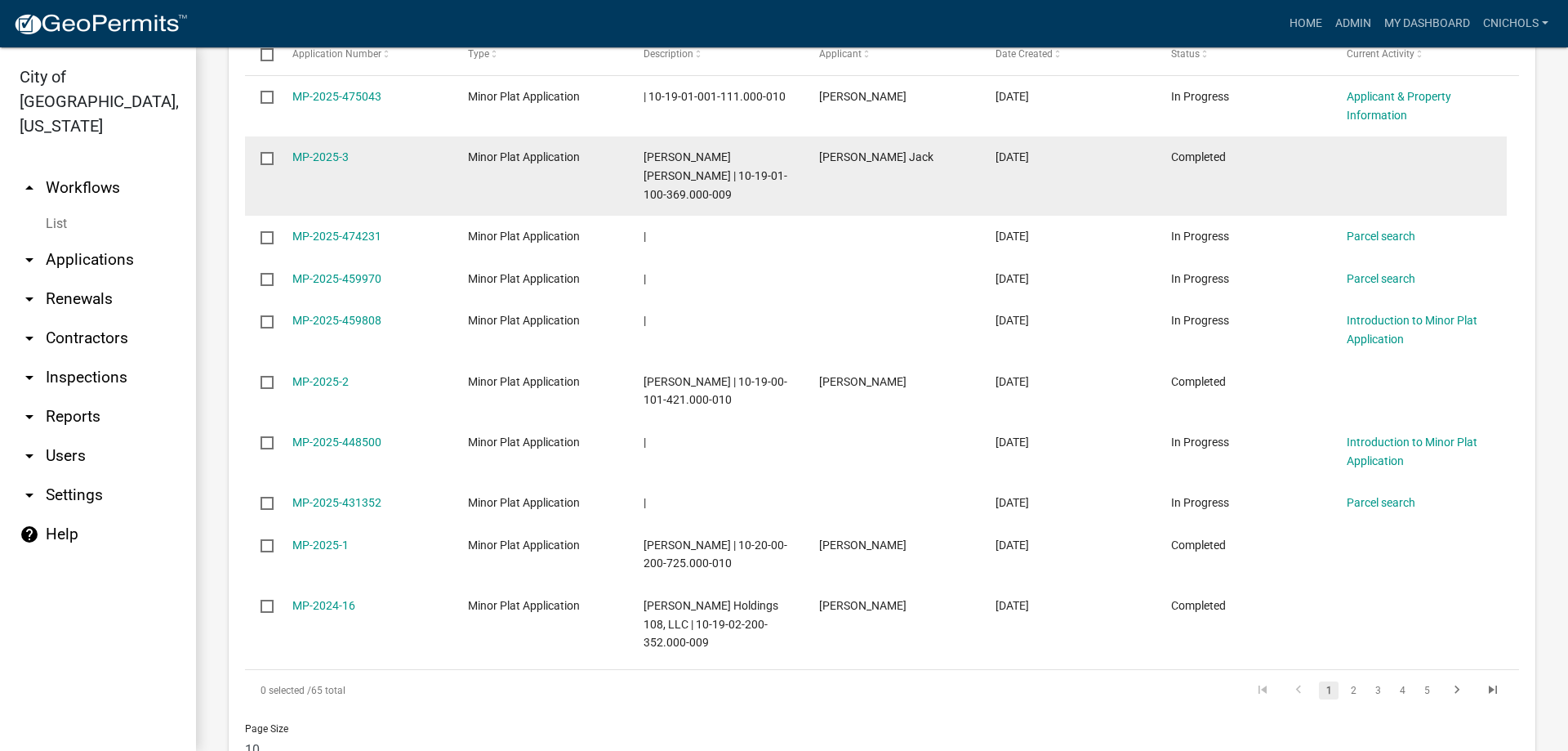
scroll to position [899, 0]
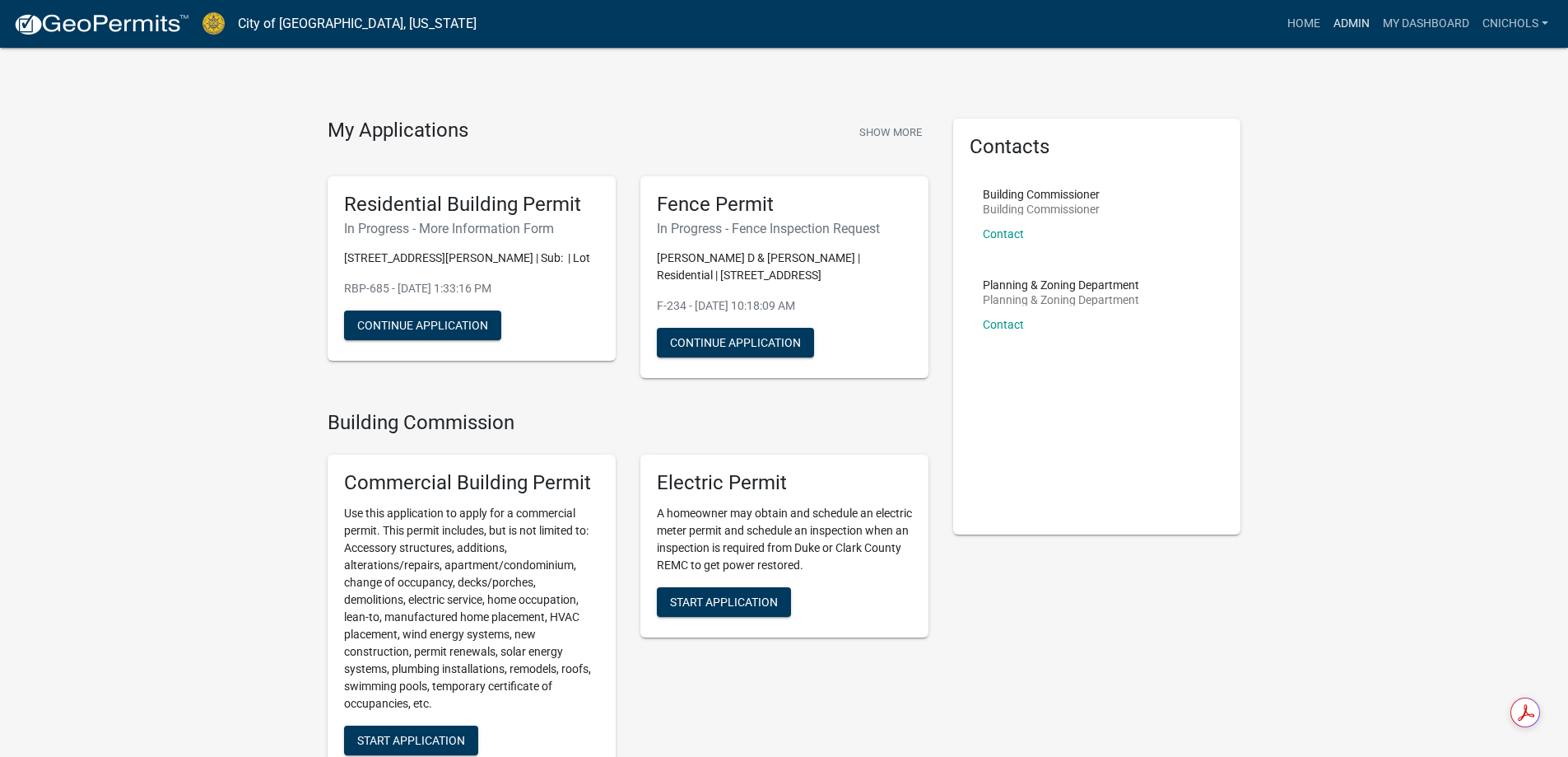
click at [1347, 14] on link "Admin" at bounding box center [1351, 24] width 49 height 31
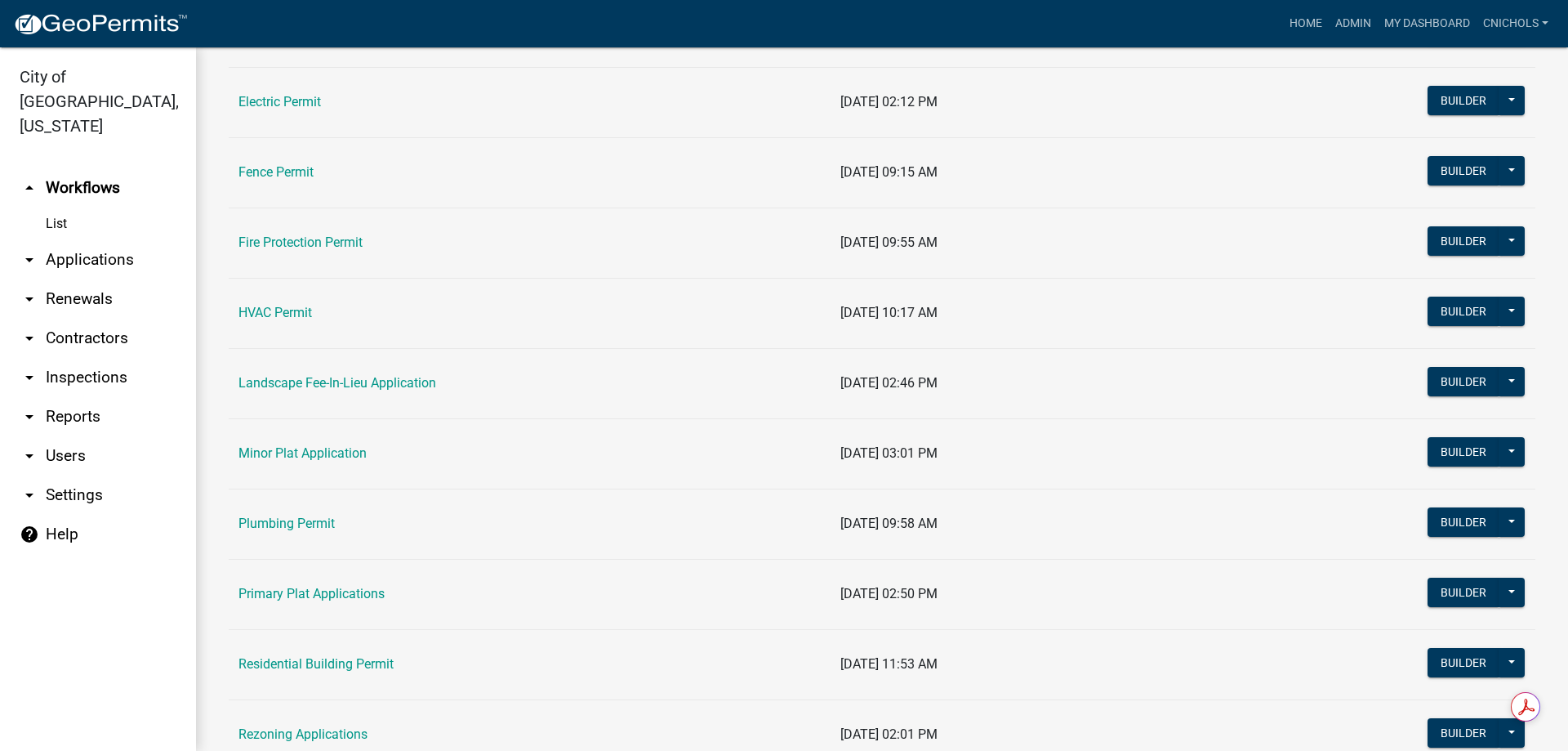
scroll to position [654, 0]
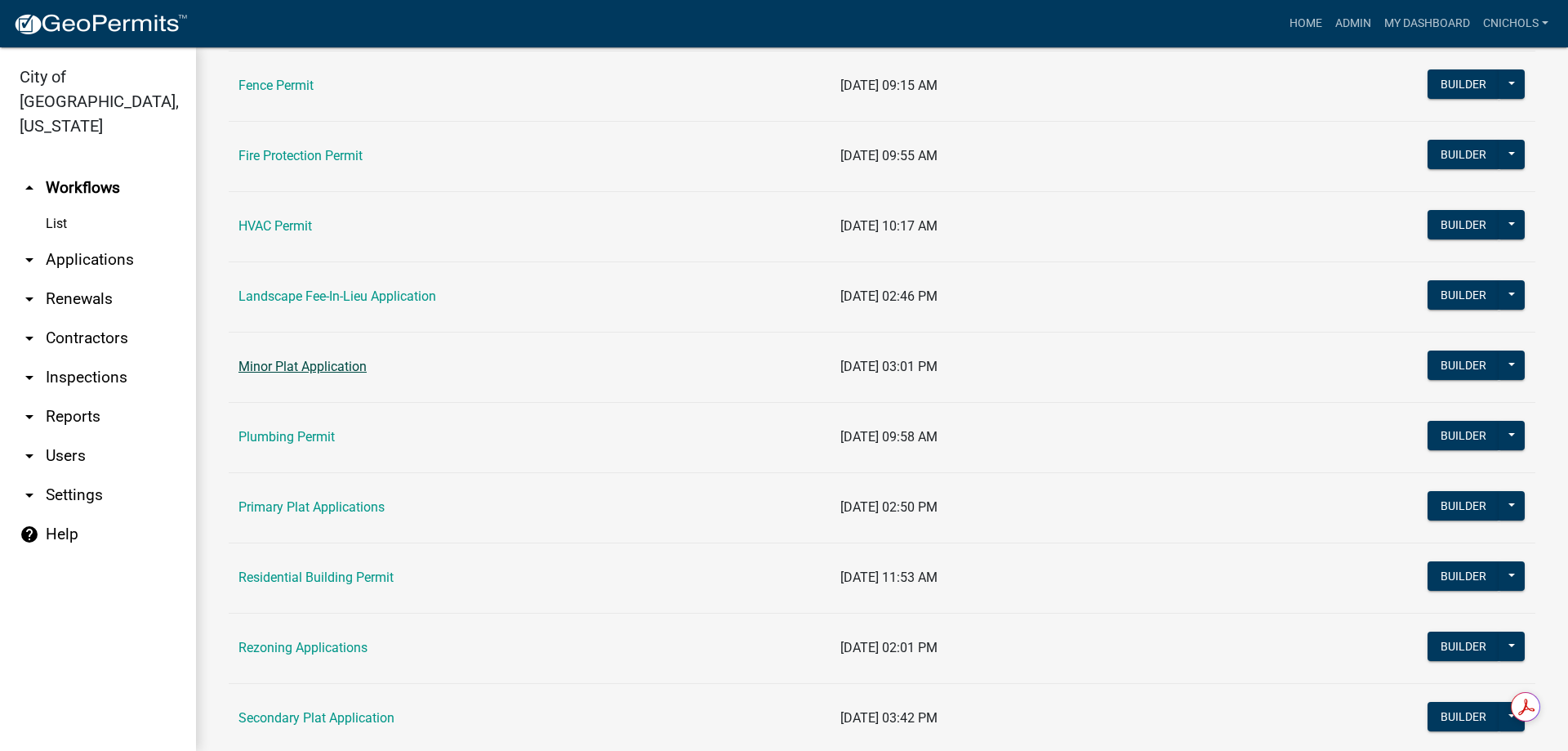
click at [304, 363] on link "Minor Plat Application" at bounding box center [302, 366] width 128 height 15
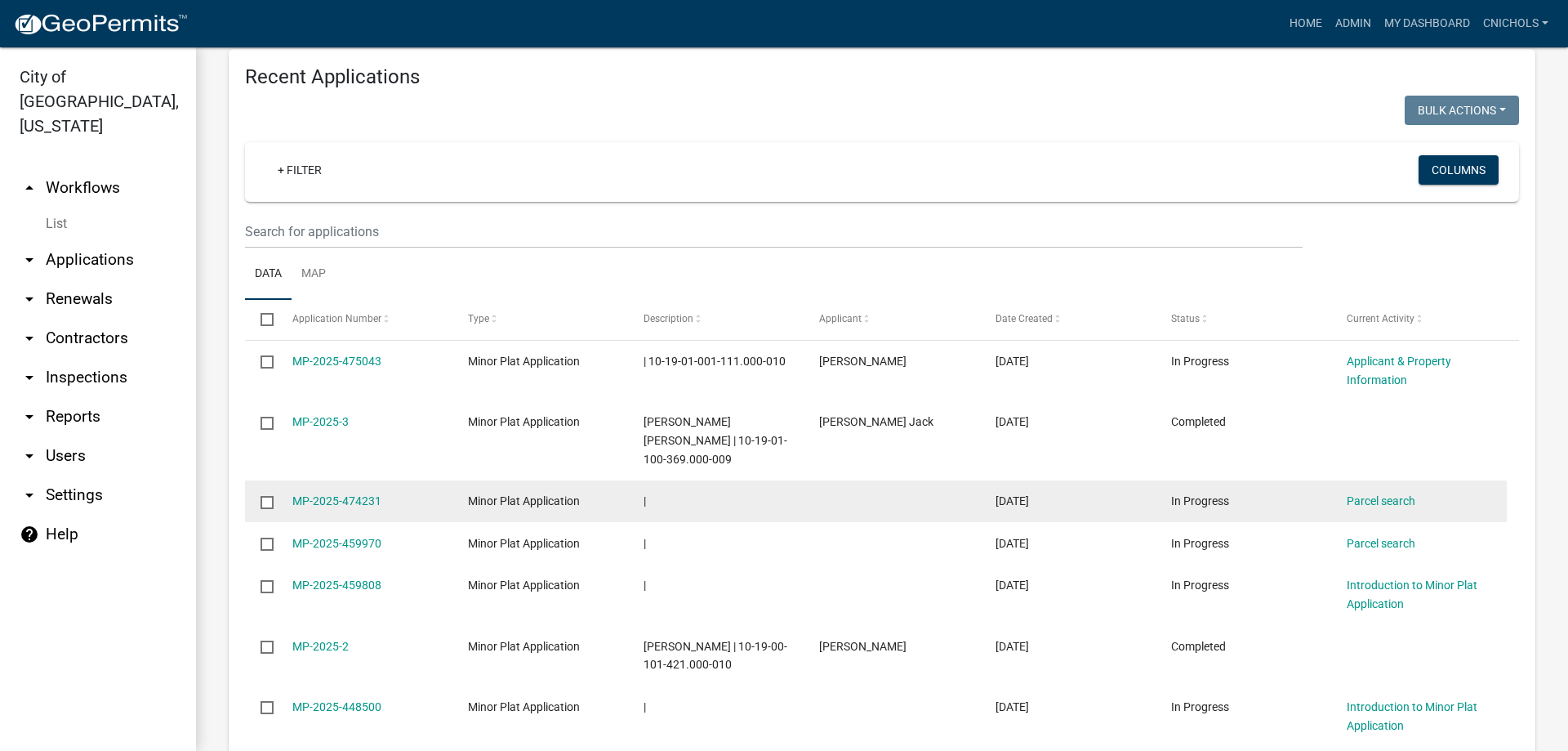
scroll to position [654, 0]
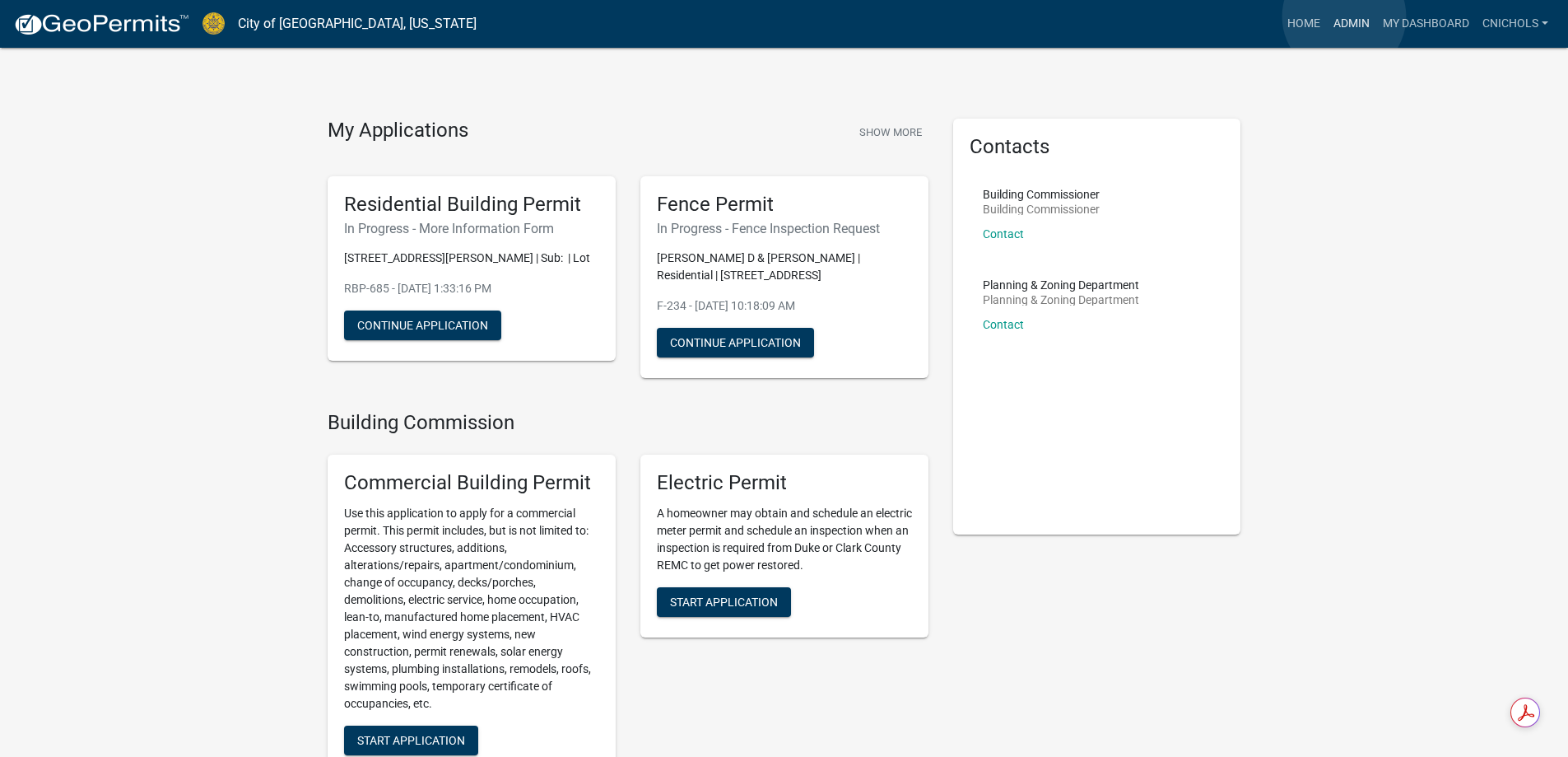
click at [1344, 16] on link "Admin" at bounding box center [1351, 24] width 49 height 31
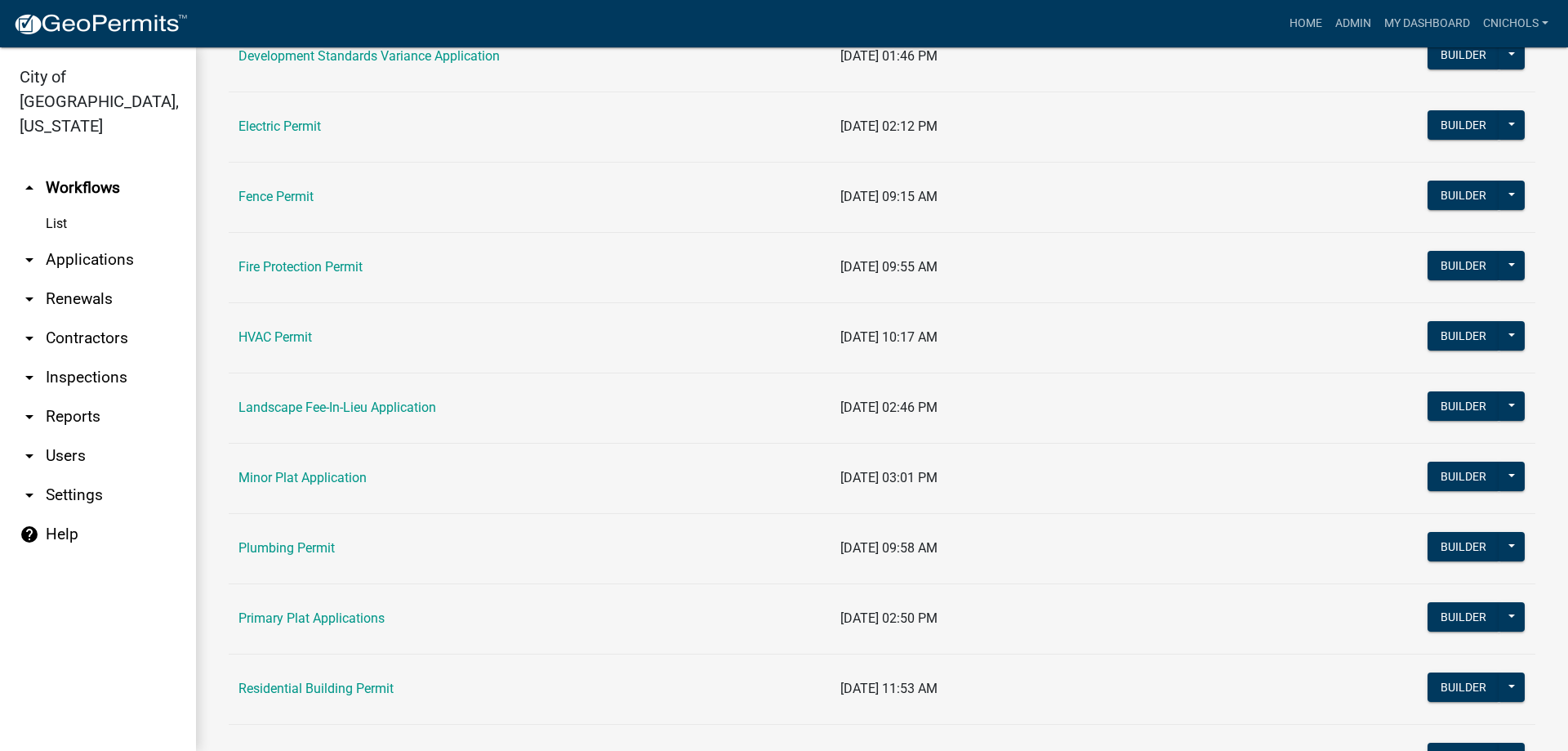
scroll to position [572, 0]
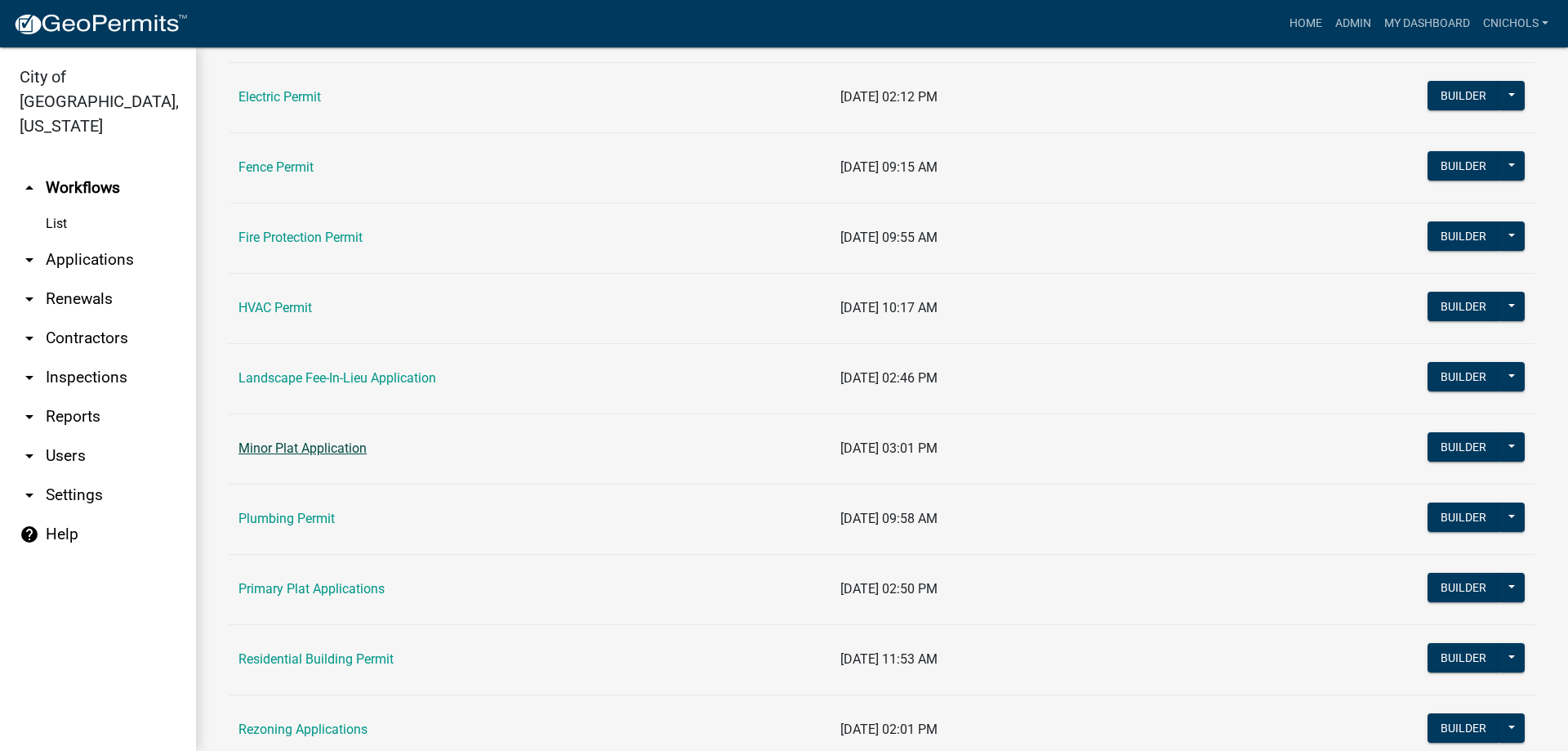
click at [311, 445] on link "Minor Plat Application" at bounding box center [302, 448] width 128 height 15
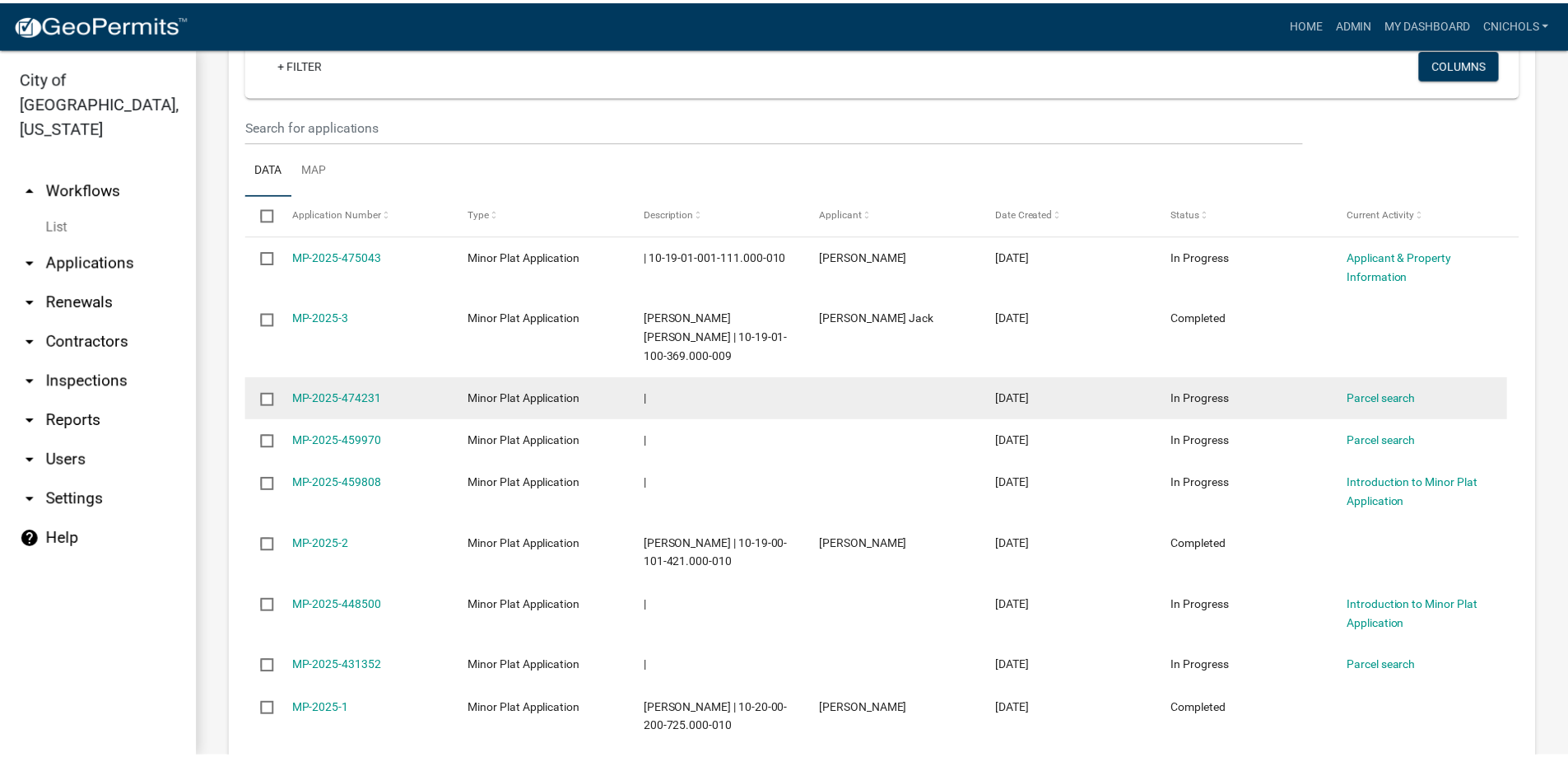
scroll to position [741, 0]
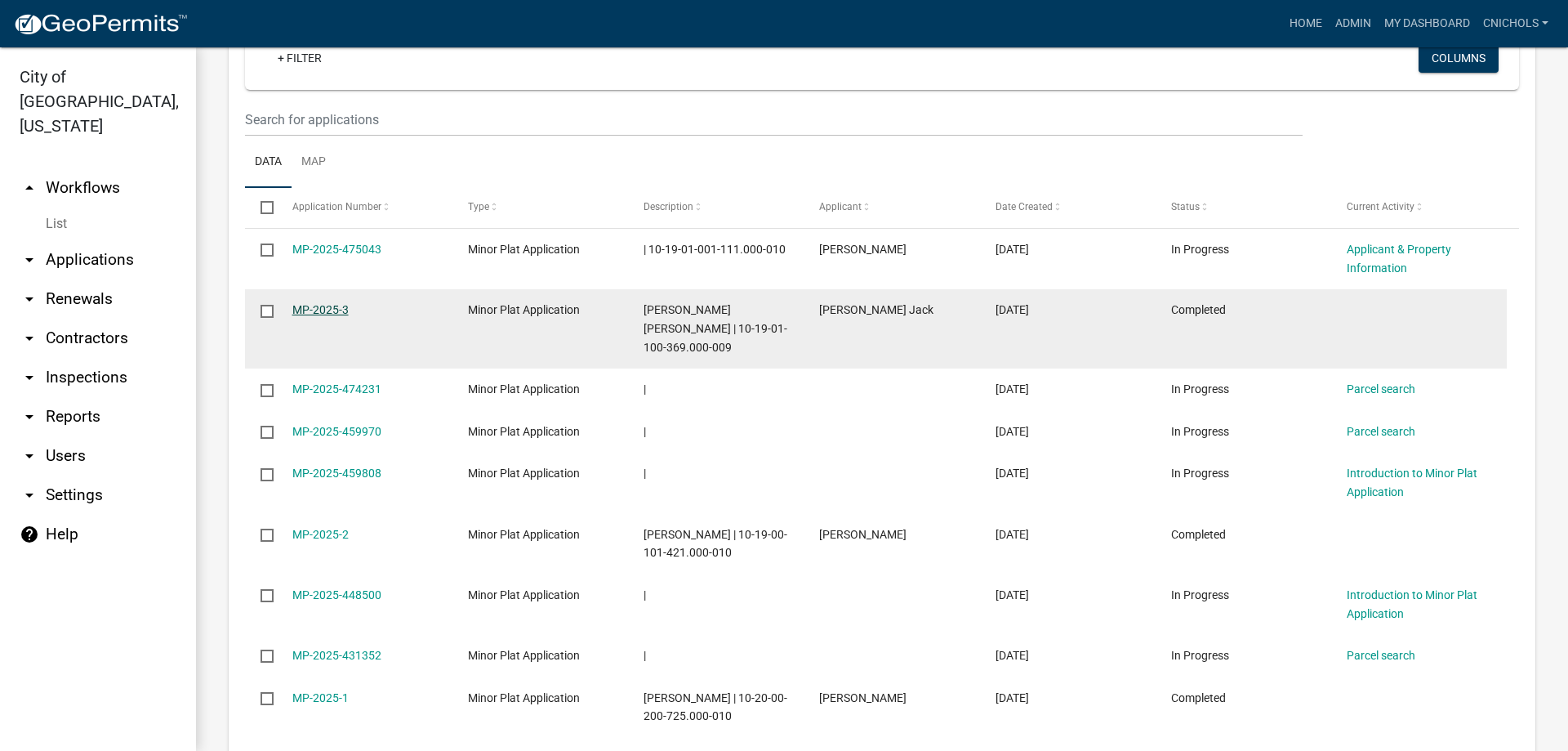
click at [315, 307] on link "MP-2025-3" at bounding box center [321, 309] width 56 height 13
